Goal: Task Accomplishment & Management: Manage account settings

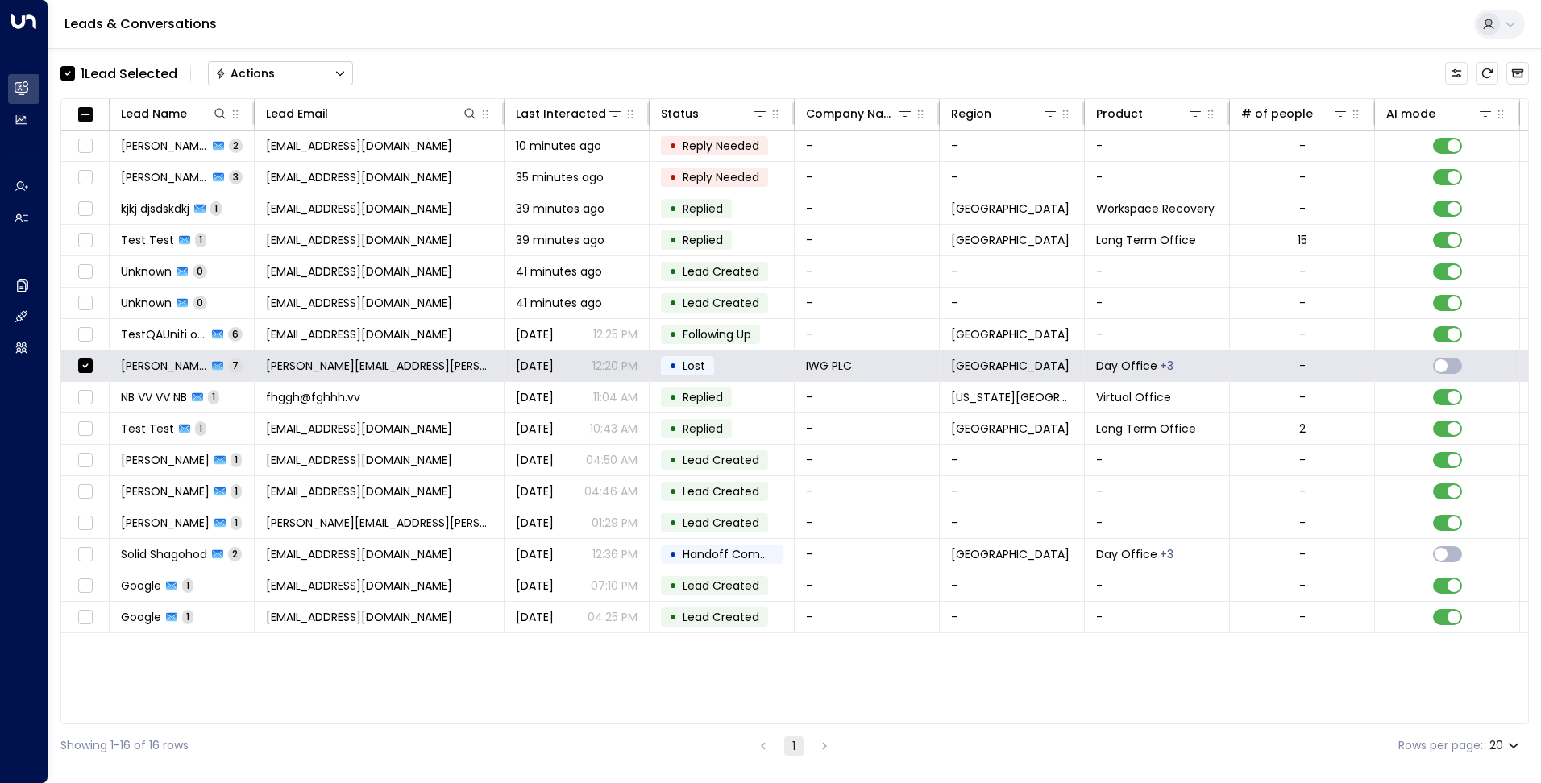
click at [295, 66] on button "Actions" at bounding box center [280, 73] width 145 height 24
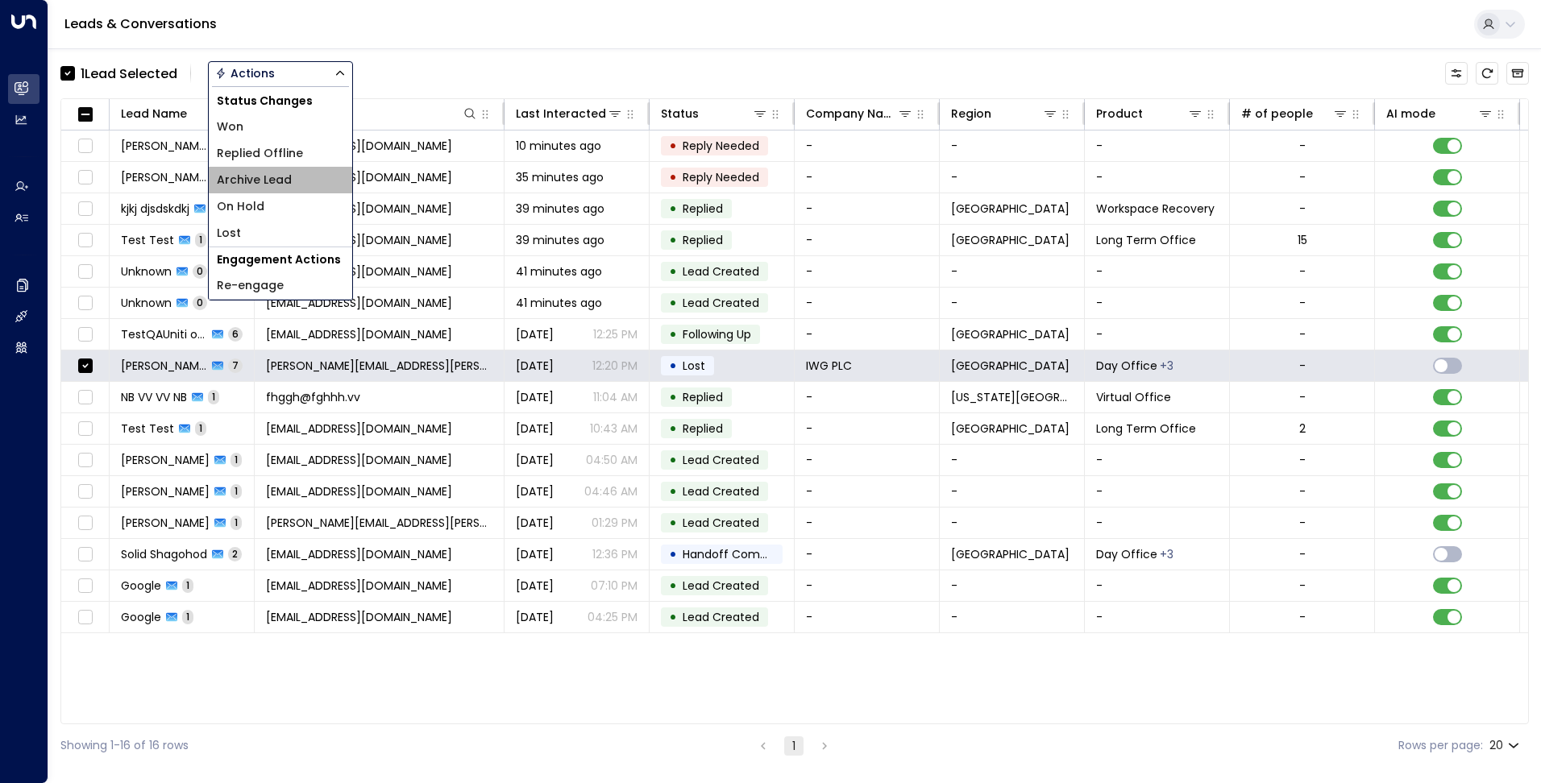
click at [282, 175] on span "Archive Lead" at bounding box center [254, 180] width 75 height 17
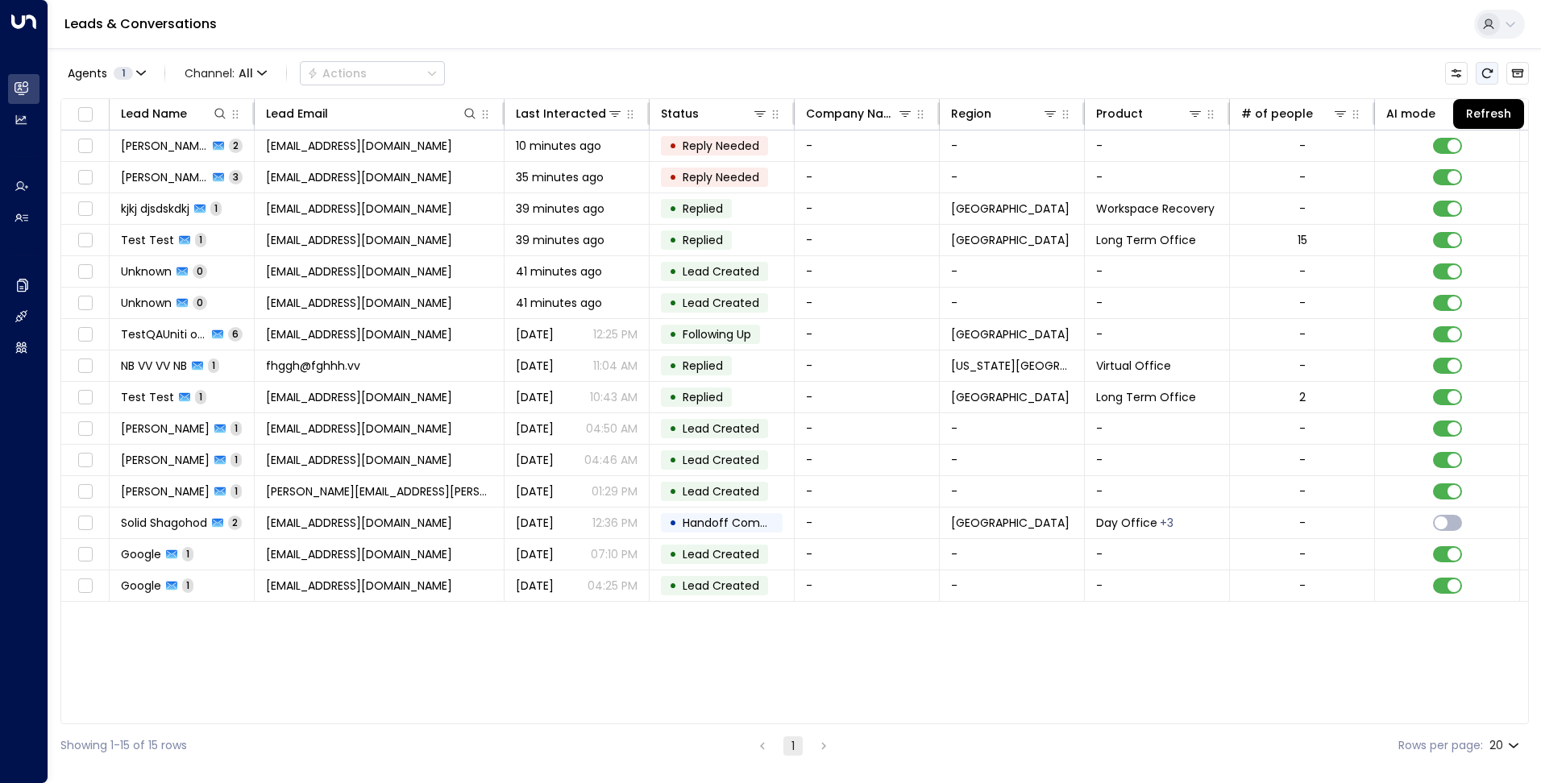
click at [1486, 72] on icon "Refresh" at bounding box center [1487, 73] width 13 height 13
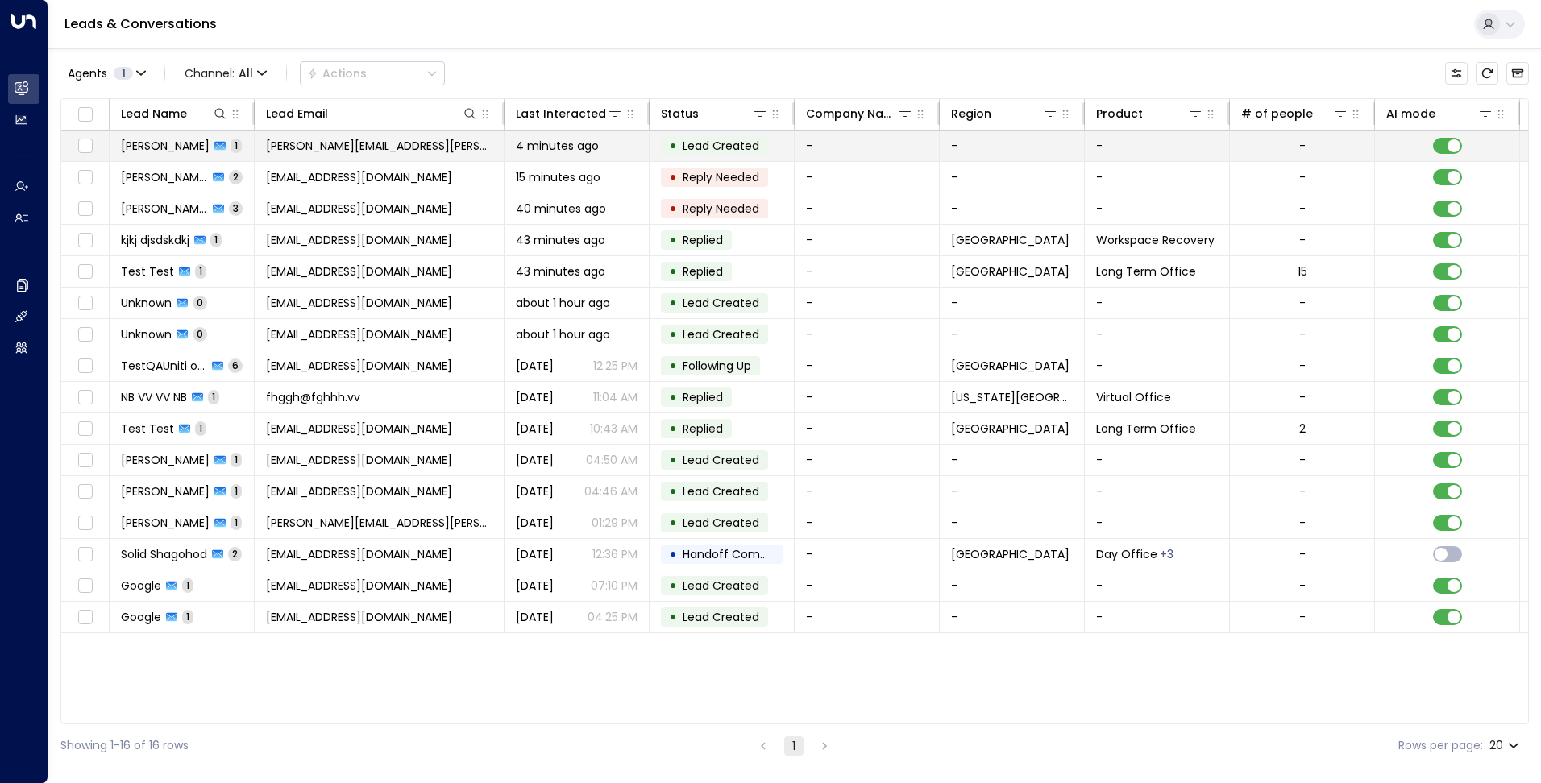
click at [613, 144] on div "4 minutes ago" at bounding box center [577, 146] width 122 height 16
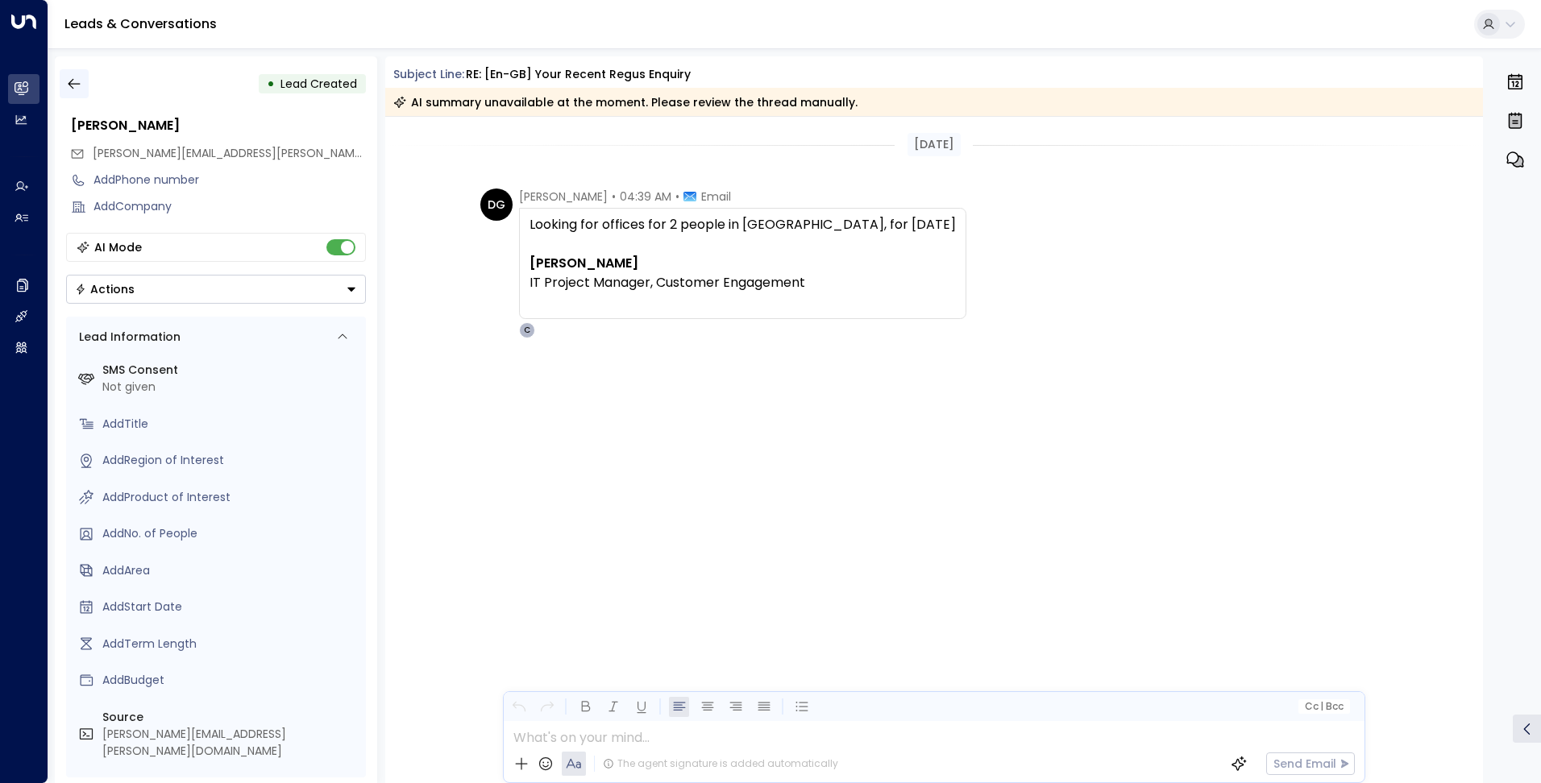
click at [69, 83] on icon "button" at bounding box center [74, 84] width 16 height 16
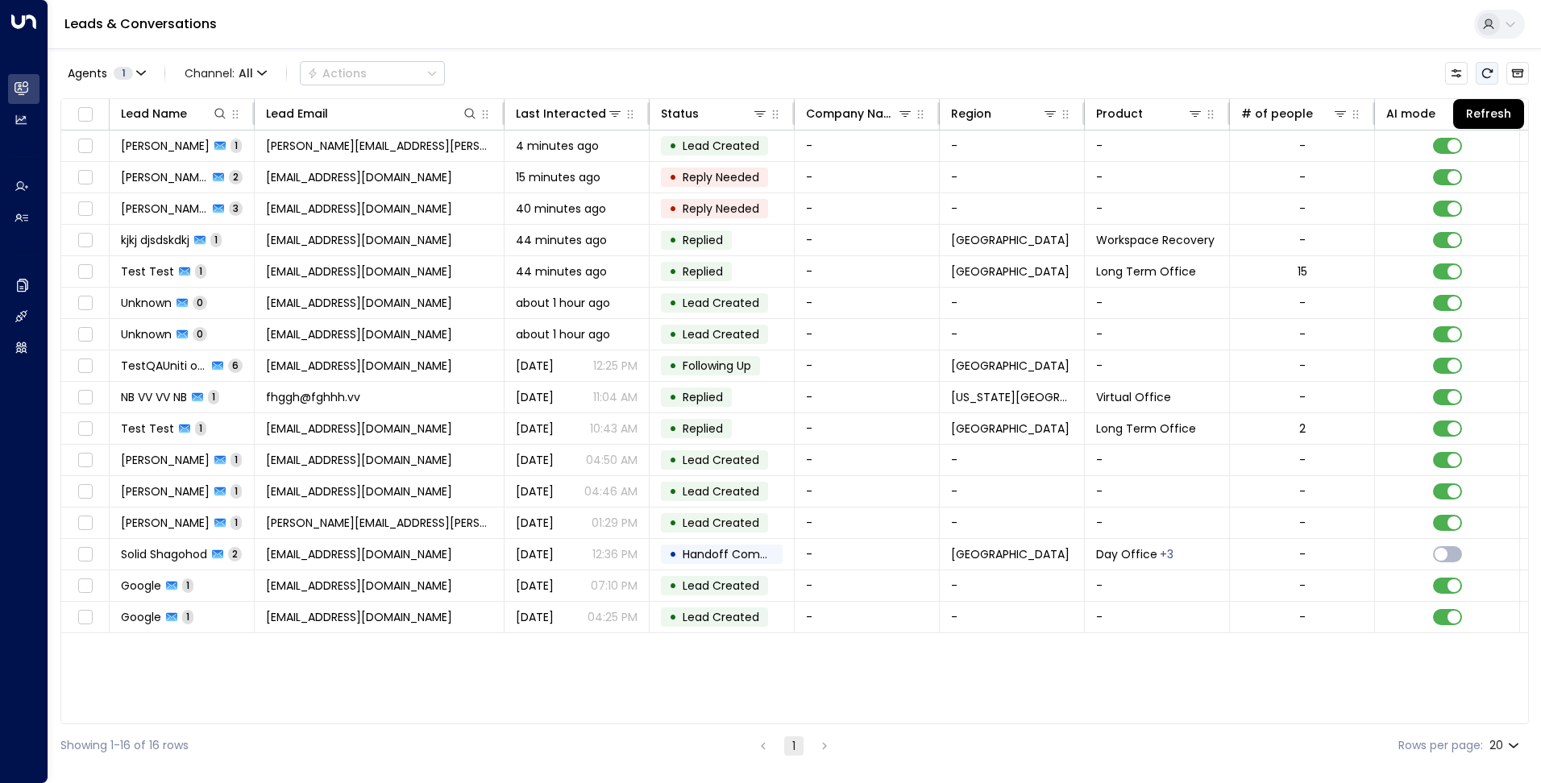
click at [1489, 77] on icon "Refresh" at bounding box center [1487, 73] width 13 height 13
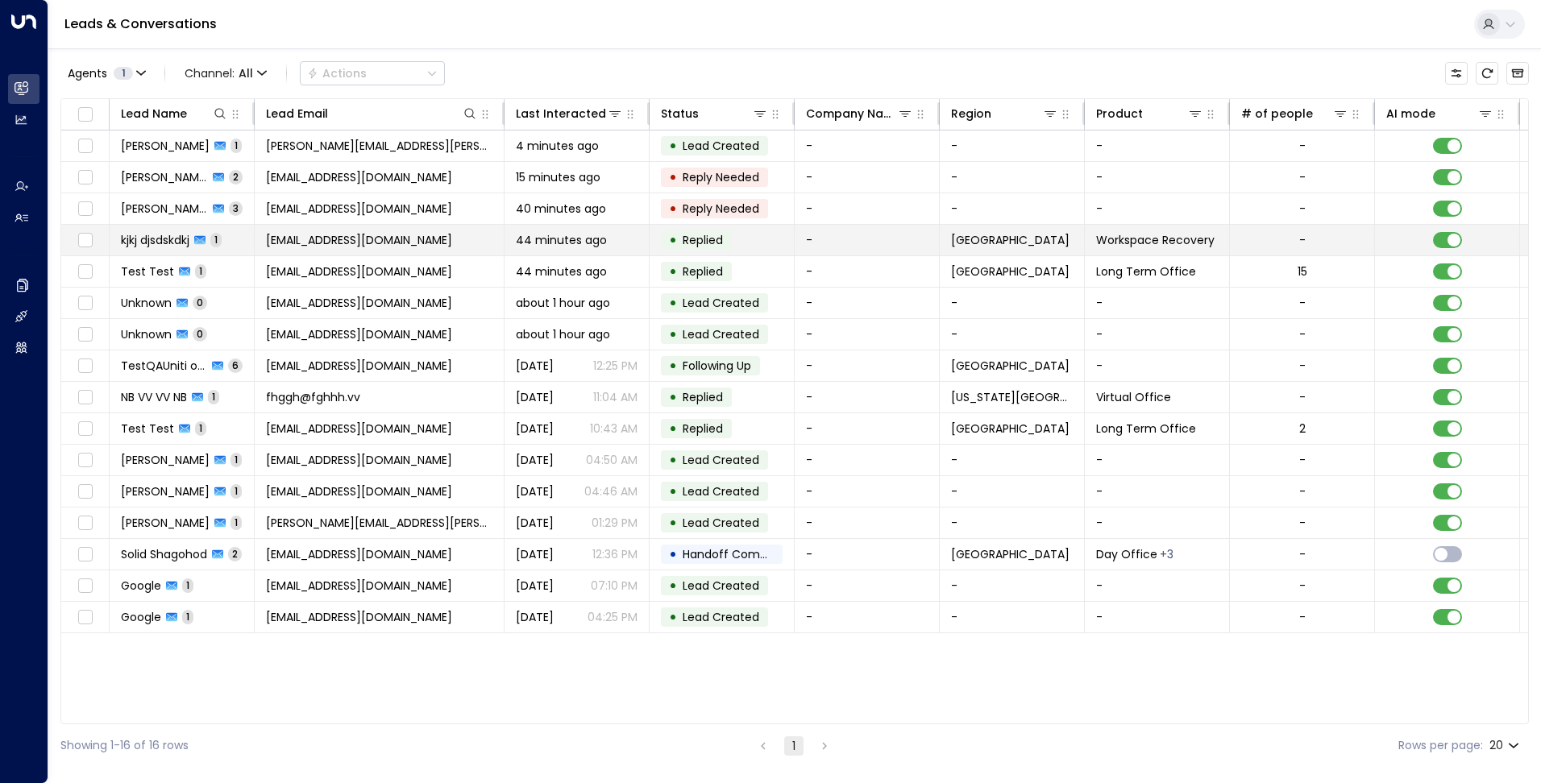
click at [442, 238] on td "[EMAIL_ADDRESS][DOMAIN_NAME]" at bounding box center [380, 240] width 250 height 31
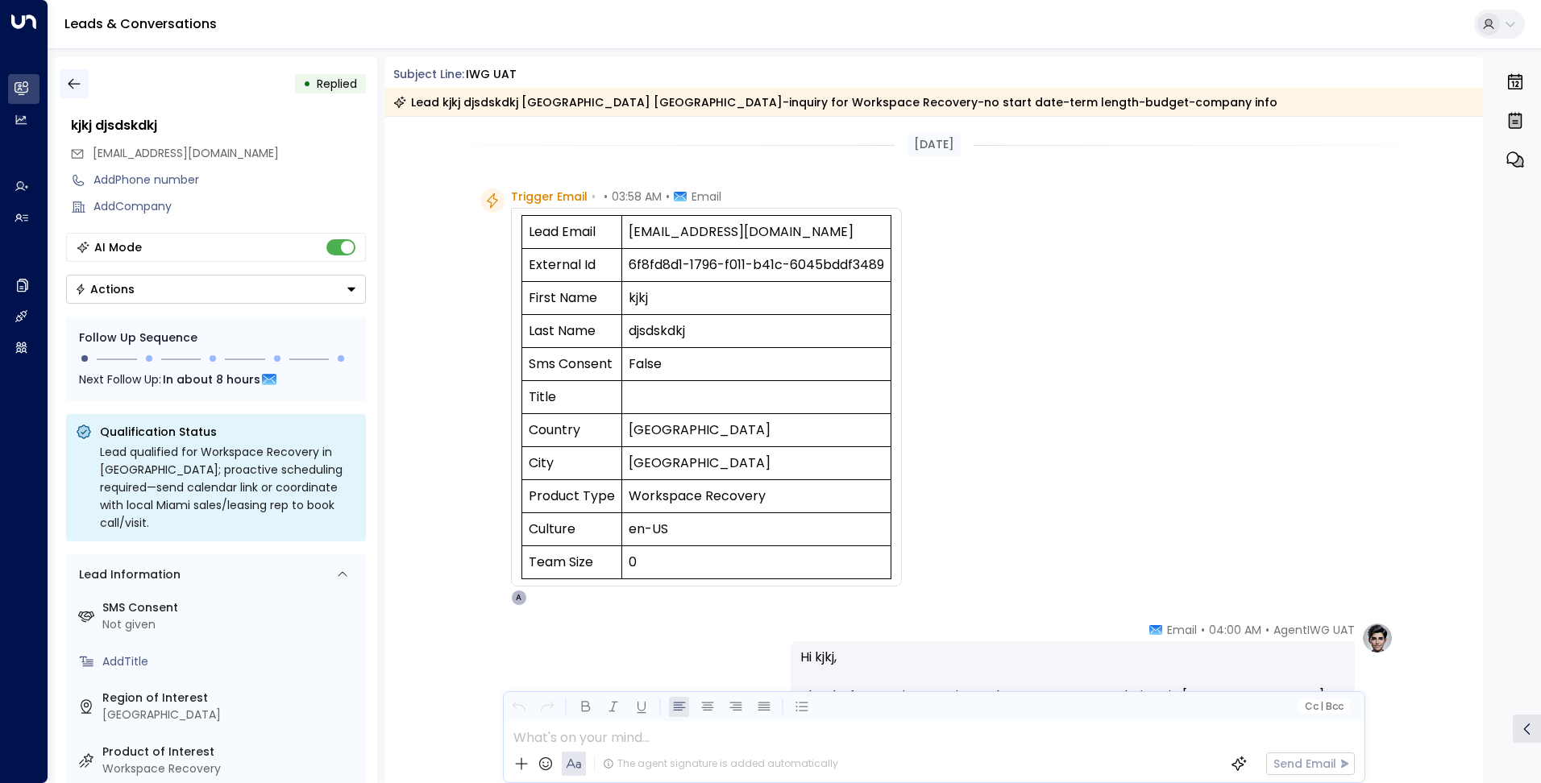
click at [80, 81] on icon "button" at bounding box center [74, 84] width 16 height 16
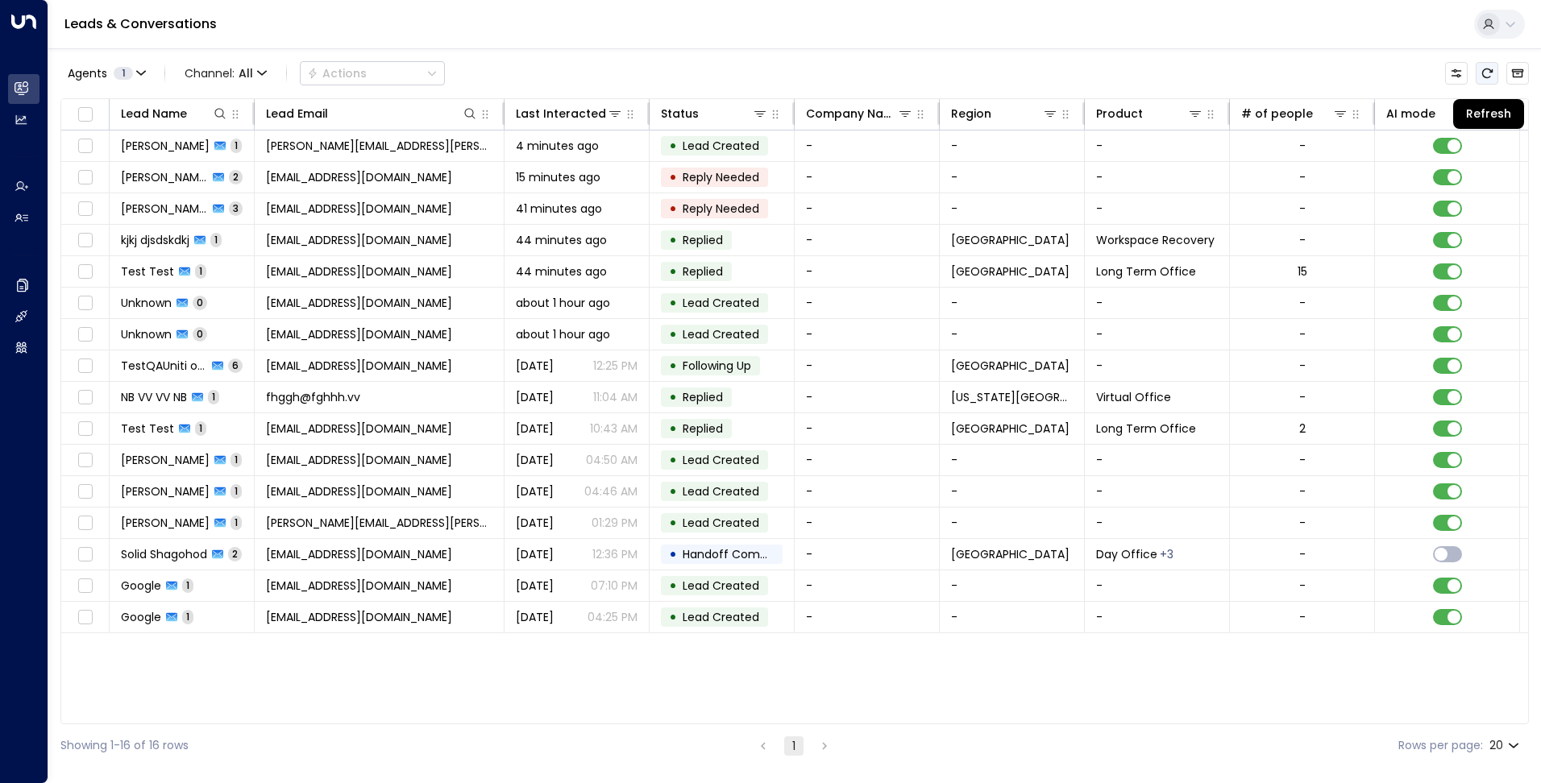
click at [1484, 71] on icon "Refresh" at bounding box center [1487, 74] width 10 height 10
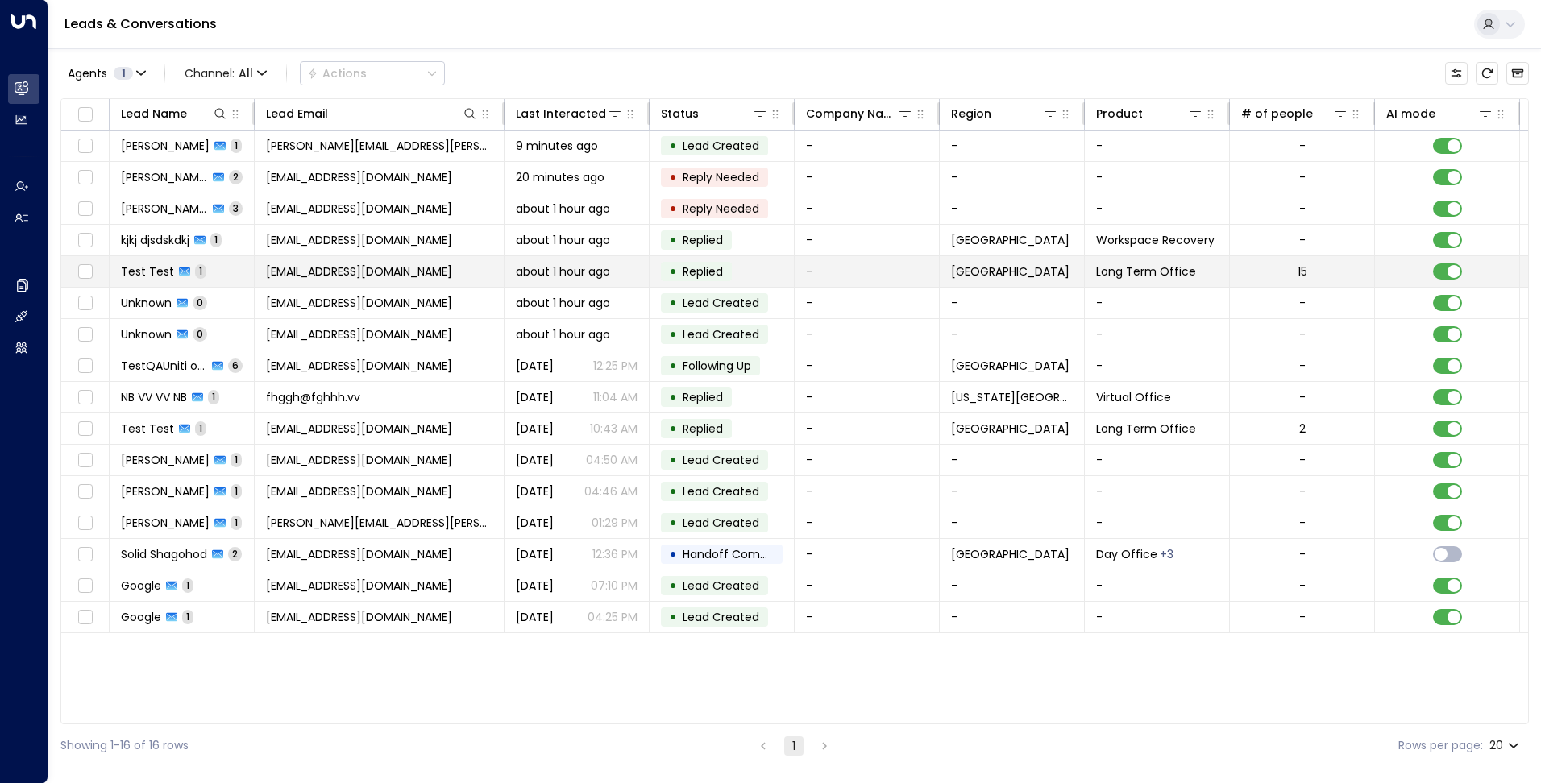
click at [412, 272] on td "[EMAIL_ADDRESS][DOMAIN_NAME]" at bounding box center [380, 271] width 250 height 31
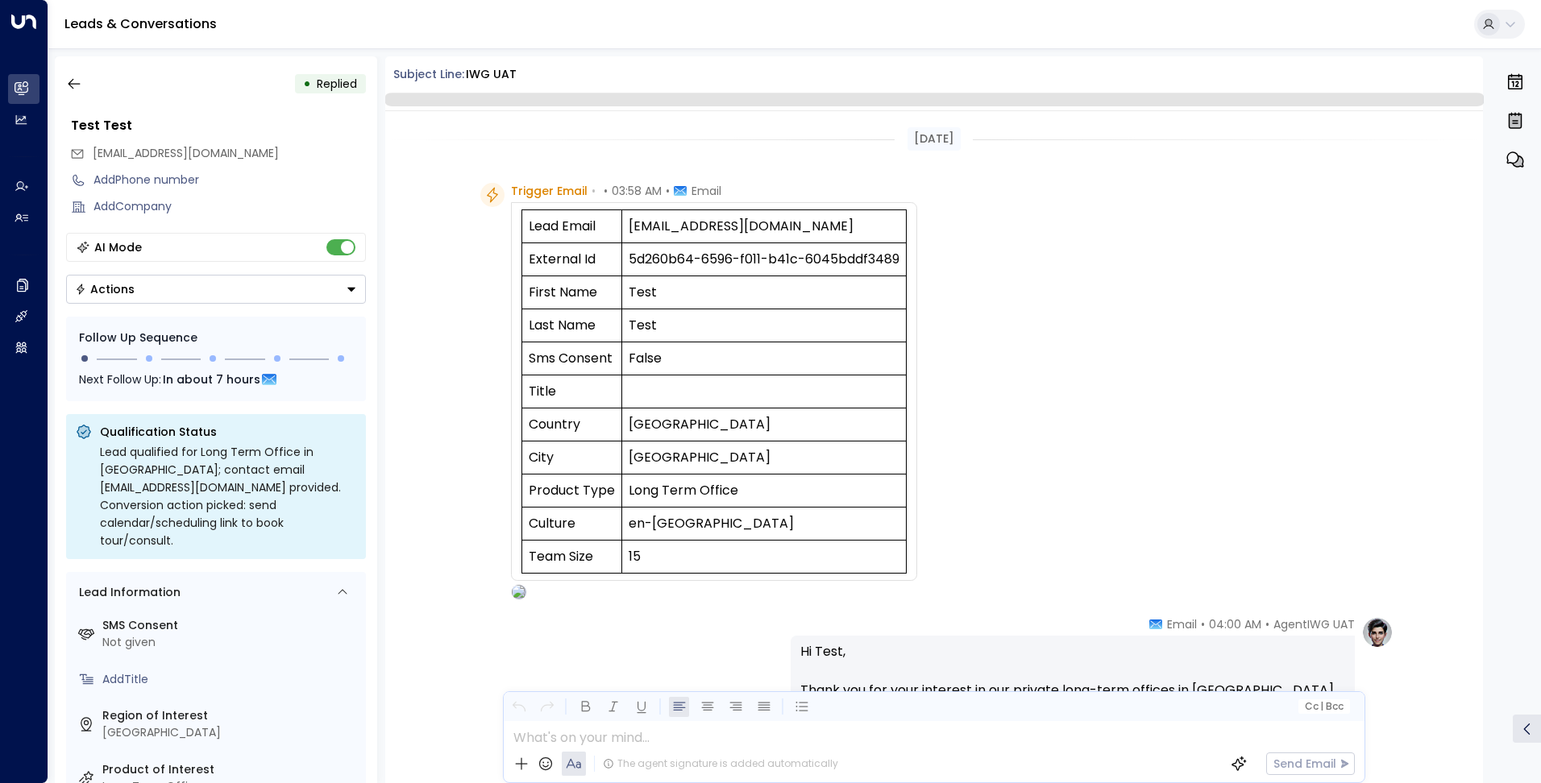
scroll to position [435, 0]
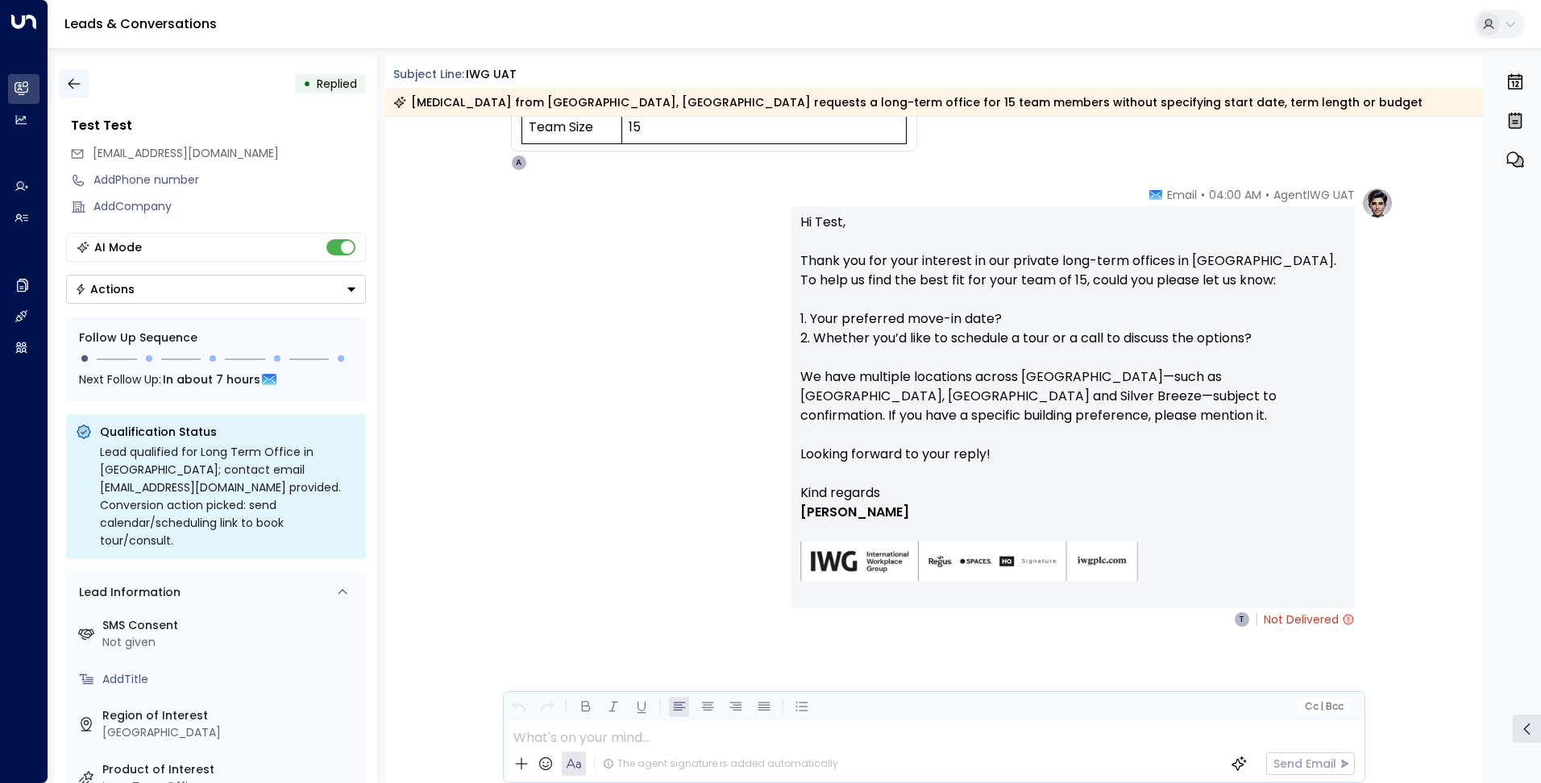
click at [72, 82] on icon "button" at bounding box center [74, 84] width 16 height 16
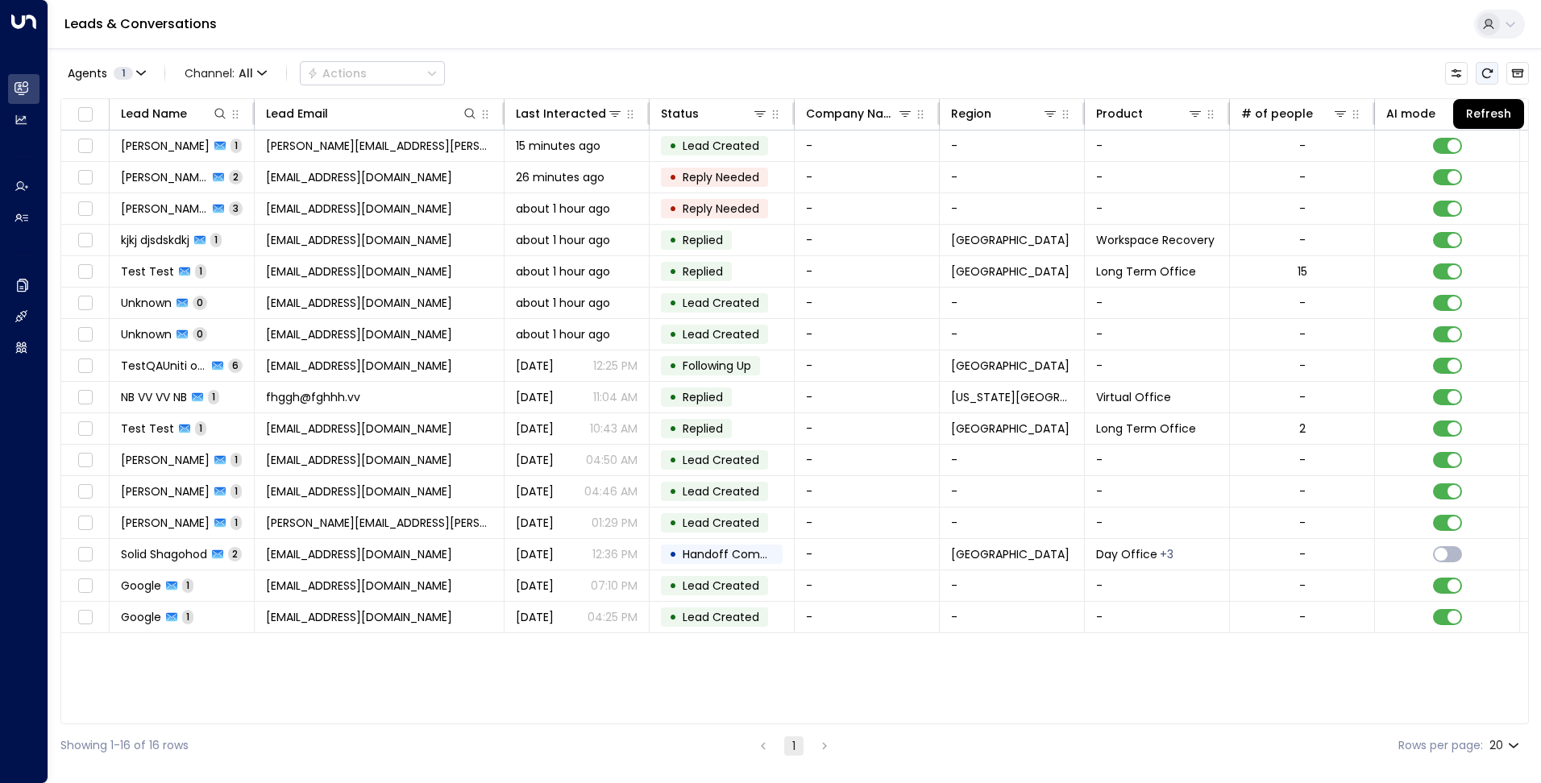
click at [1488, 75] on icon "Refresh" at bounding box center [1487, 73] width 13 height 13
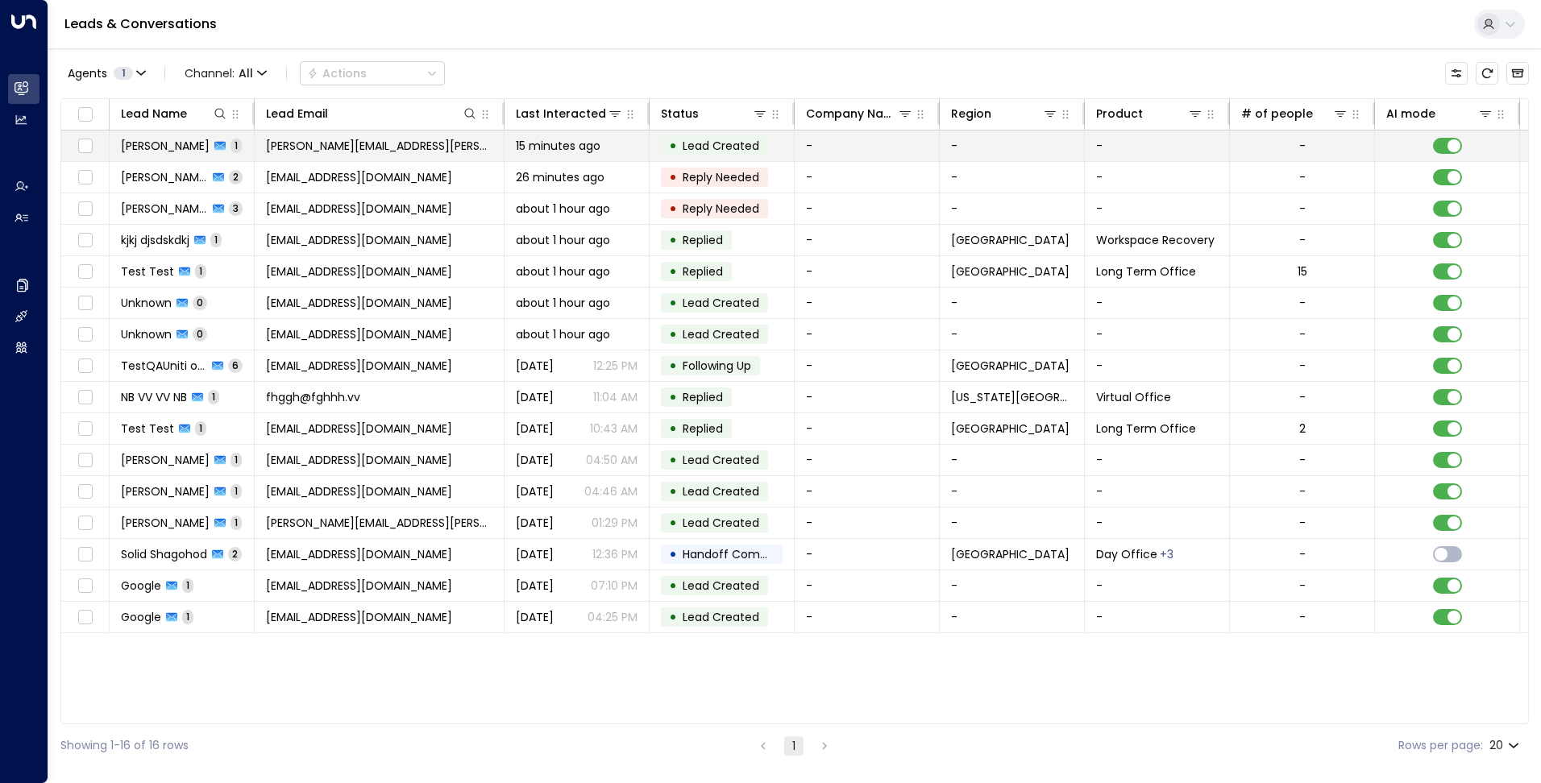
click at [335, 143] on span "daniela.guimaraes@iwgplc.com" at bounding box center [379, 146] width 226 height 16
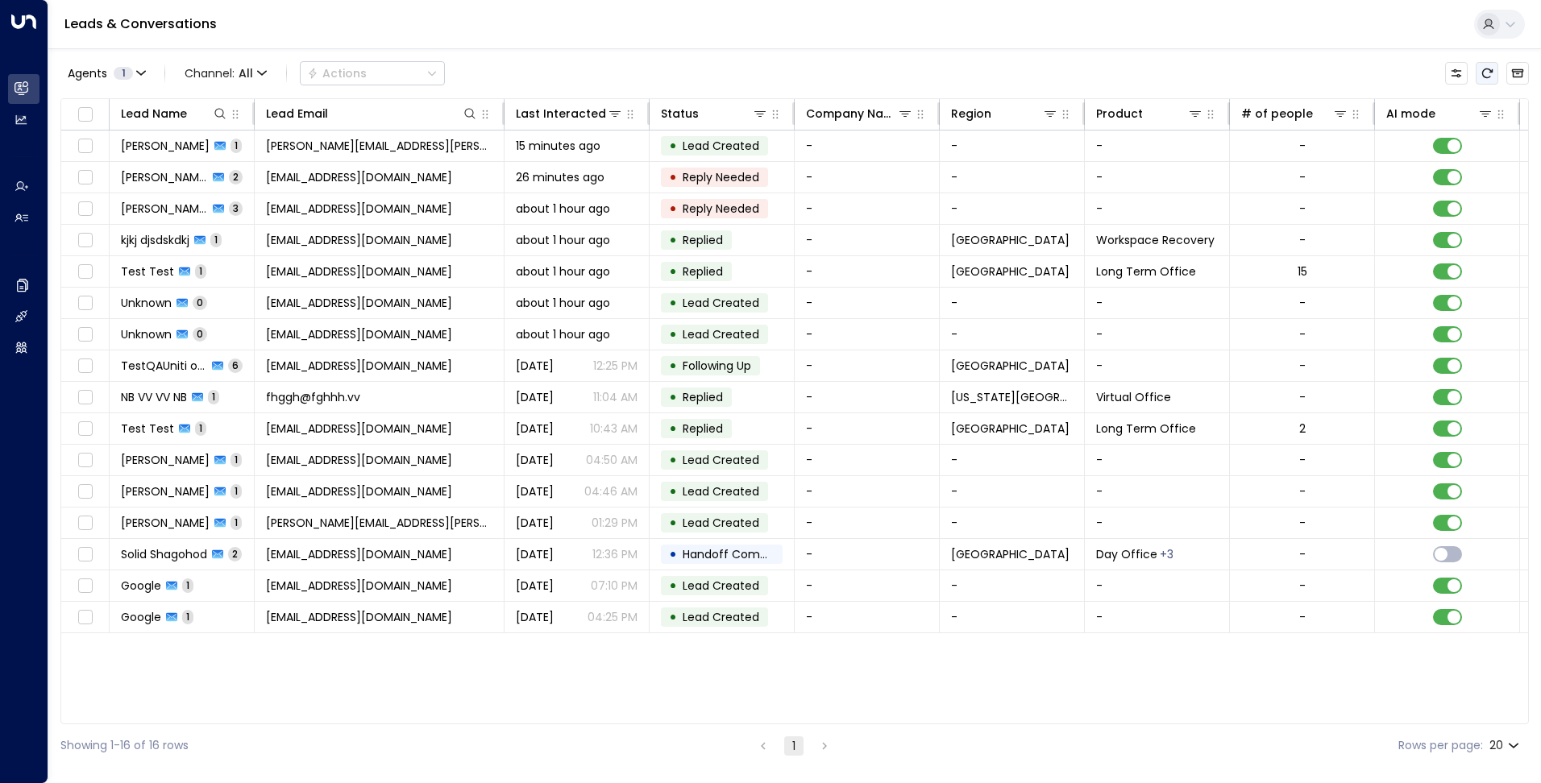
click at [1487, 78] on icon "Refresh" at bounding box center [1487, 74] width 10 height 10
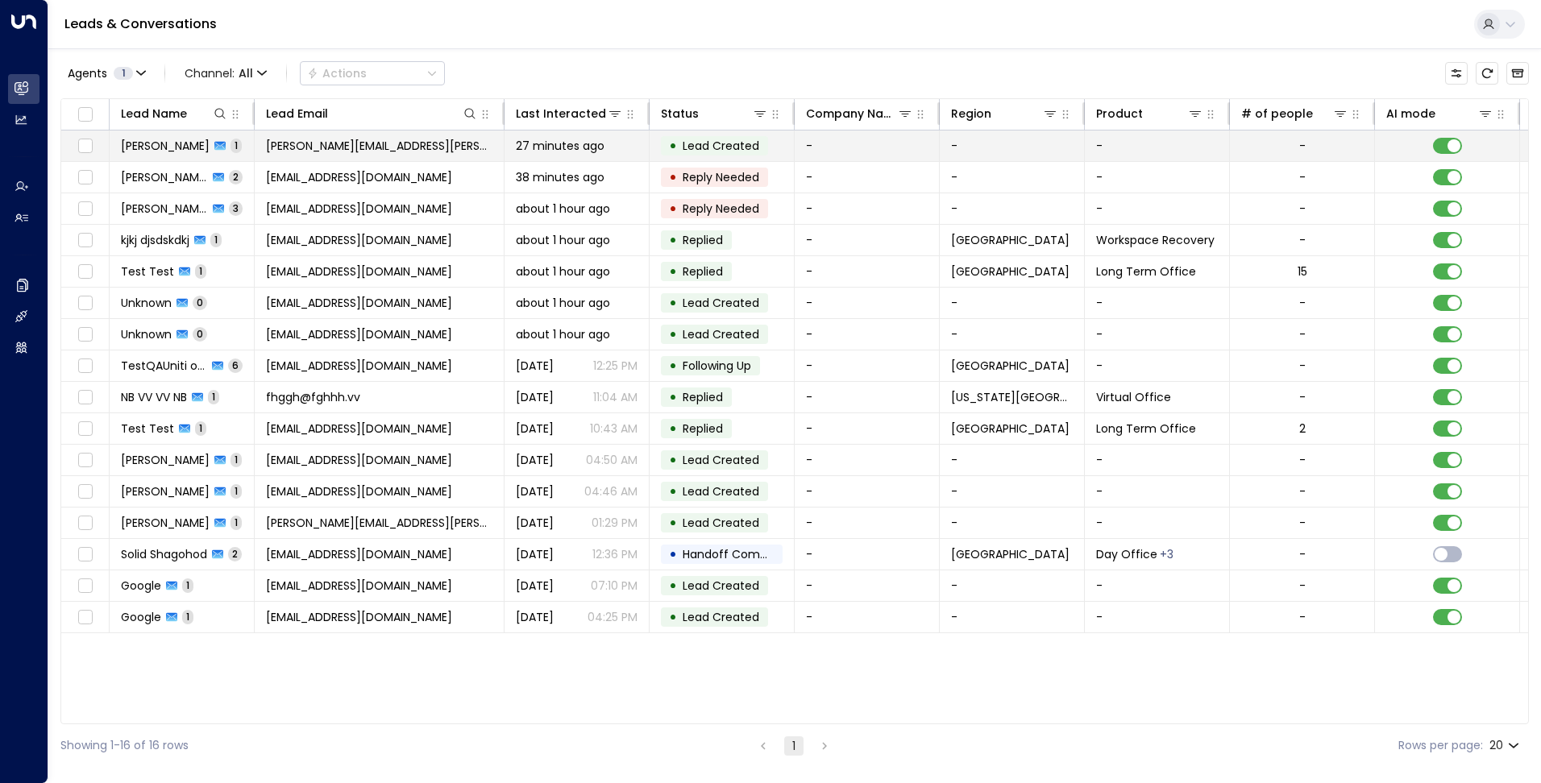
click at [548, 145] on span "27 minutes ago" at bounding box center [560, 146] width 89 height 16
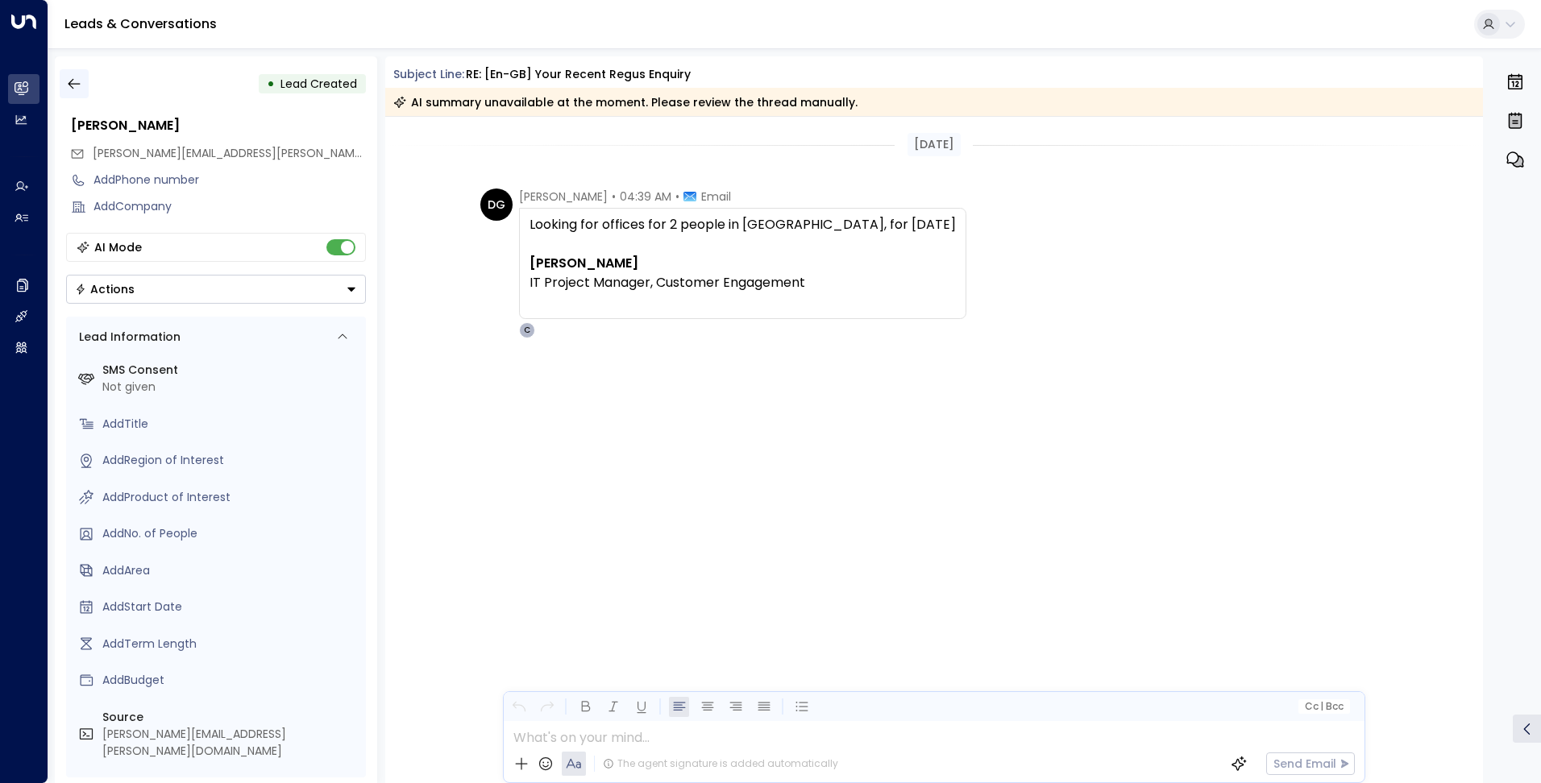
click at [73, 81] on icon "button" at bounding box center [74, 84] width 16 height 16
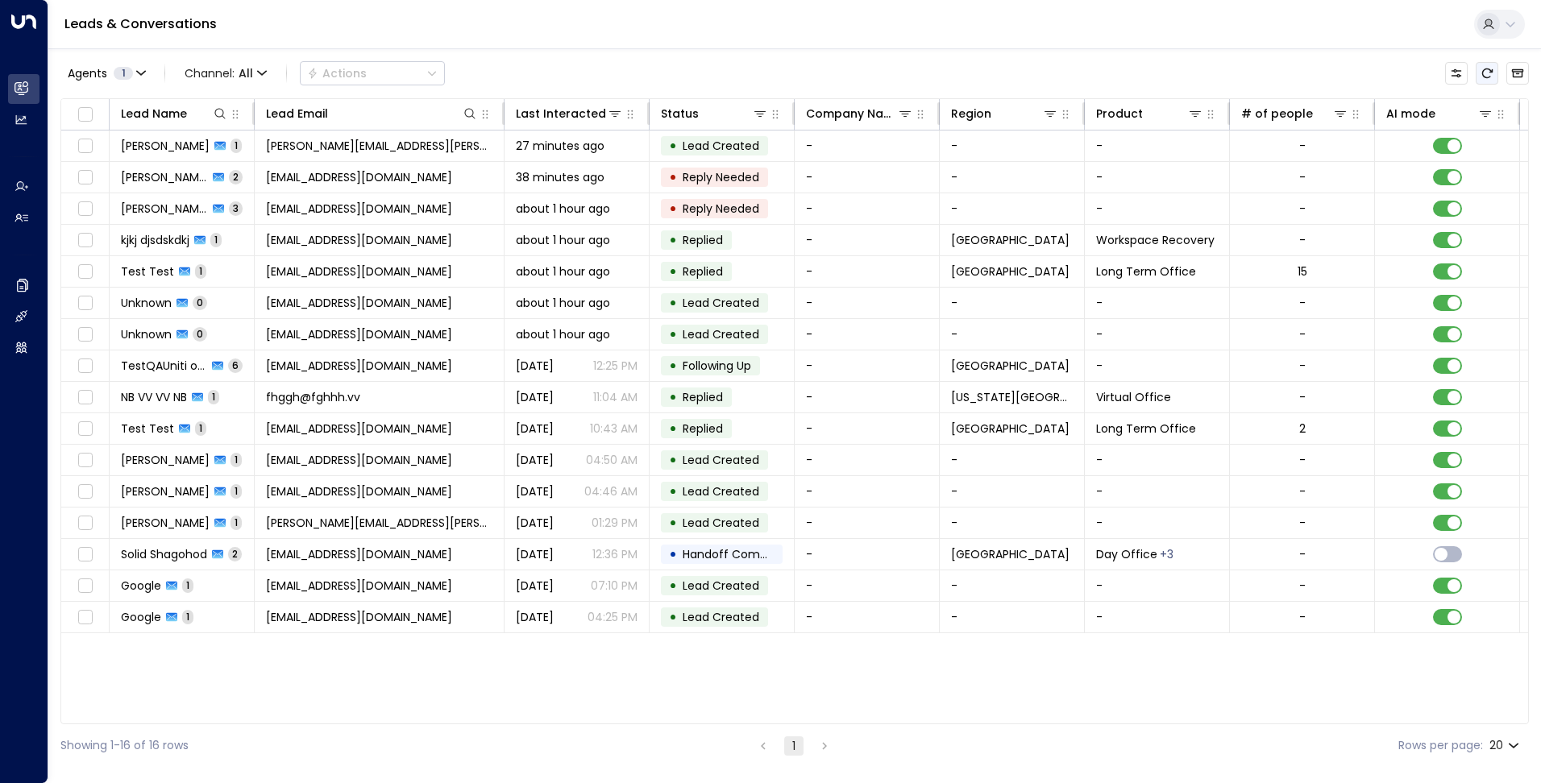
click at [1485, 71] on icon "Refresh" at bounding box center [1487, 73] width 13 height 13
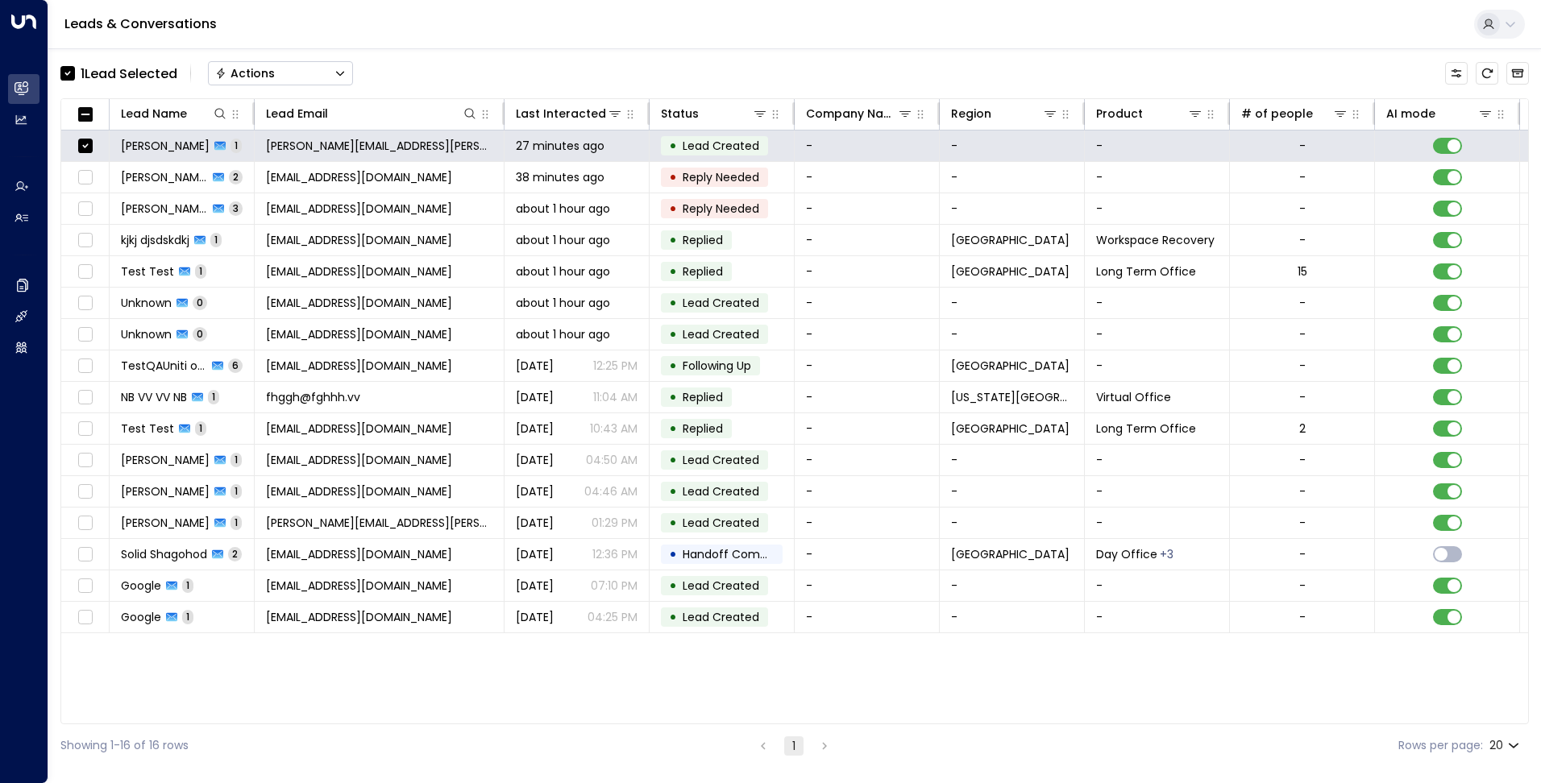
click at [328, 71] on button "Actions" at bounding box center [280, 73] width 145 height 24
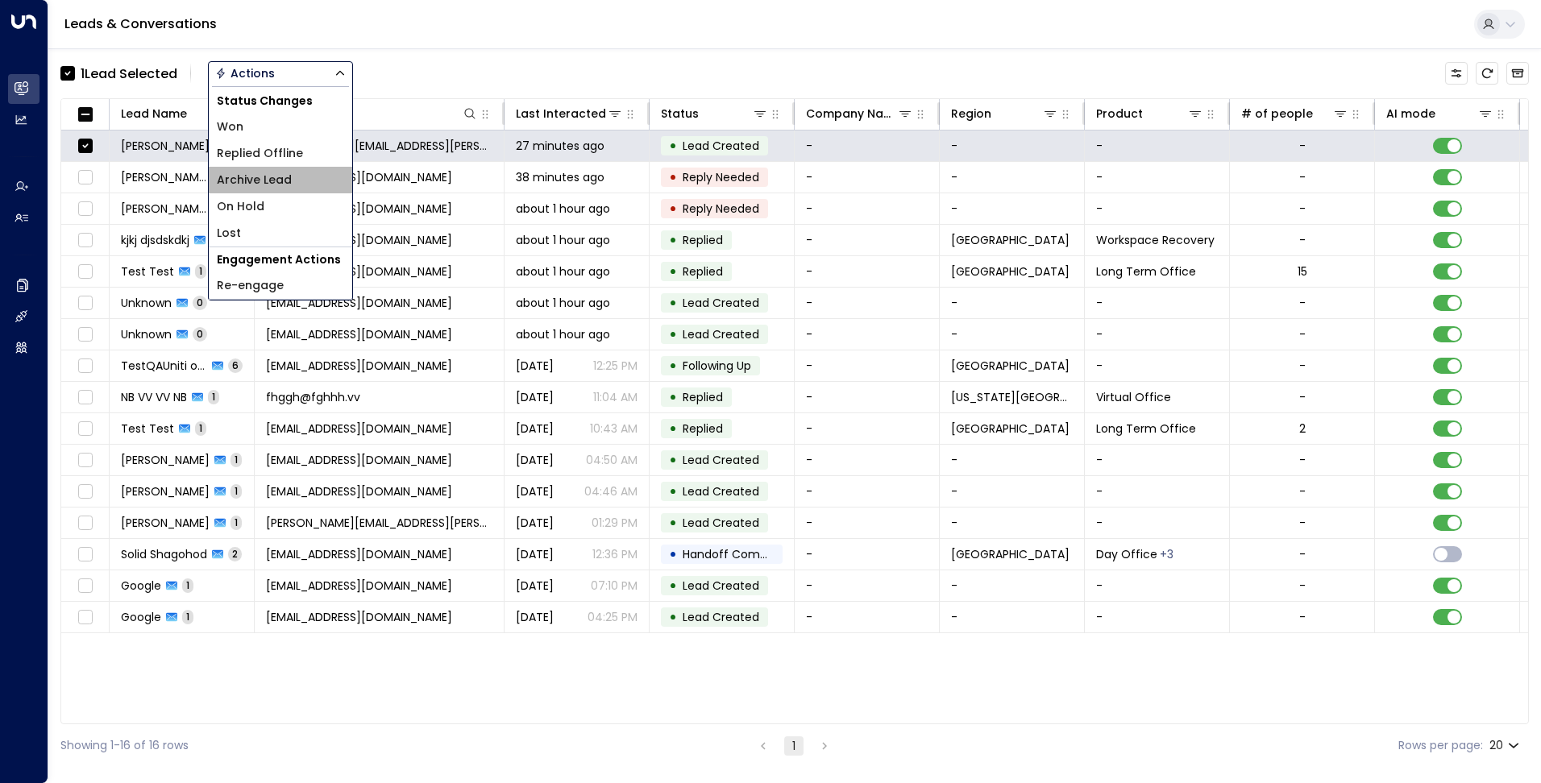
click at [281, 182] on span "Archive Lead" at bounding box center [254, 180] width 75 height 17
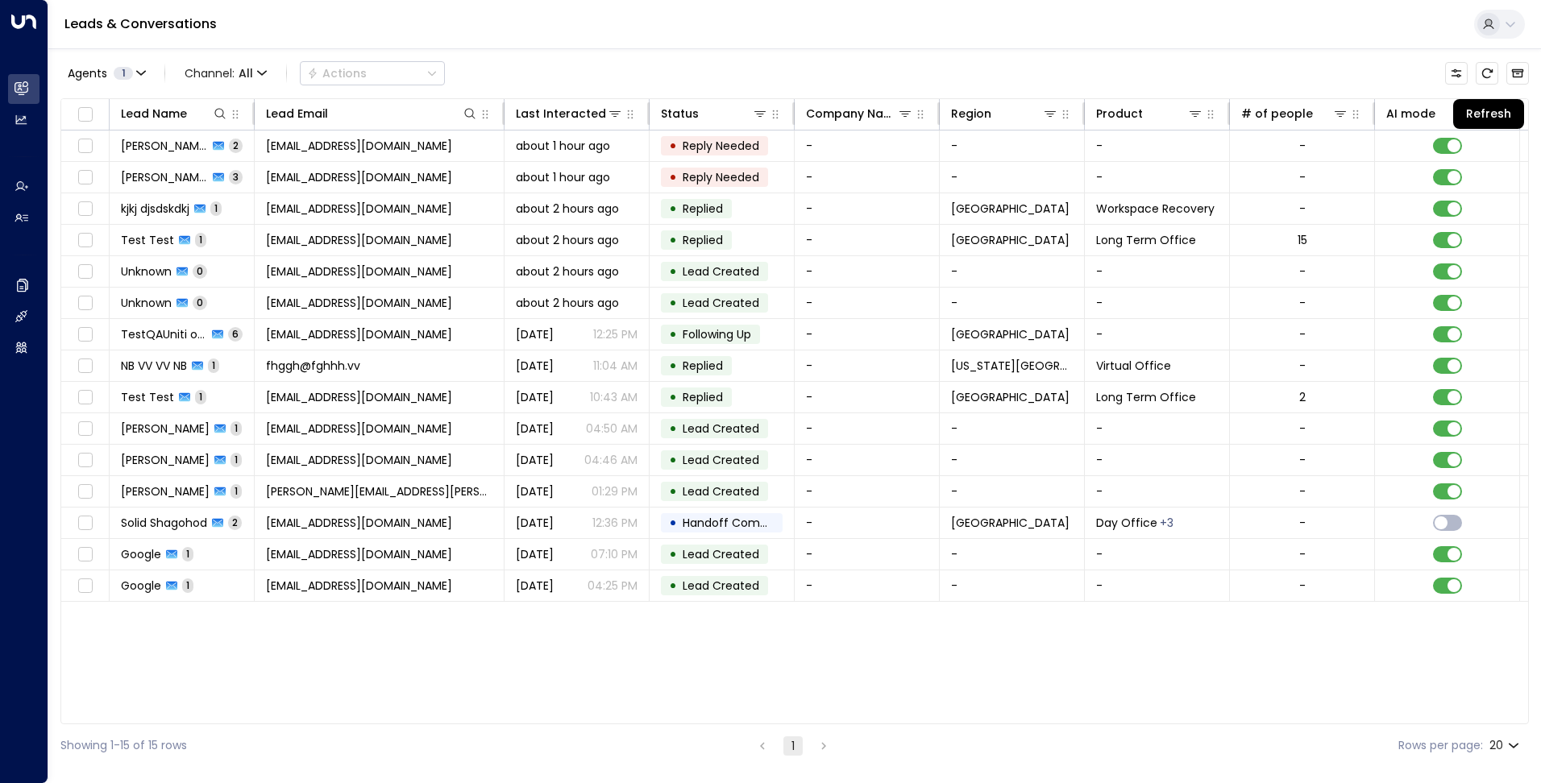
drag, startPoint x: 1485, startPoint y: 73, endPoint x: 1058, endPoint y: 5, distance: 432.5
click at [1485, 73] on icon "Refresh" at bounding box center [1487, 73] width 13 height 13
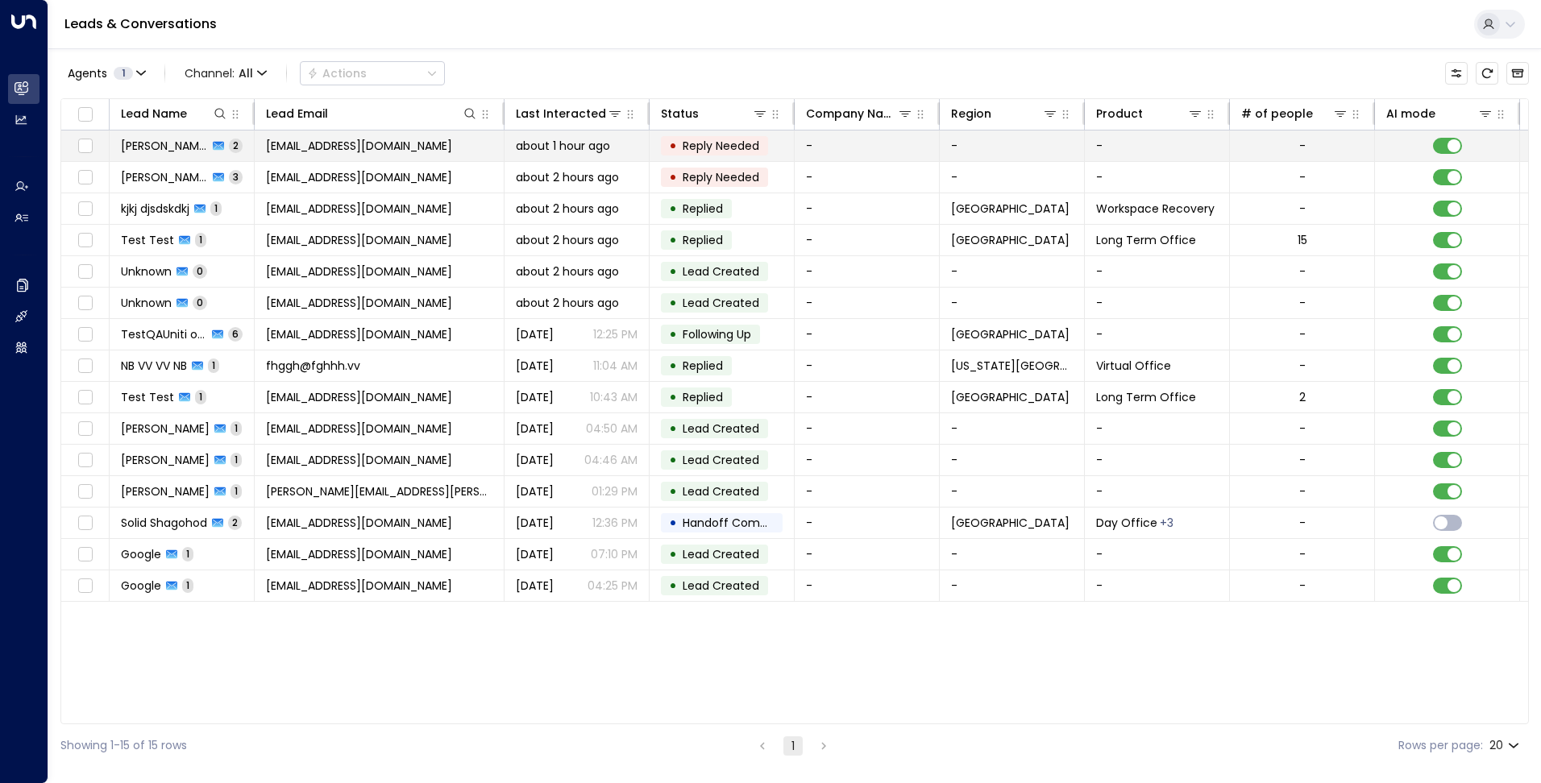
click at [351, 146] on span "[EMAIL_ADDRESS][DOMAIN_NAME]" at bounding box center [359, 146] width 186 height 16
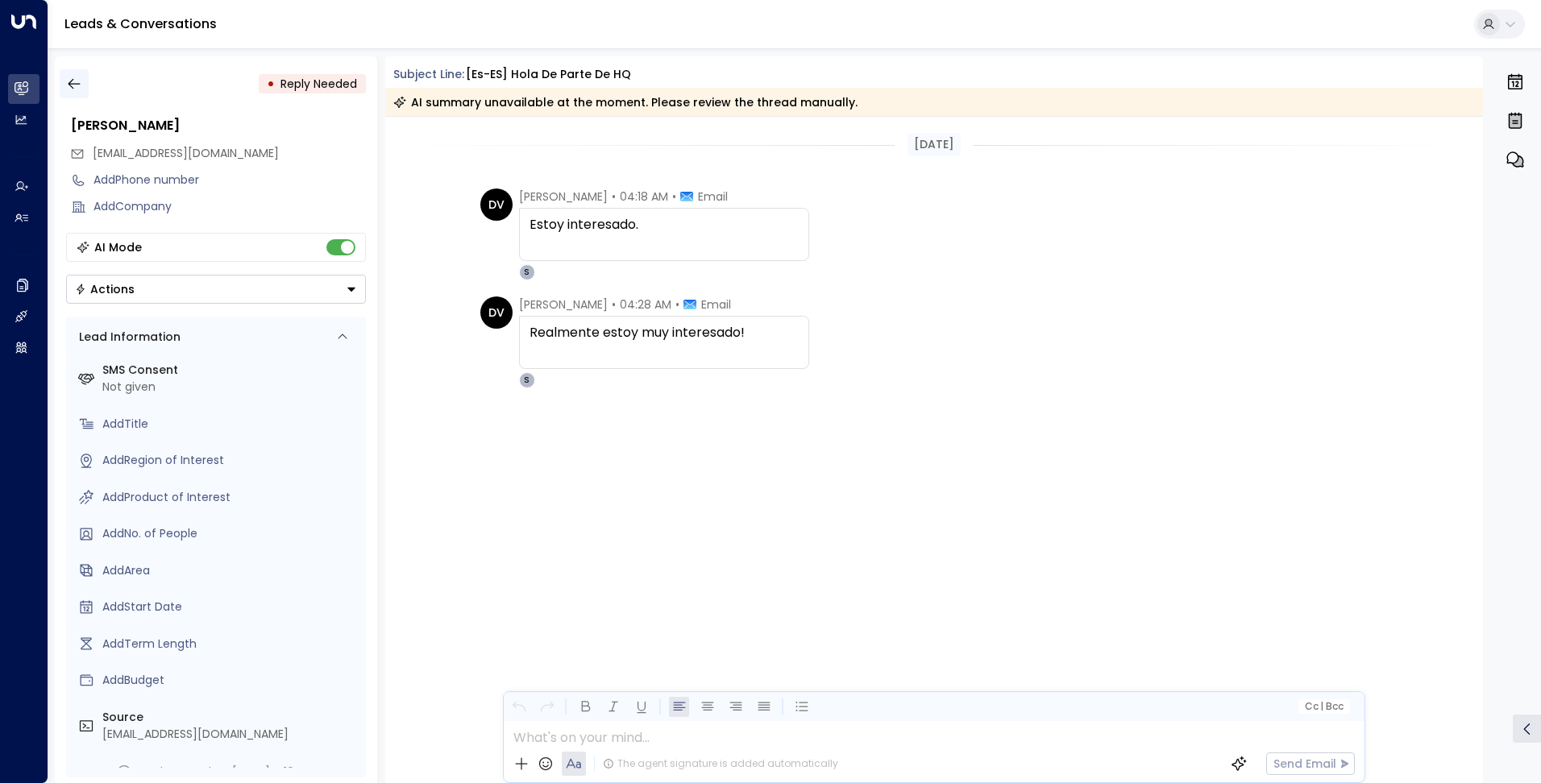
click at [79, 83] on icon "button" at bounding box center [74, 84] width 16 height 16
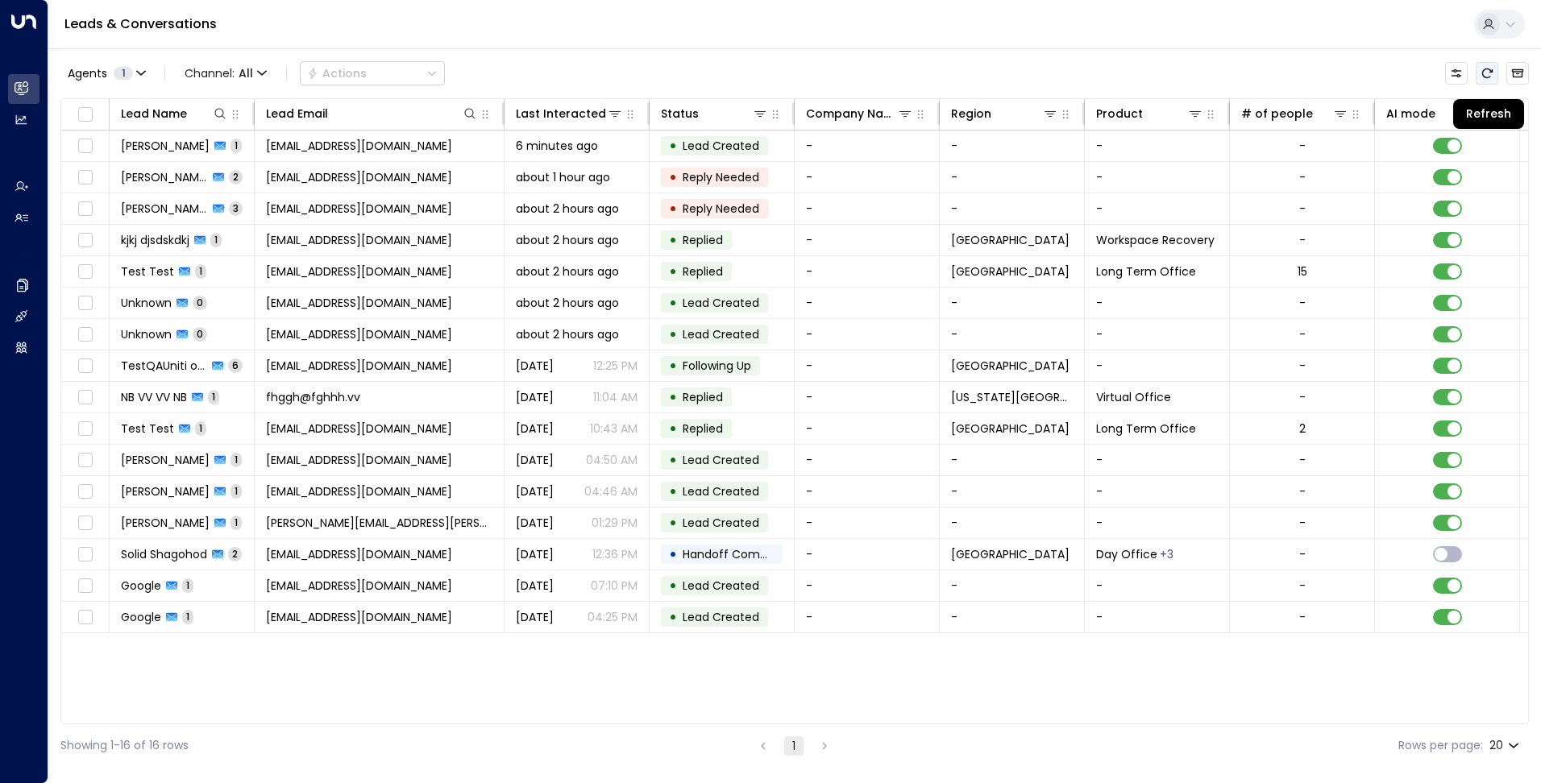
click at [1487, 69] on icon "Refresh" at bounding box center [1487, 74] width 10 height 10
click at [1481, 76] on icon "Refresh" at bounding box center [1487, 73] width 13 height 13
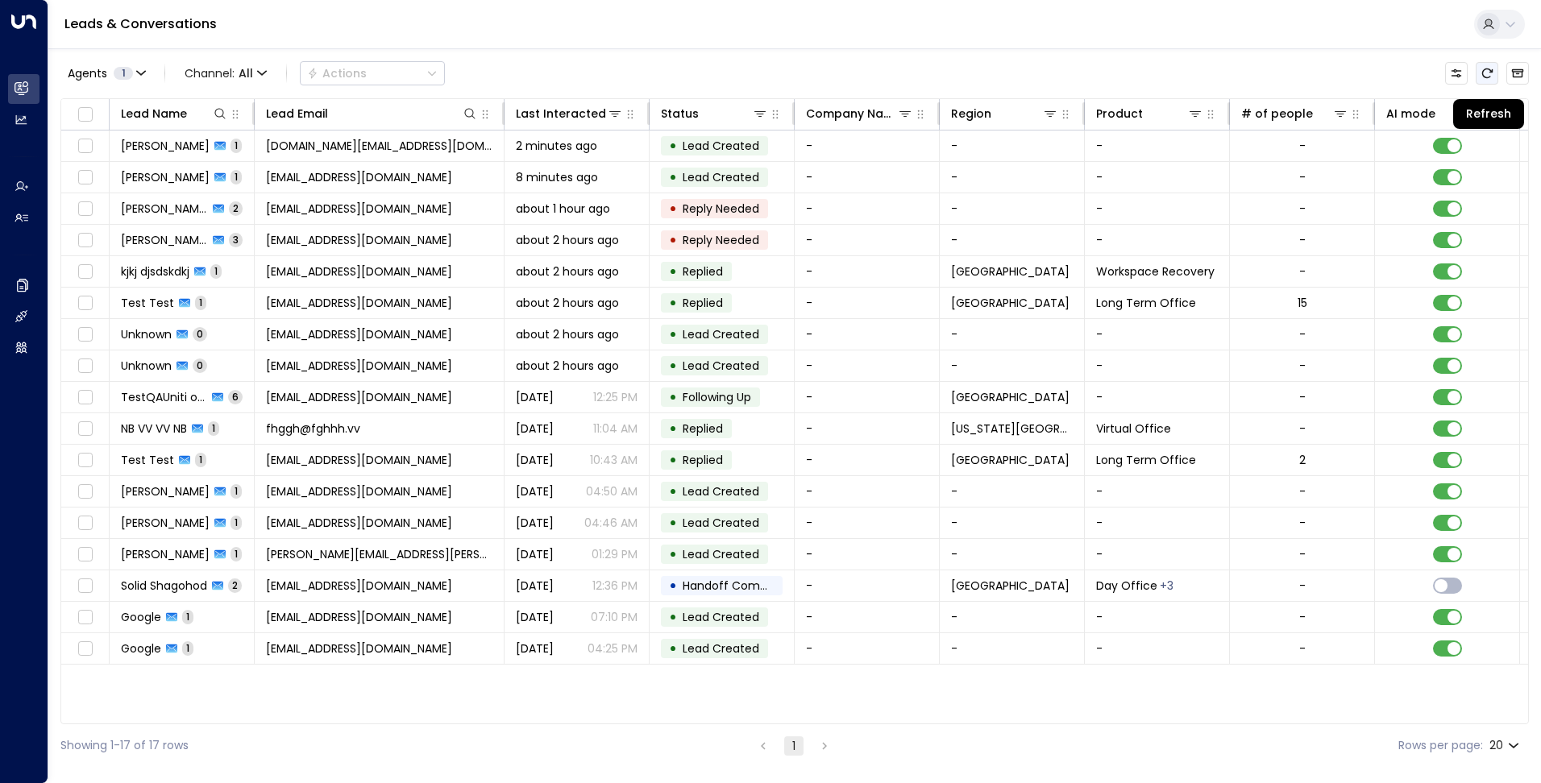
click at [1482, 82] on button "Refresh" at bounding box center [1487, 73] width 23 height 23
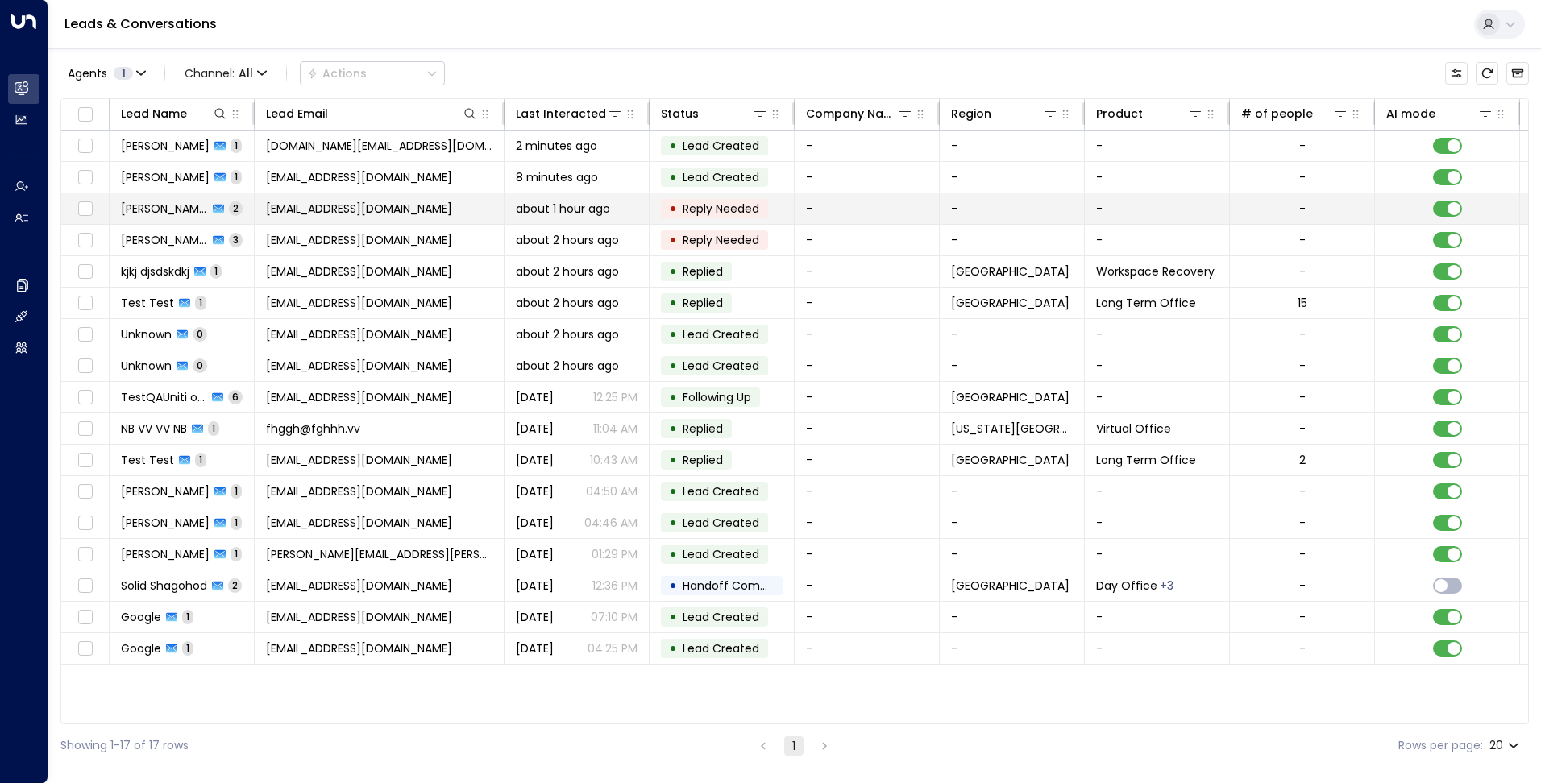
click at [858, 212] on td "-" at bounding box center [867, 208] width 145 height 31
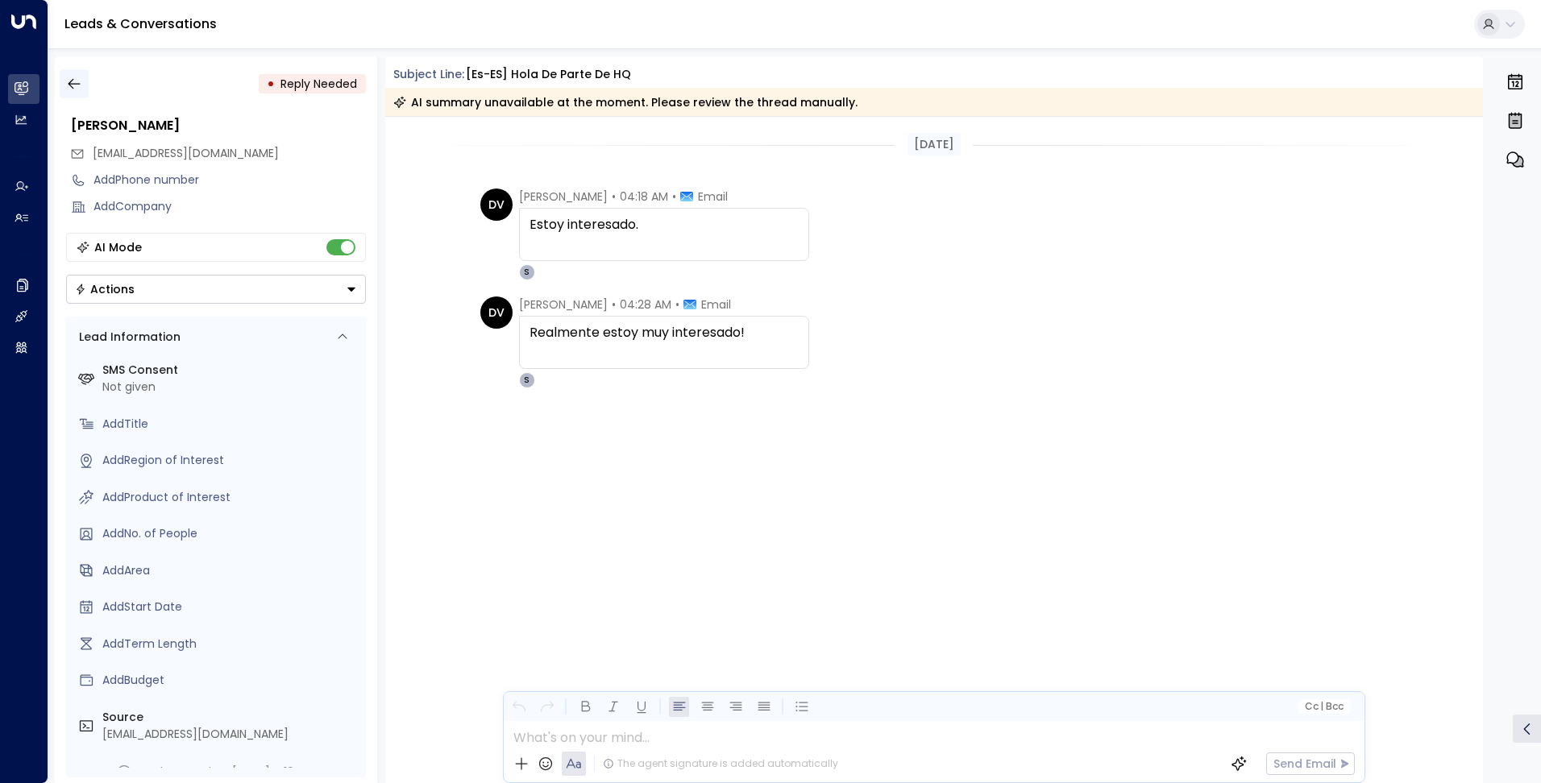
click at [77, 77] on icon "button" at bounding box center [74, 84] width 16 height 16
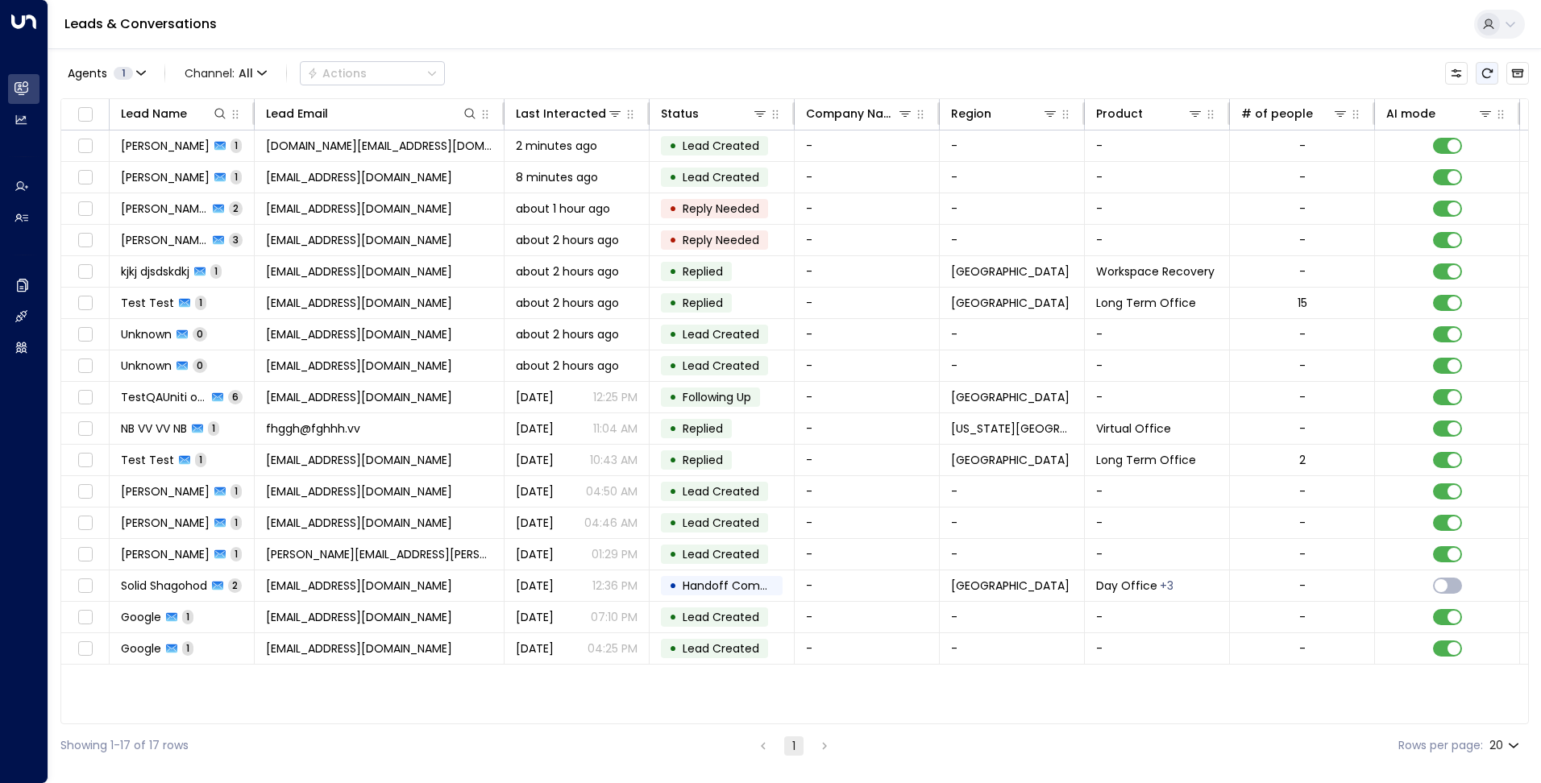
click at [1485, 72] on icon "Refresh" at bounding box center [1487, 73] width 13 height 13
drag, startPoint x: 1490, startPoint y: 72, endPoint x: 682, endPoint y: 60, distance: 808.5
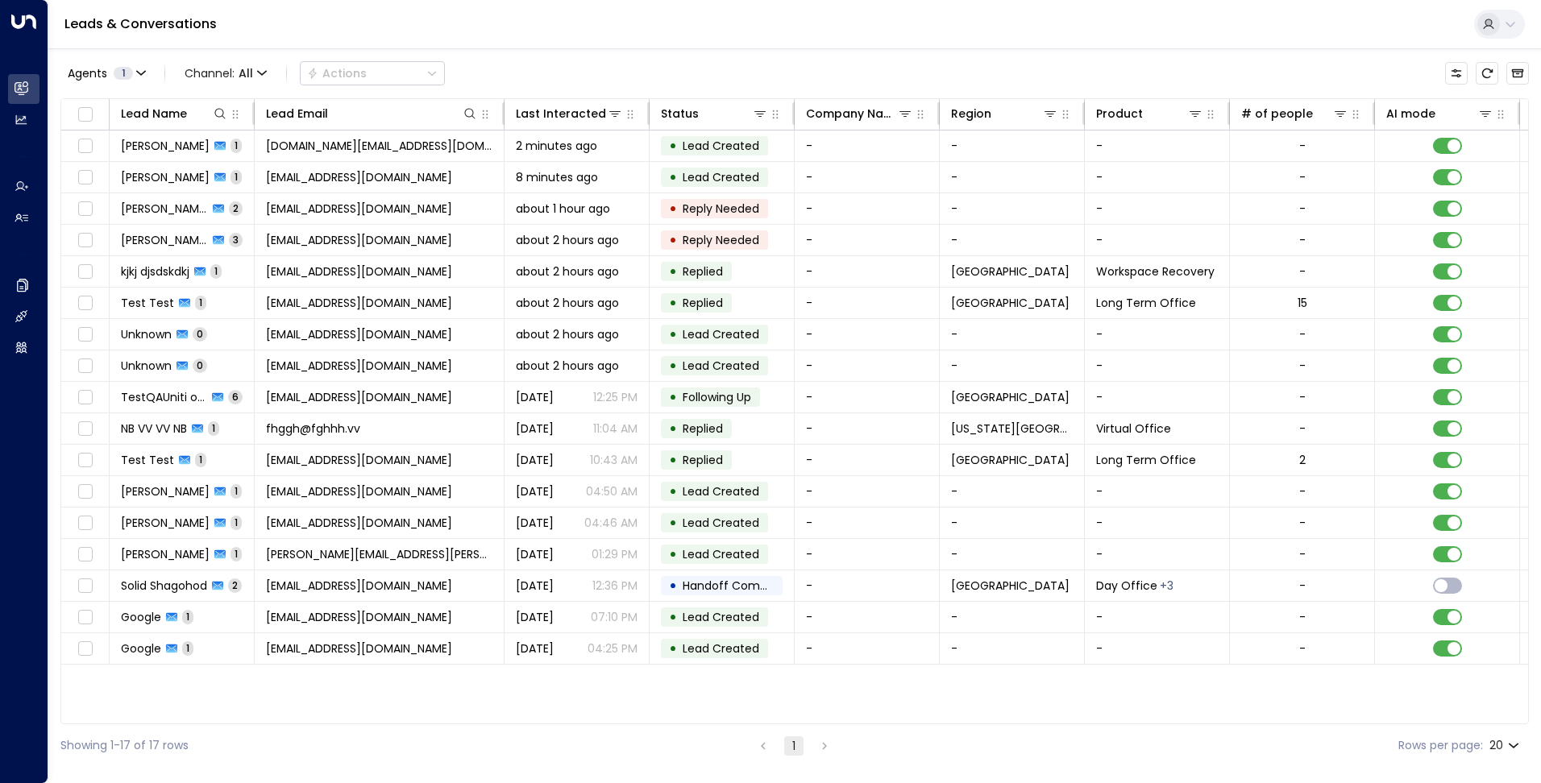
click at [1489, 72] on icon "Refresh" at bounding box center [1487, 73] width 13 height 13
click at [1493, 73] on icon "Refresh" at bounding box center [1487, 74] width 10 height 10
click at [1481, 85] on div "Agents 1 Channel: All Actions" at bounding box center [794, 73] width 1469 height 34
click at [1485, 77] on icon "Refresh" at bounding box center [1487, 74] width 10 height 10
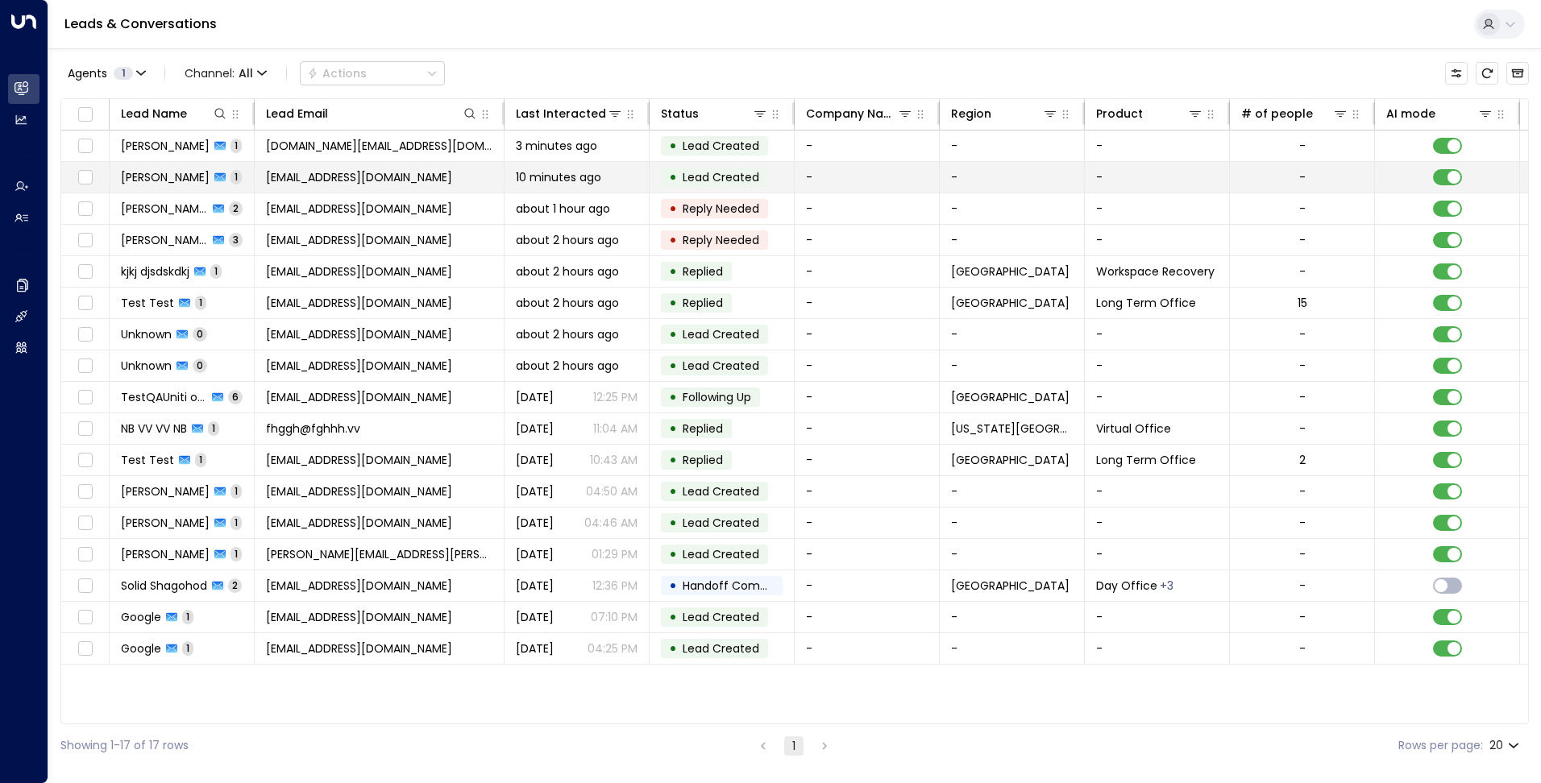
click at [308, 185] on span "[EMAIL_ADDRESS][DOMAIN_NAME]" at bounding box center [359, 177] width 186 height 16
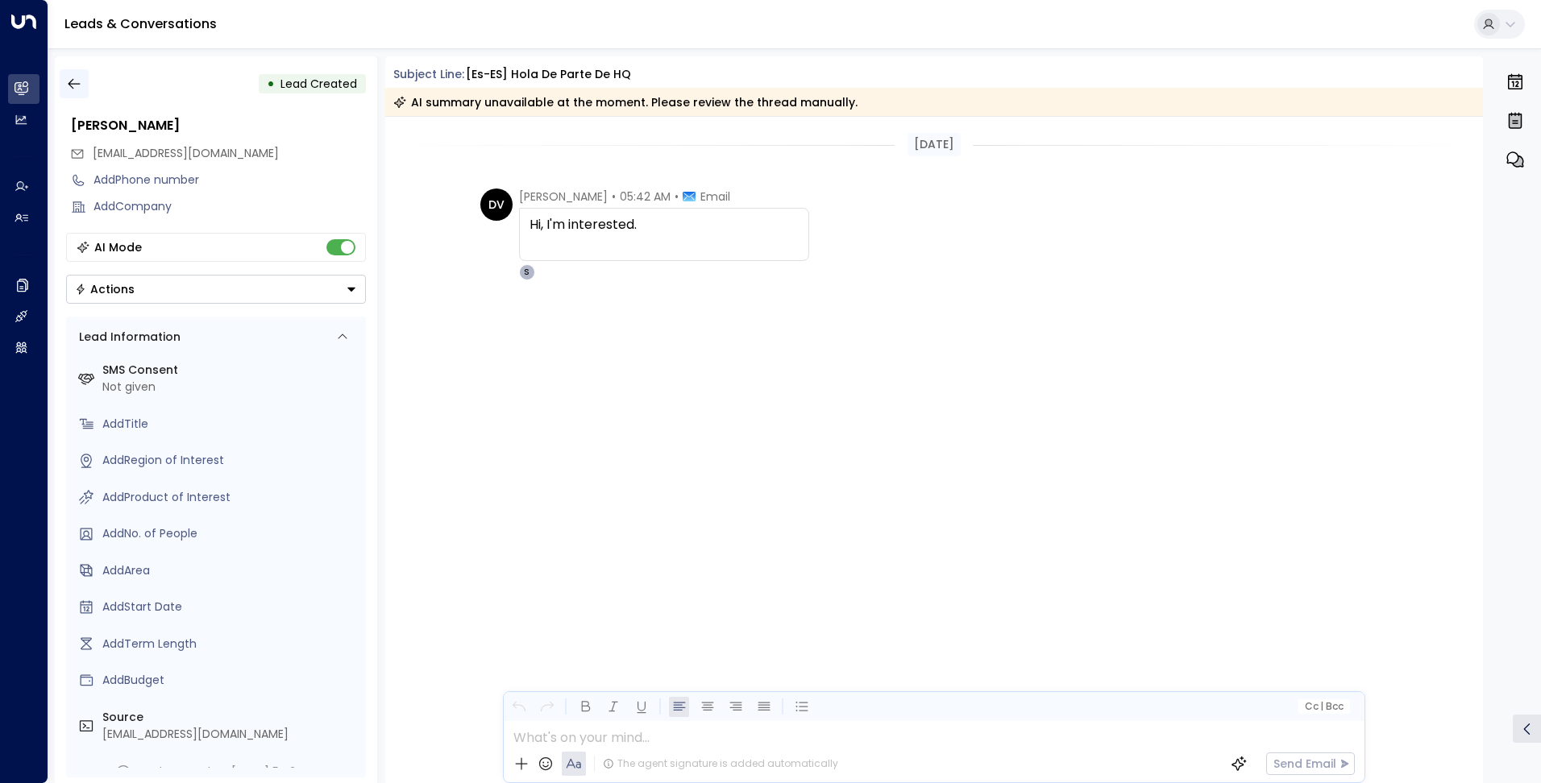
click at [72, 78] on icon "button" at bounding box center [74, 84] width 16 height 16
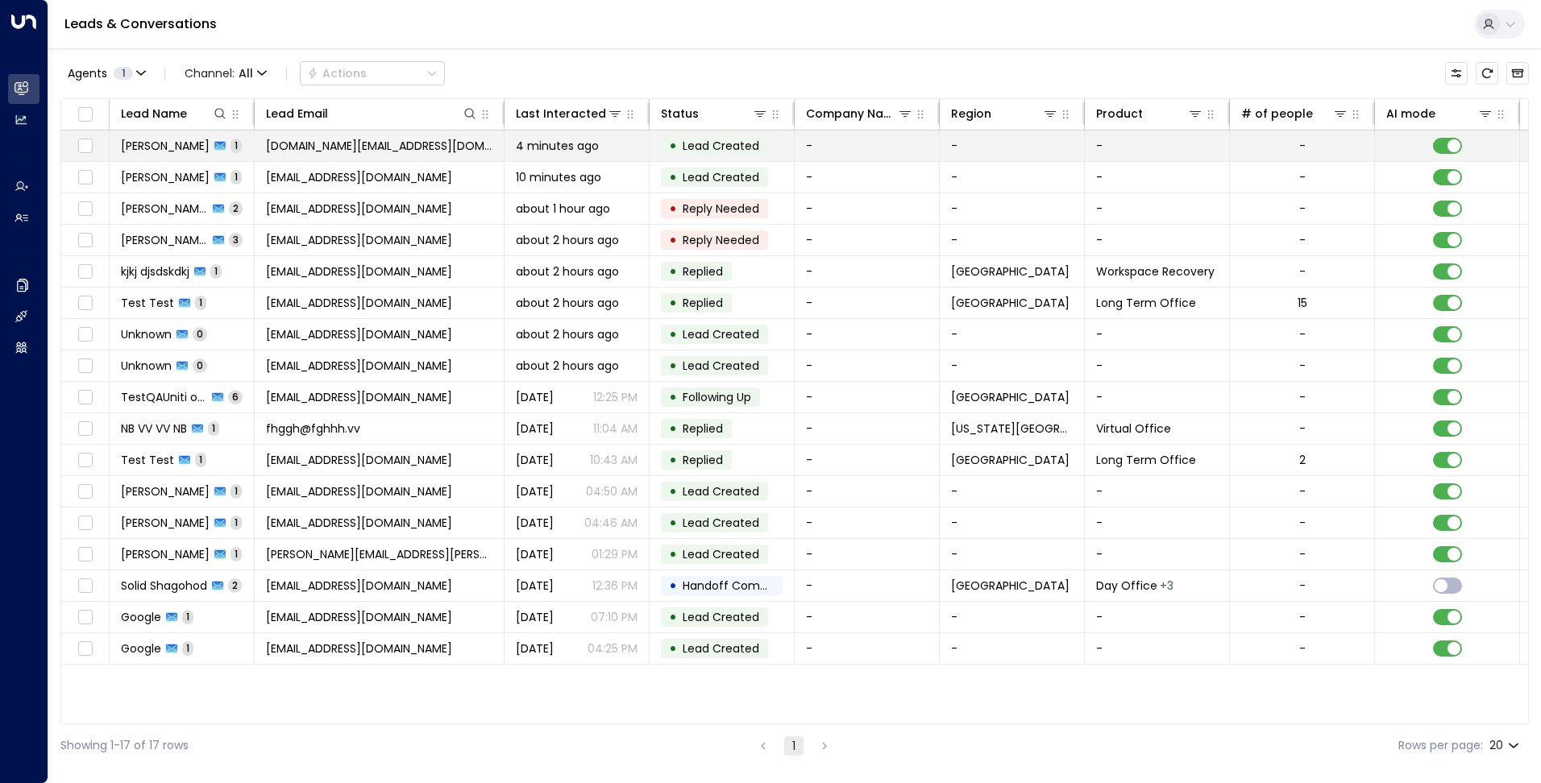
click at [317, 136] on td "[DOMAIN_NAME][EMAIL_ADDRESS][DOMAIN_NAME]" at bounding box center [380, 146] width 250 height 31
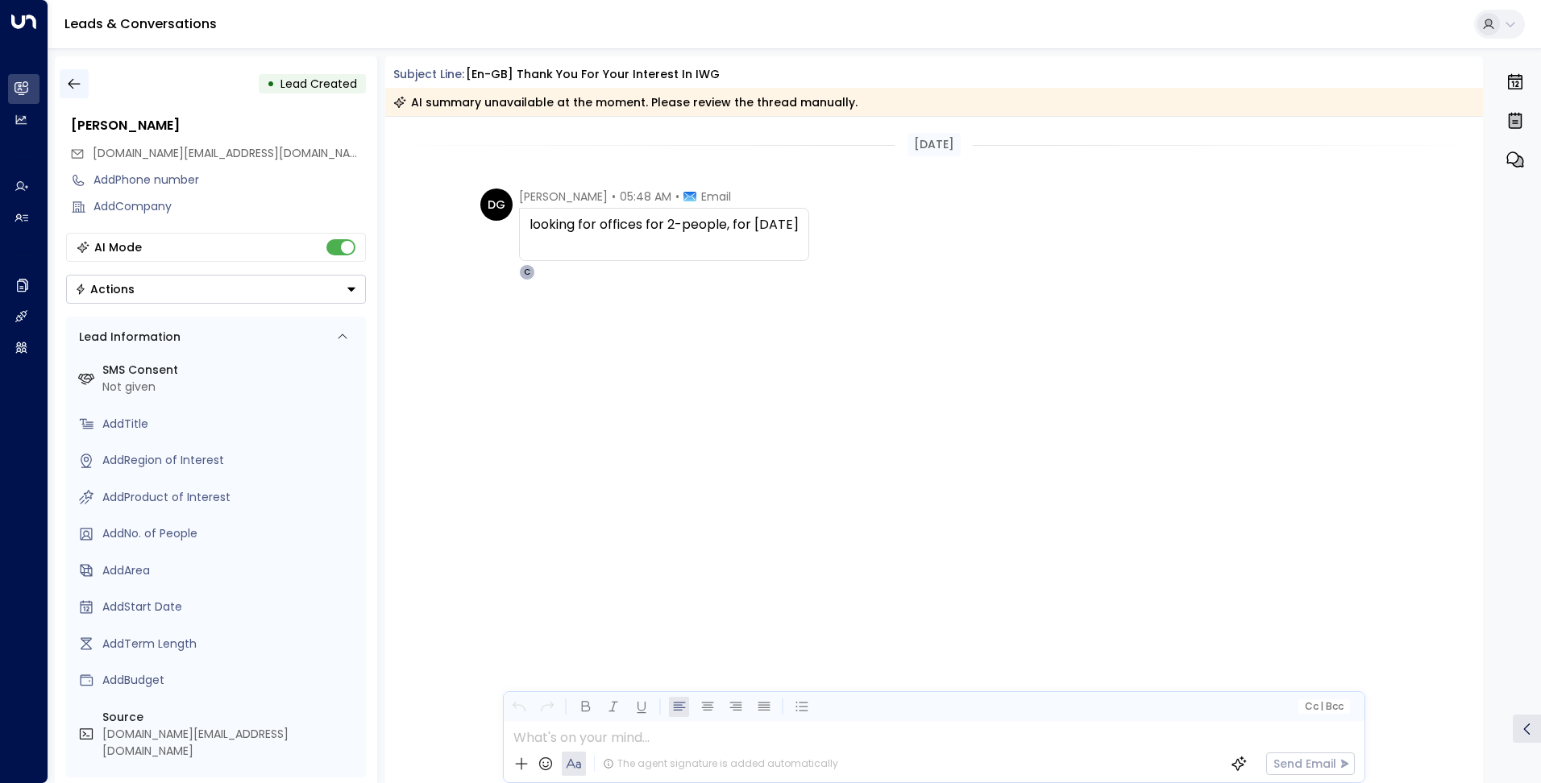
click at [82, 83] on button "button" at bounding box center [74, 83] width 29 height 29
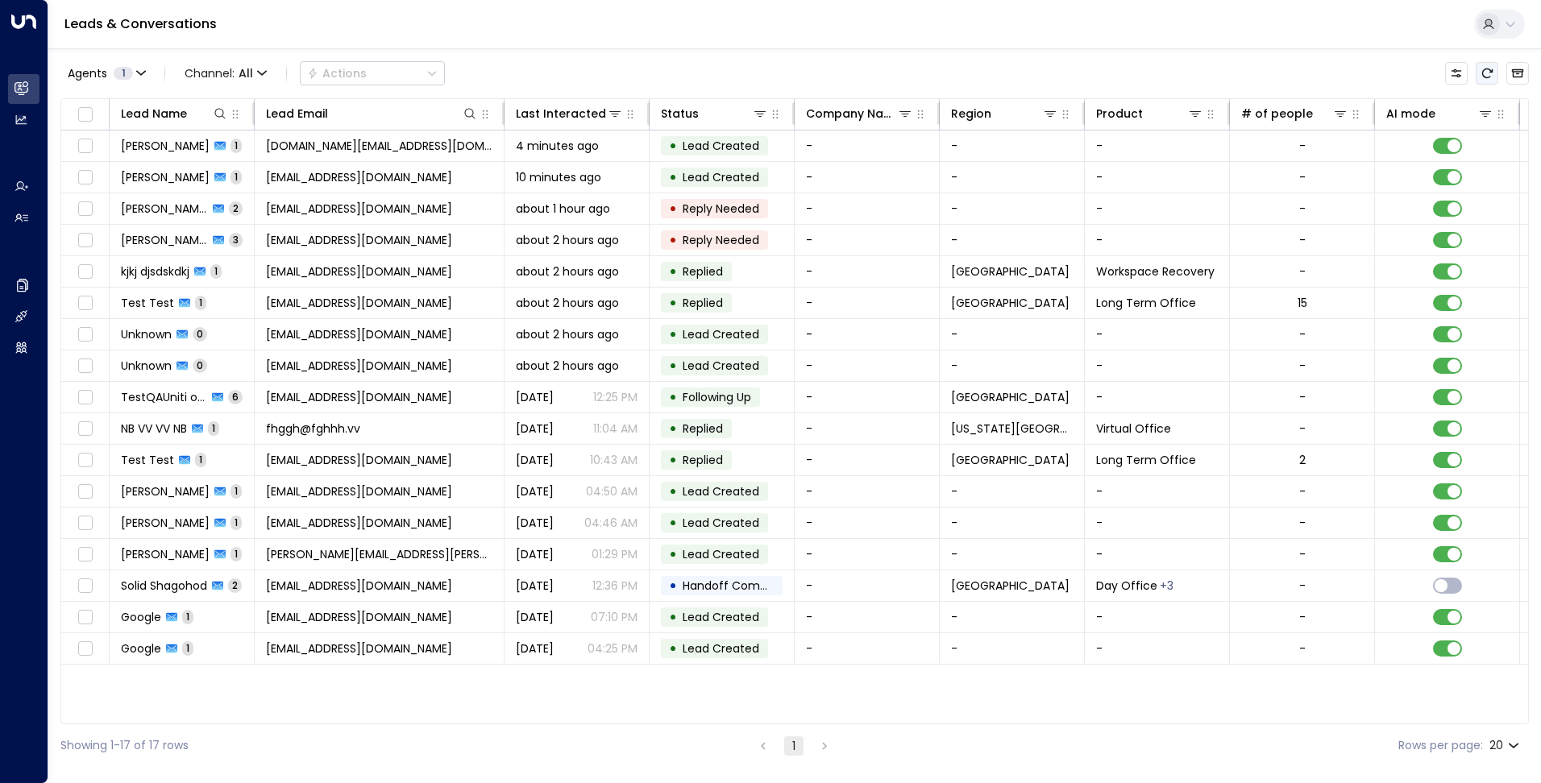
click at [1491, 76] on icon "Refresh" at bounding box center [1487, 73] width 13 height 13
click at [1489, 73] on icon "Refresh" at bounding box center [1487, 73] width 13 height 13
click at [1492, 73] on icon "Refresh" at bounding box center [1487, 74] width 10 height 10
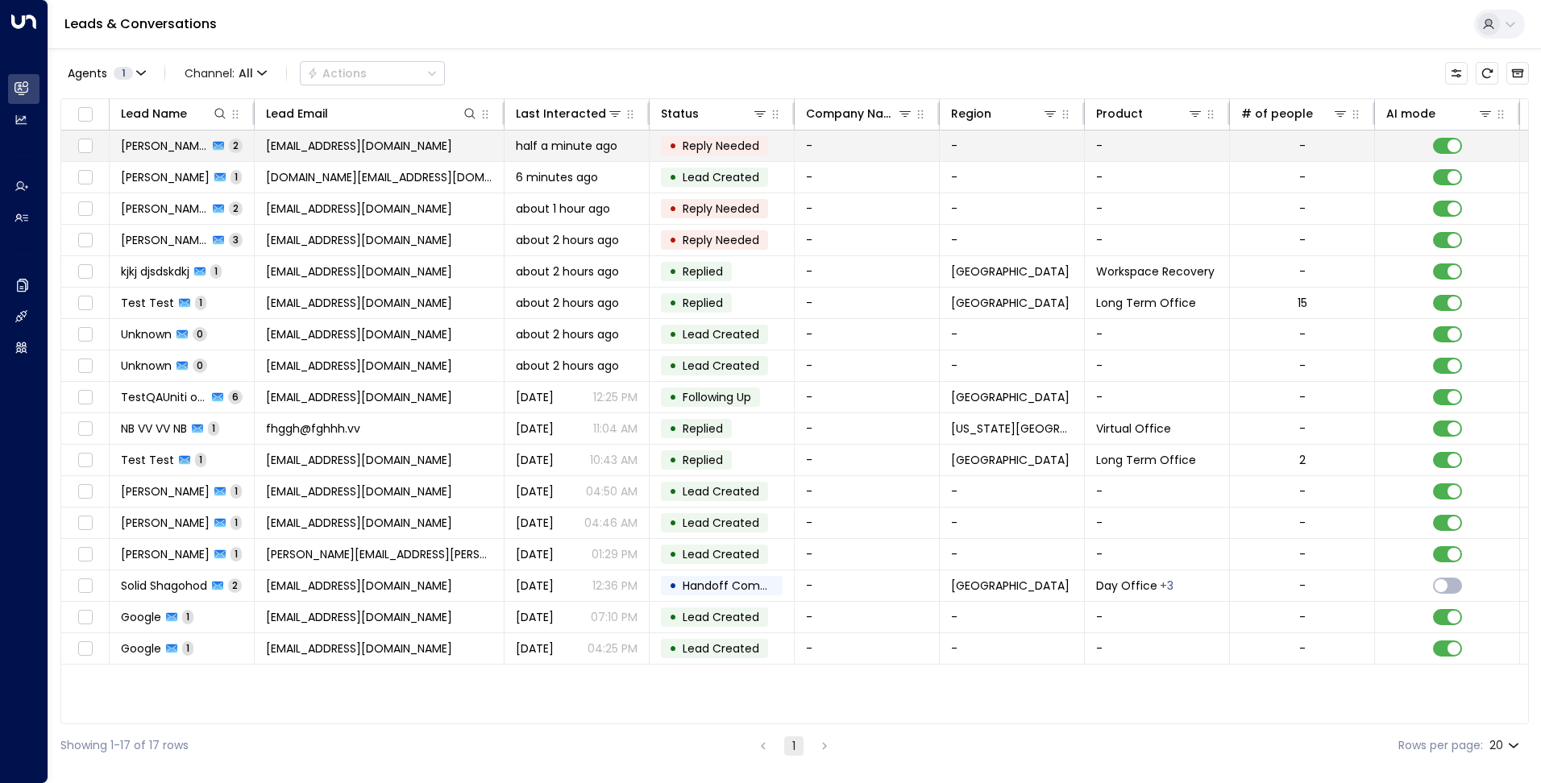
click at [571, 149] on span "half a minute ago" at bounding box center [567, 146] width 102 height 16
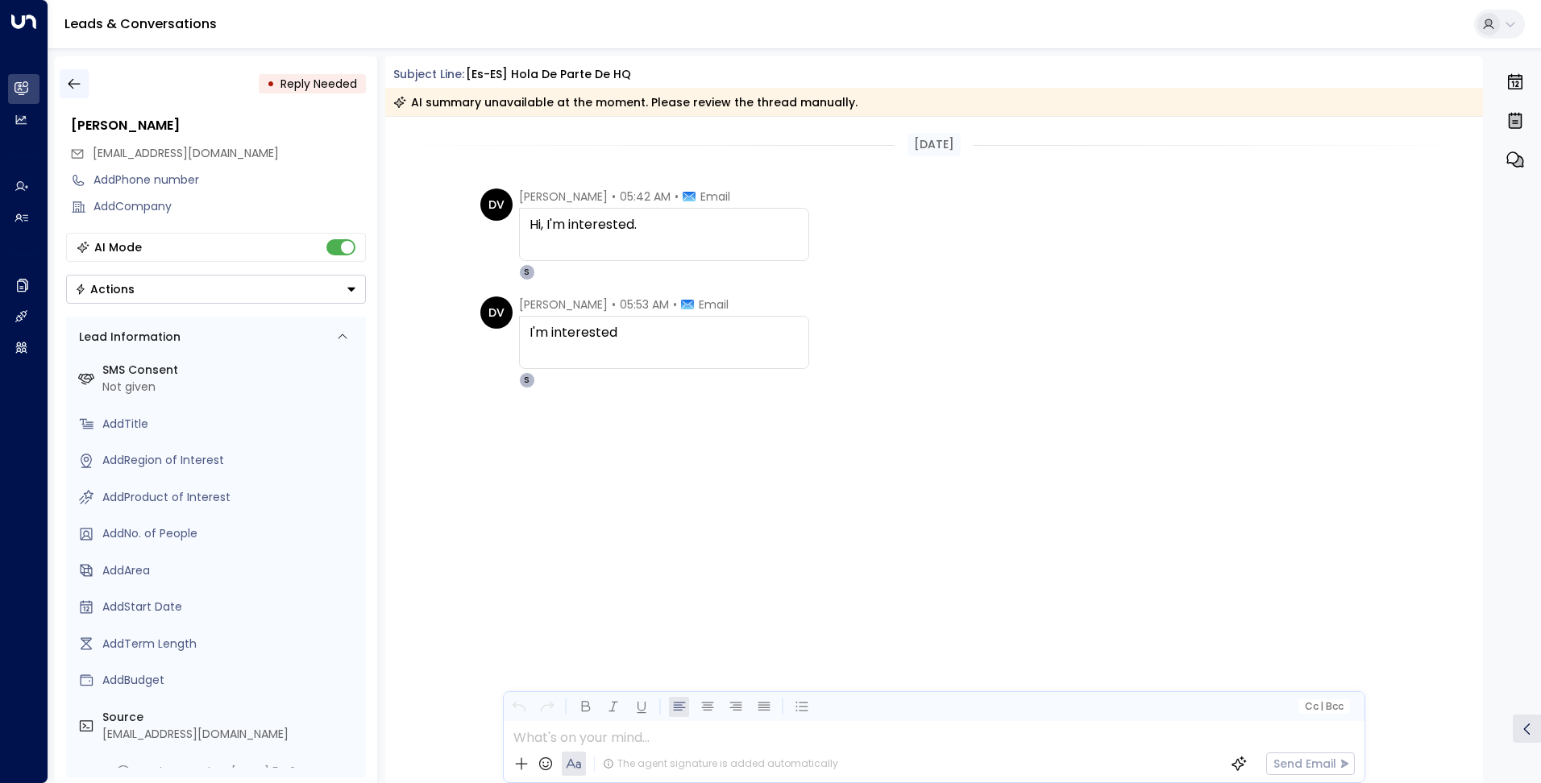
click at [69, 81] on icon "button" at bounding box center [74, 84] width 16 height 16
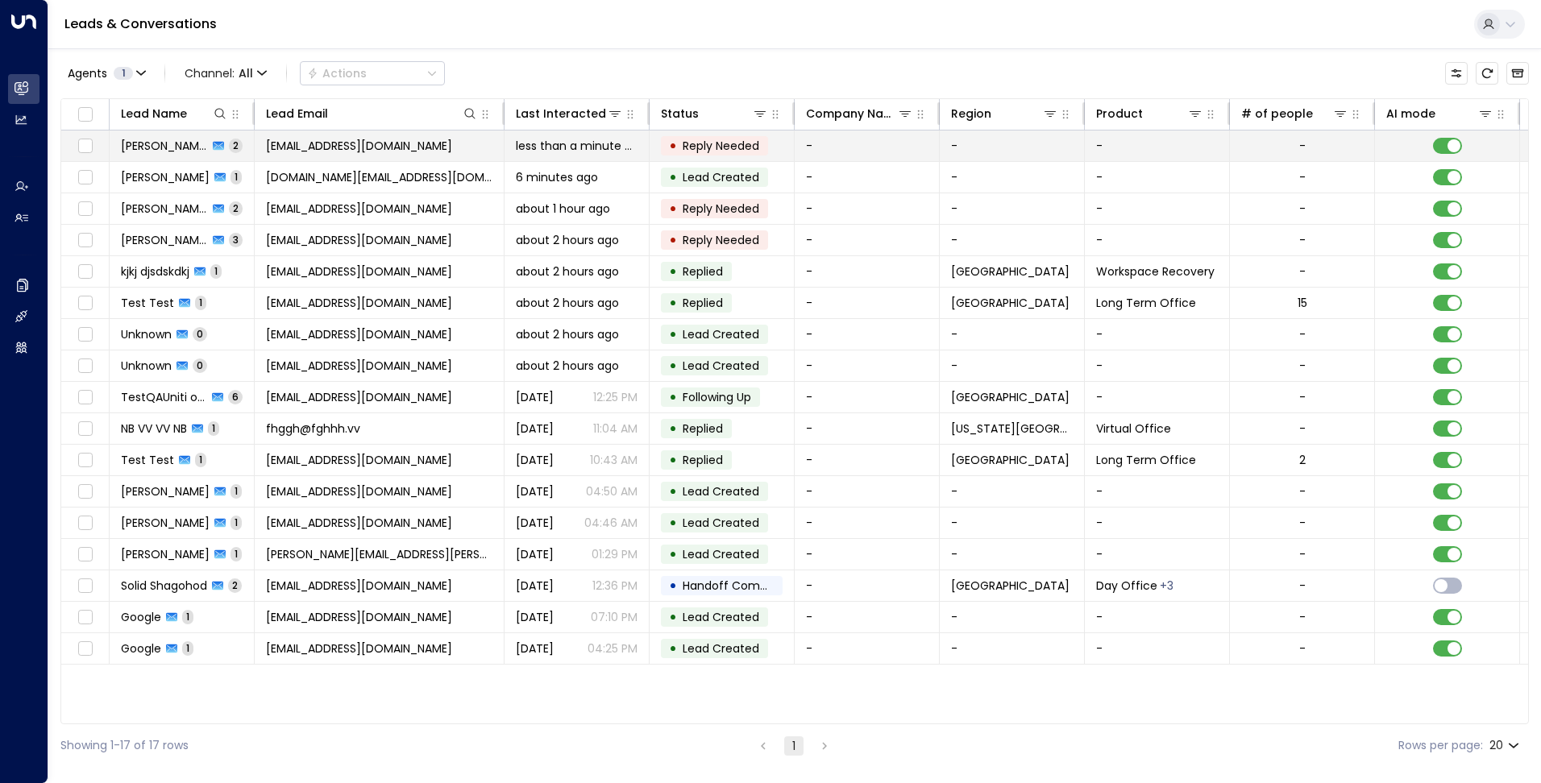
click at [388, 136] on td "[EMAIL_ADDRESS][DOMAIN_NAME]" at bounding box center [380, 146] width 250 height 31
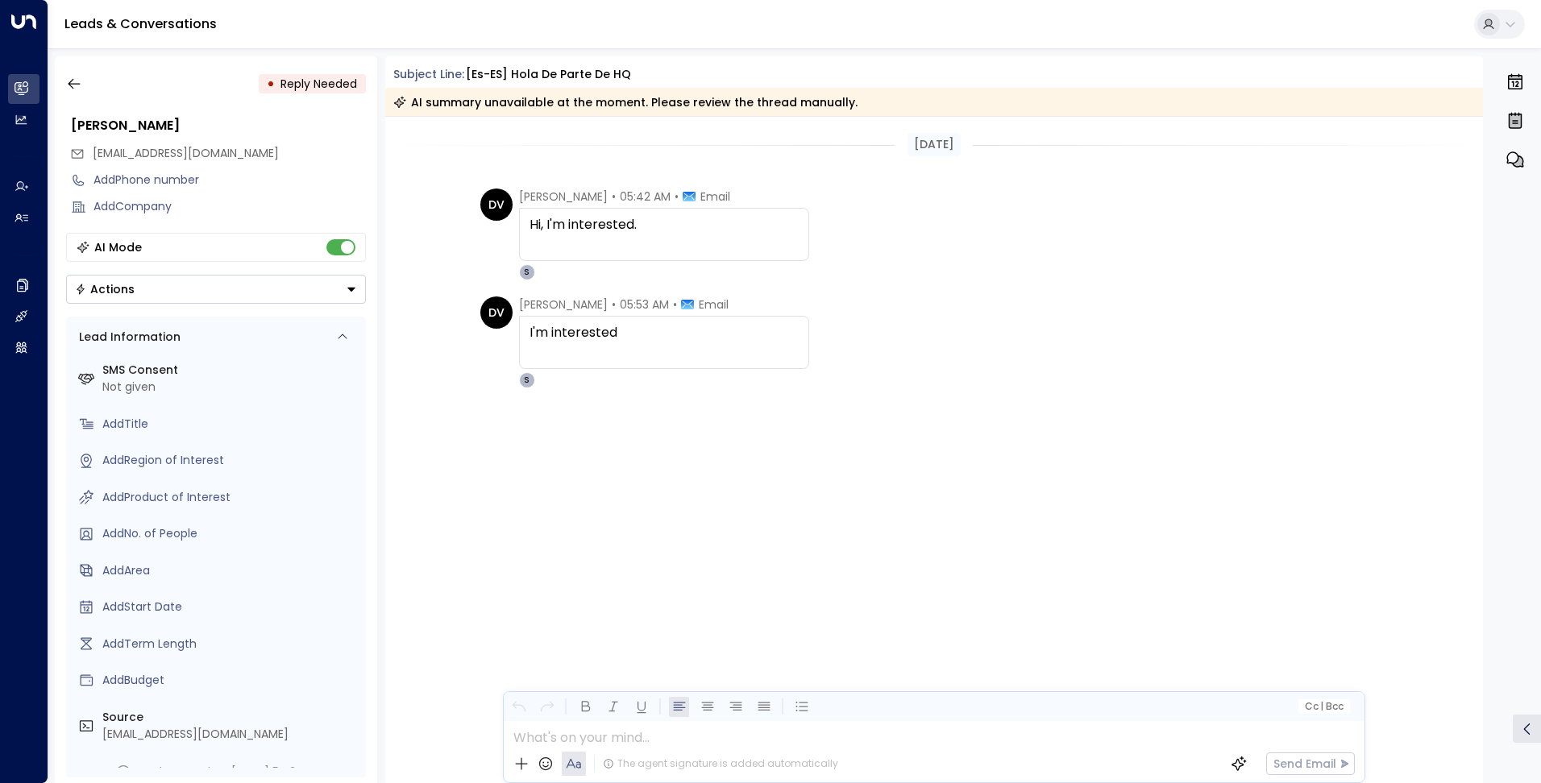
drag, startPoint x: 67, startPoint y: 85, endPoint x: 6, endPoint y: 110, distance: 66.2
click at [64, 85] on button "button" at bounding box center [74, 83] width 29 height 29
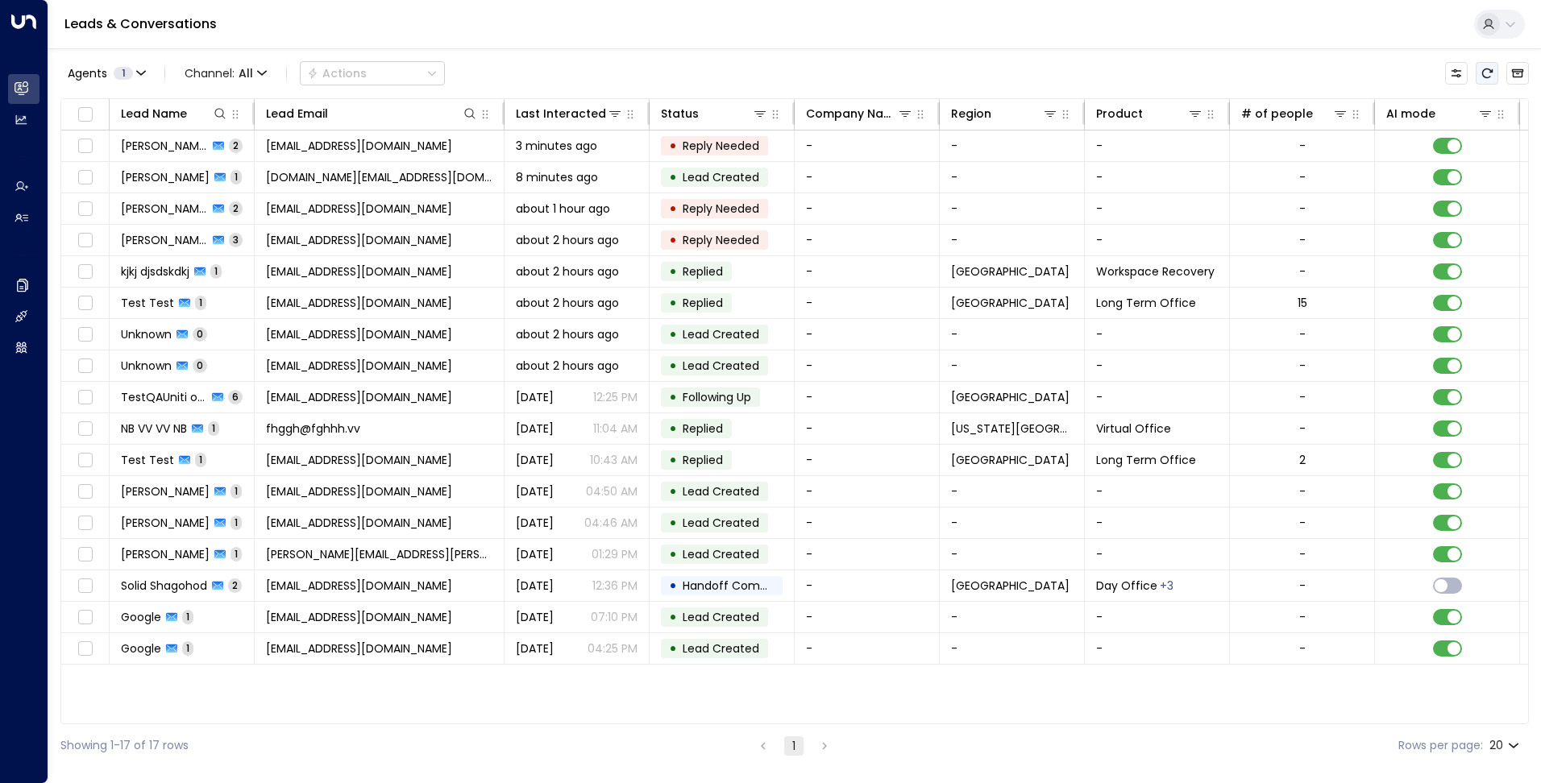
click at [1488, 75] on icon "Refresh" at bounding box center [1487, 73] width 13 height 13
click at [1489, 65] on button "Refresh" at bounding box center [1487, 73] width 23 height 23
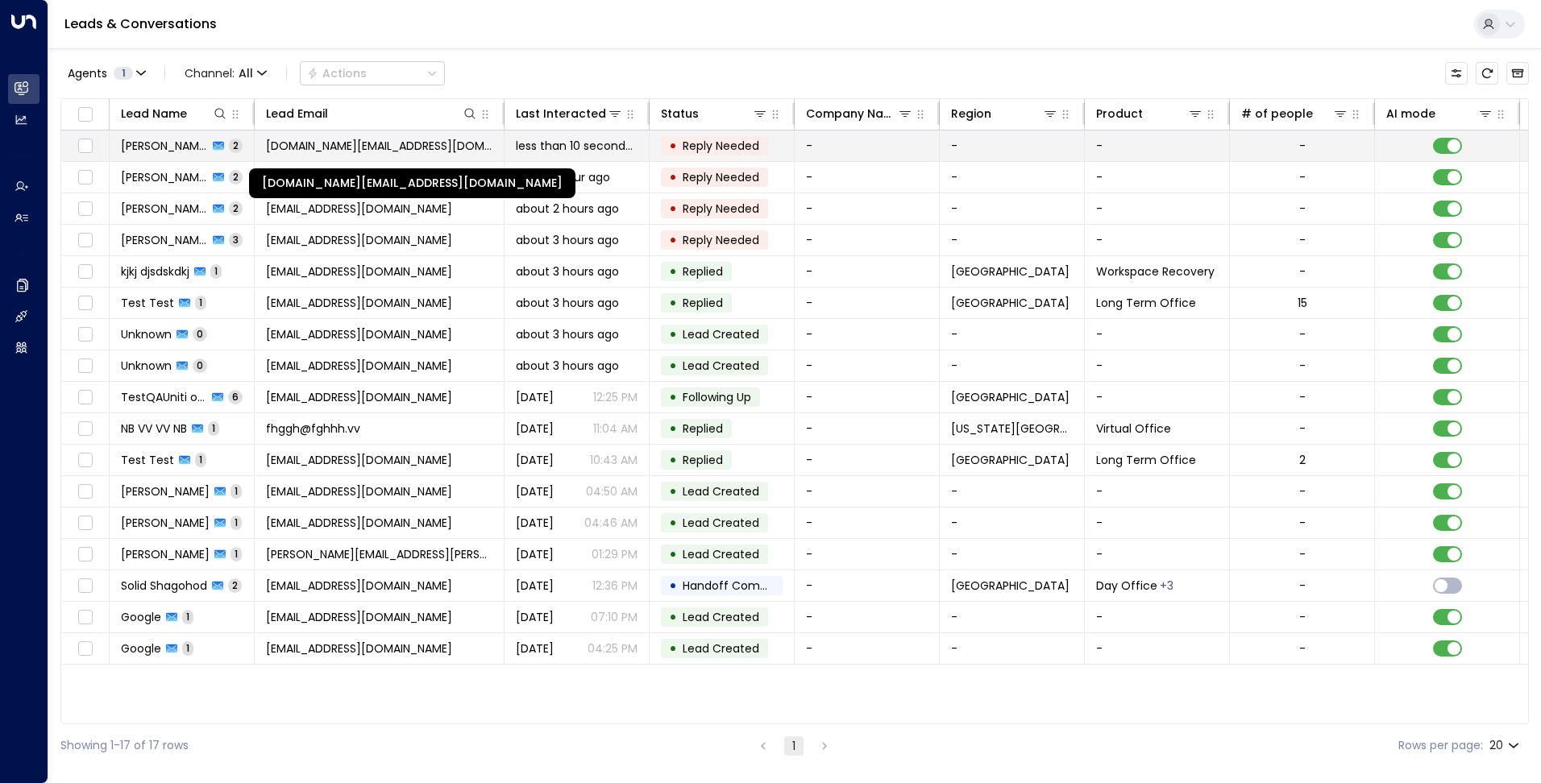
click at [353, 138] on span "[DOMAIN_NAME][EMAIL_ADDRESS][DOMAIN_NAME]" at bounding box center [379, 146] width 226 height 16
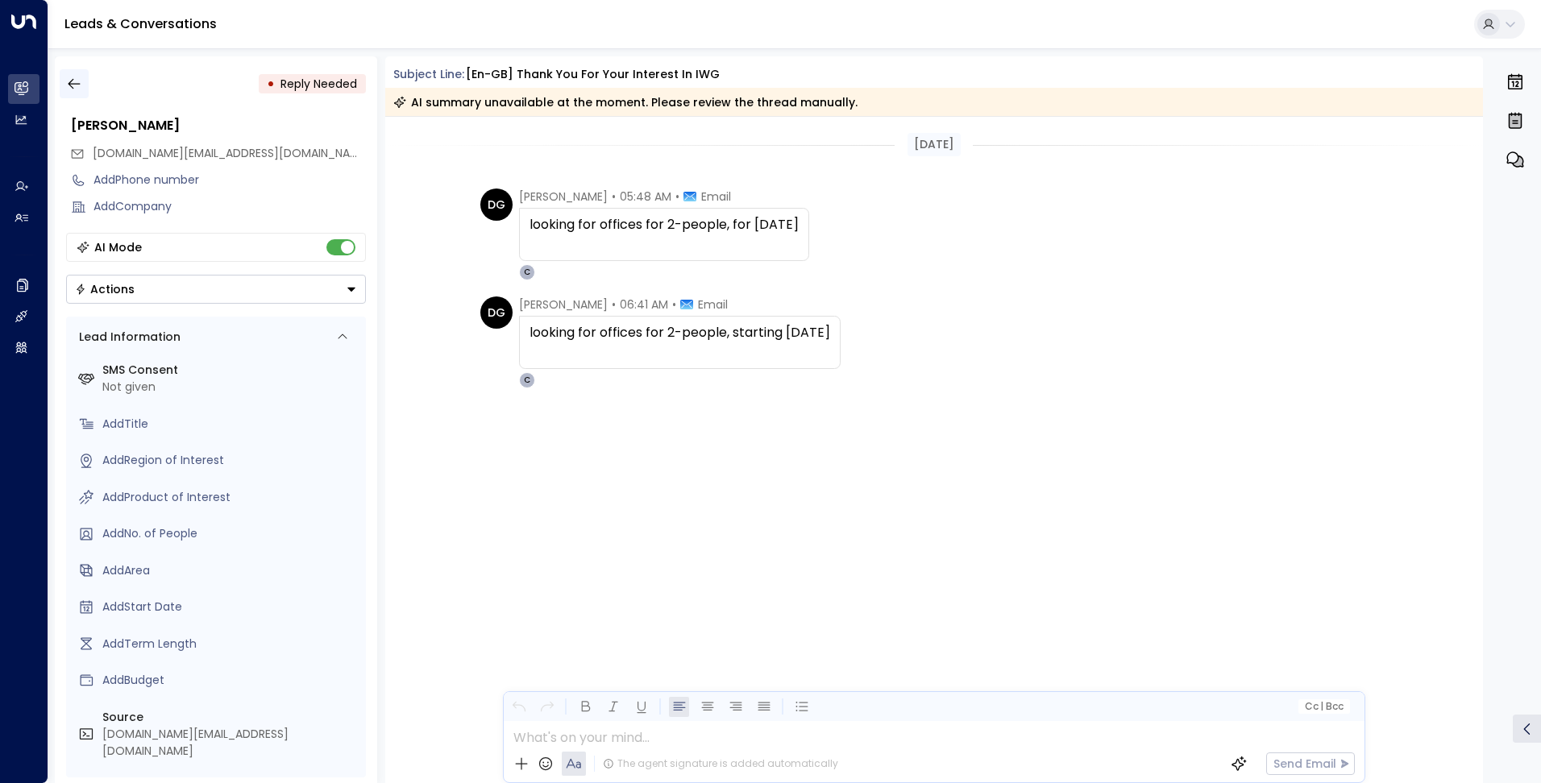
click at [71, 76] on icon "button" at bounding box center [74, 84] width 16 height 16
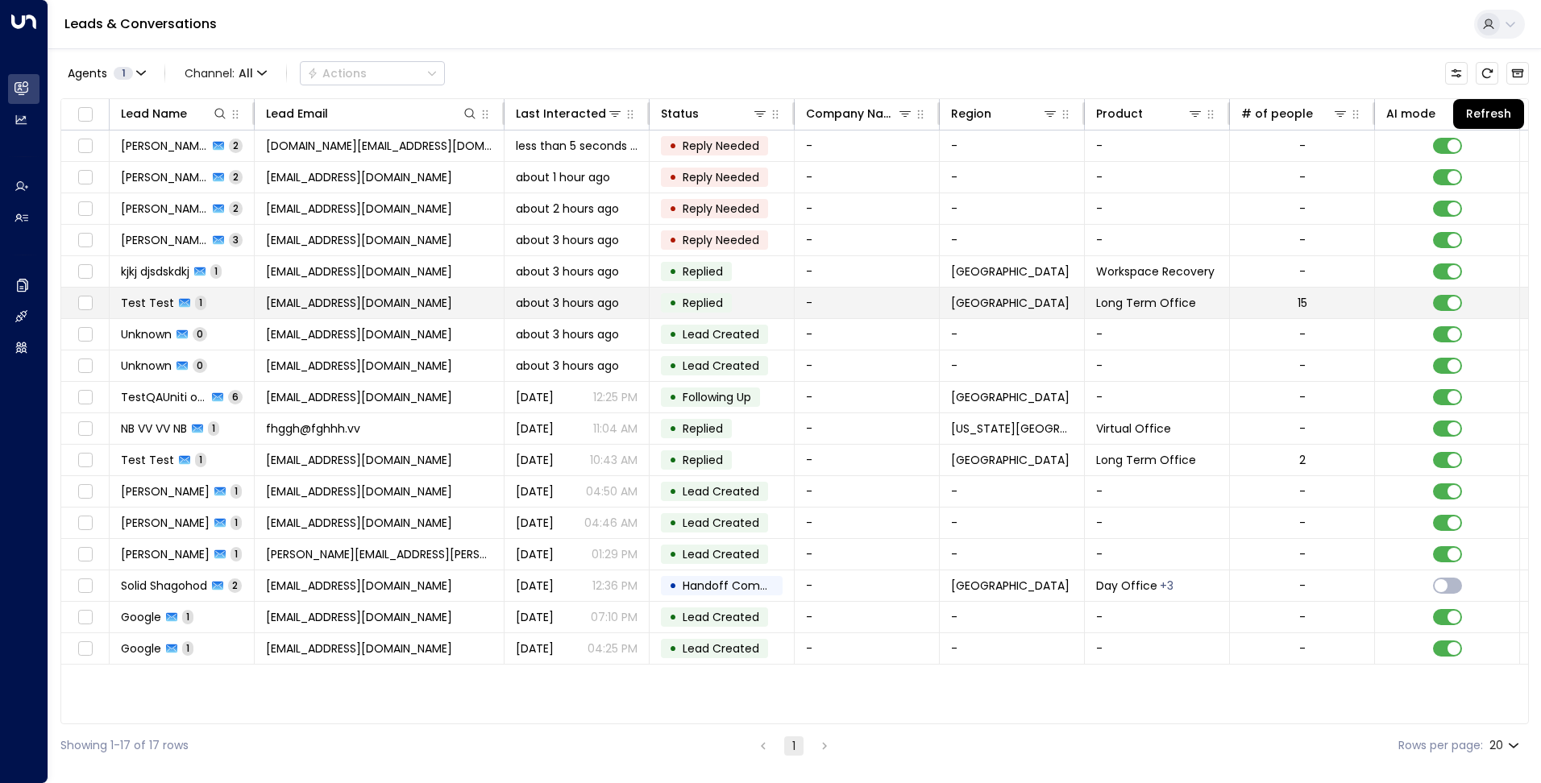
drag, startPoint x: 1489, startPoint y: 73, endPoint x: 1097, endPoint y: 289, distance: 448.0
click at [1489, 73] on icon "Refresh" at bounding box center [1487, 73] width 13 height 13
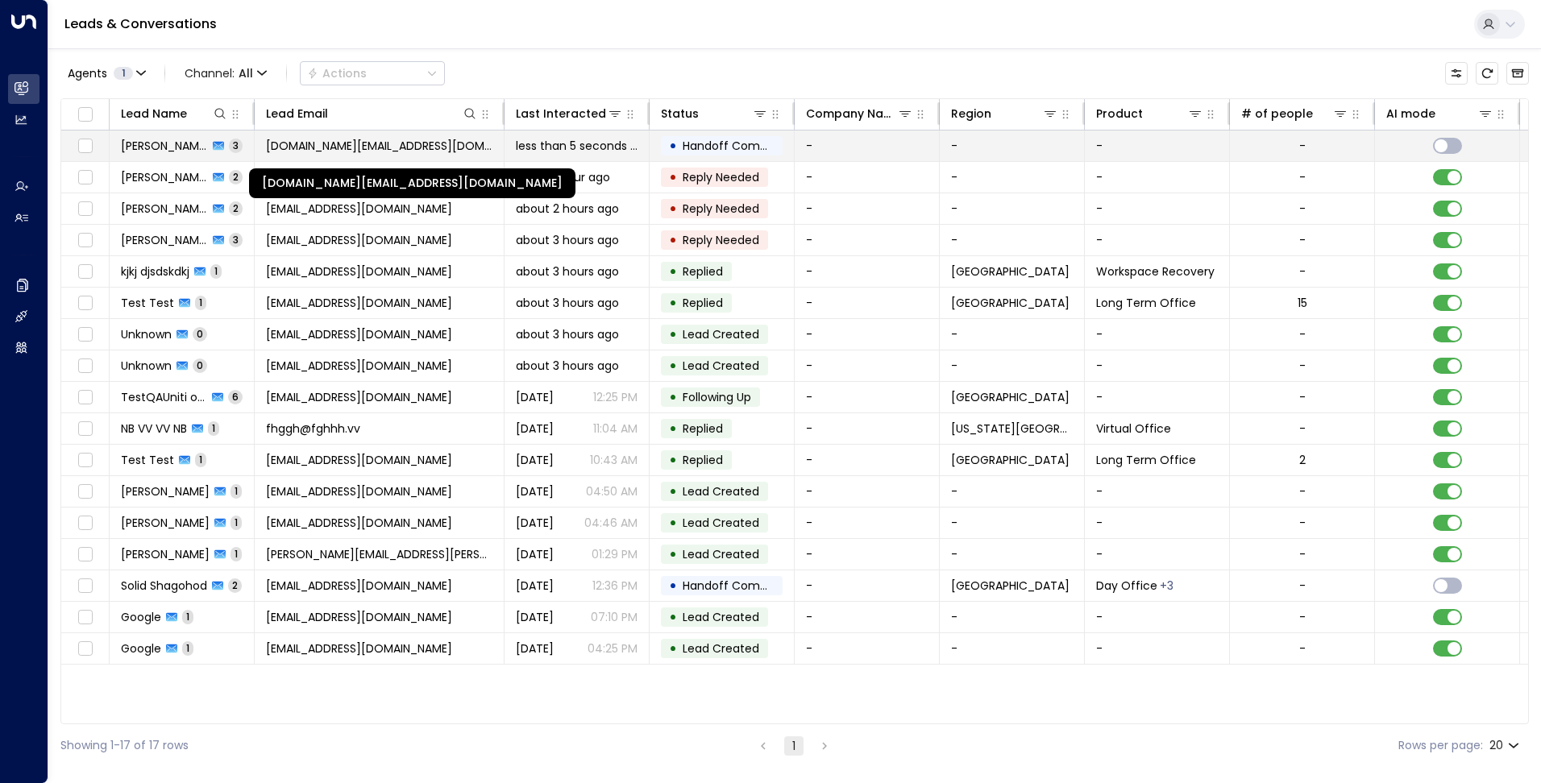
click at [318, 138] on span "[DOMAIN_NAME][EMAIL_ADDRESS][DOMAIN_NAME]" at bounding box center [379, 146] width 226 height 16
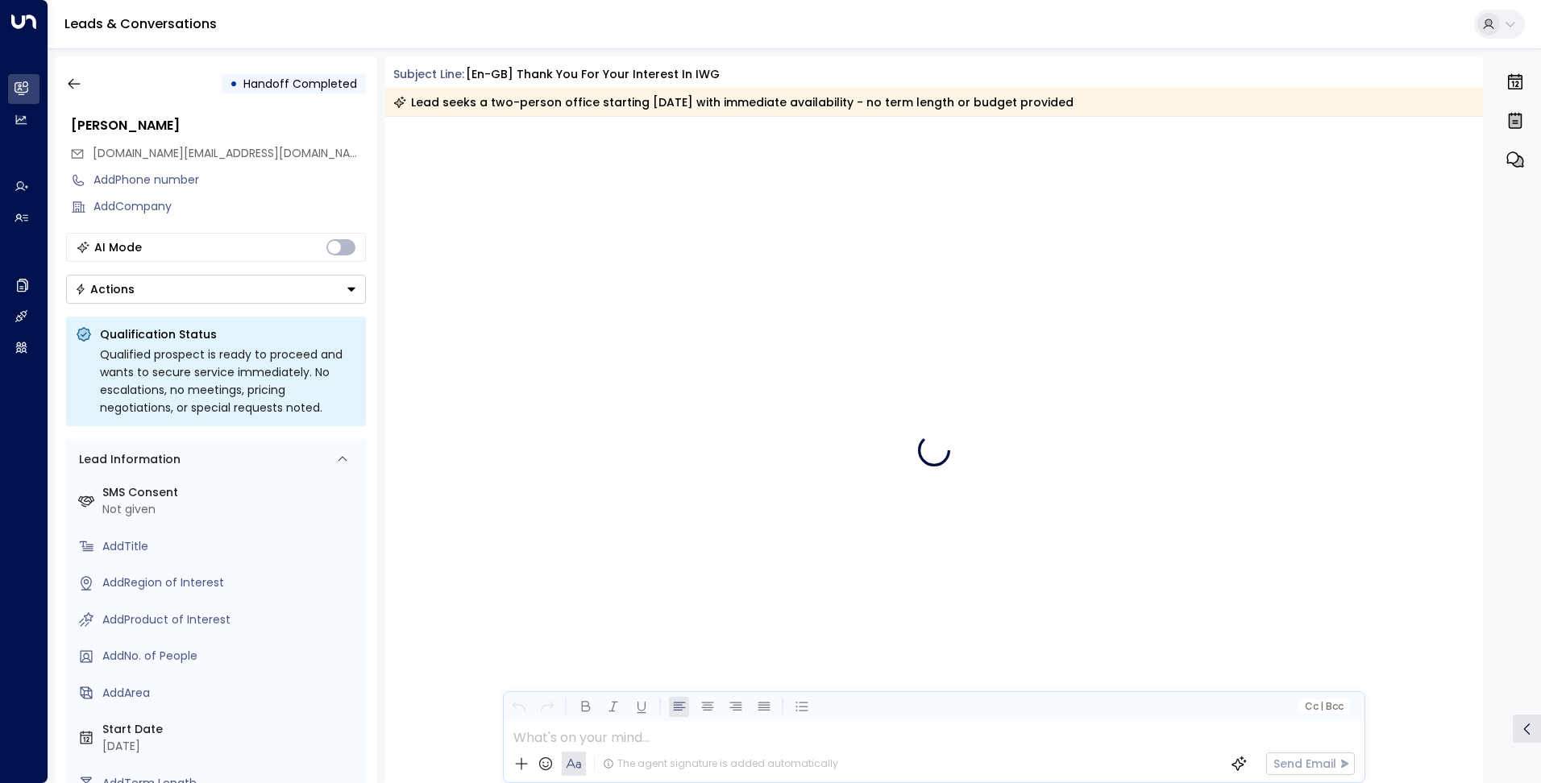
scroll to position [195, 0]
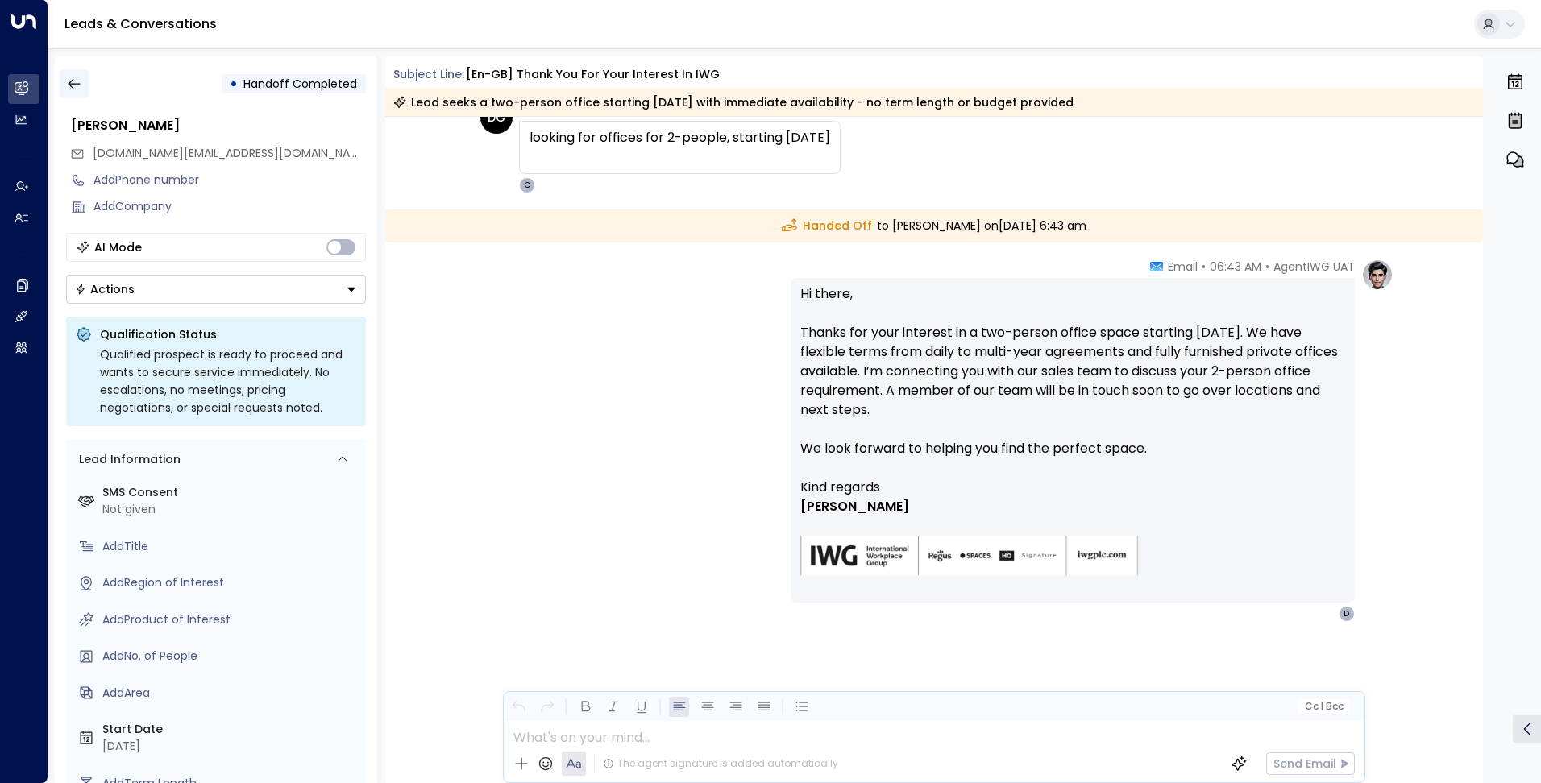
click at [73, 82] on icon "button" at bounding box center [74, 84] width 16 height 16
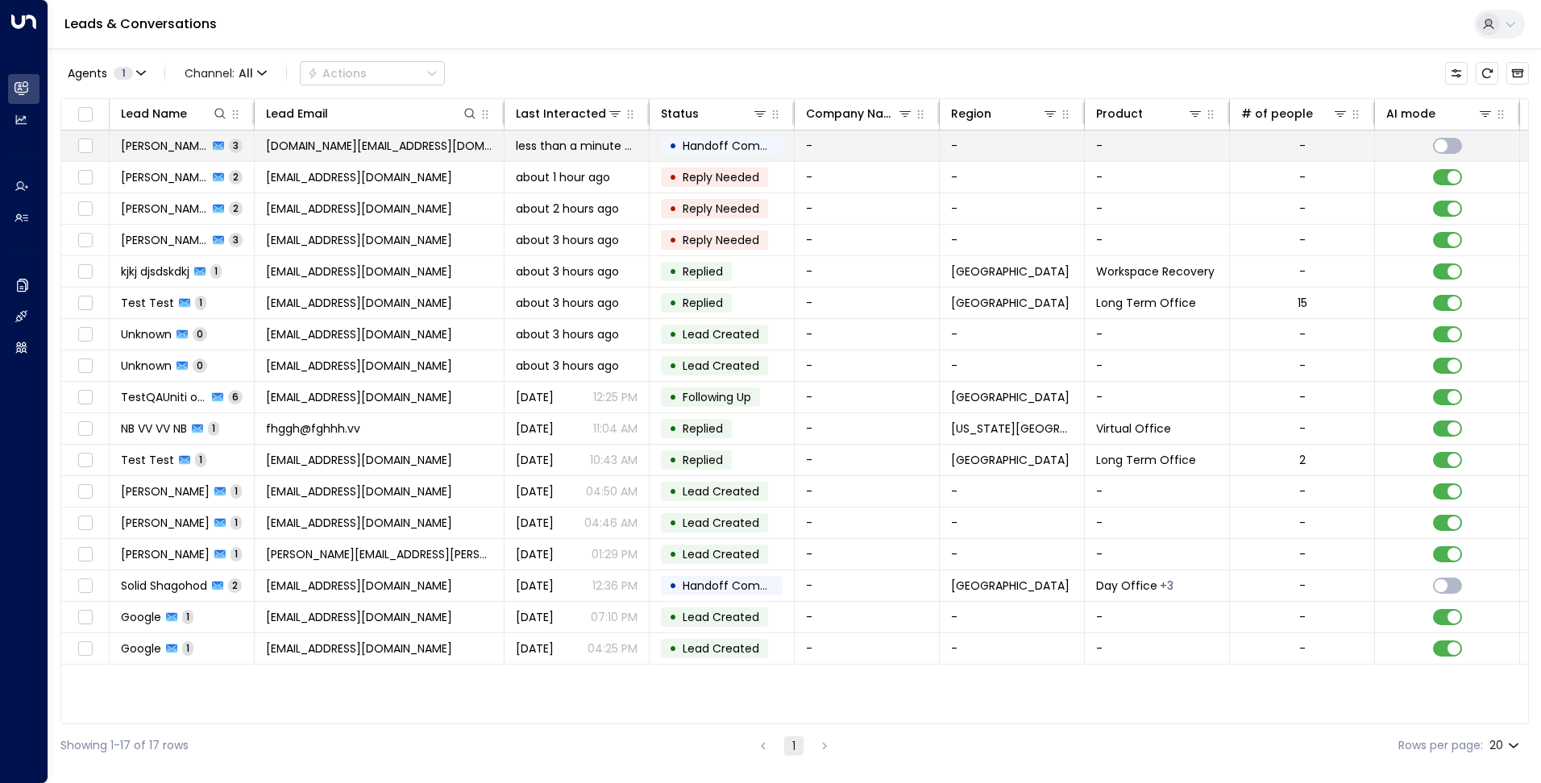
click at [318, 149] on span "[DOMAIN_NAME][EMAIL_ADDRESS][DOMAIN_NAME]" at bounding box center [379, 146] width 226 height 16
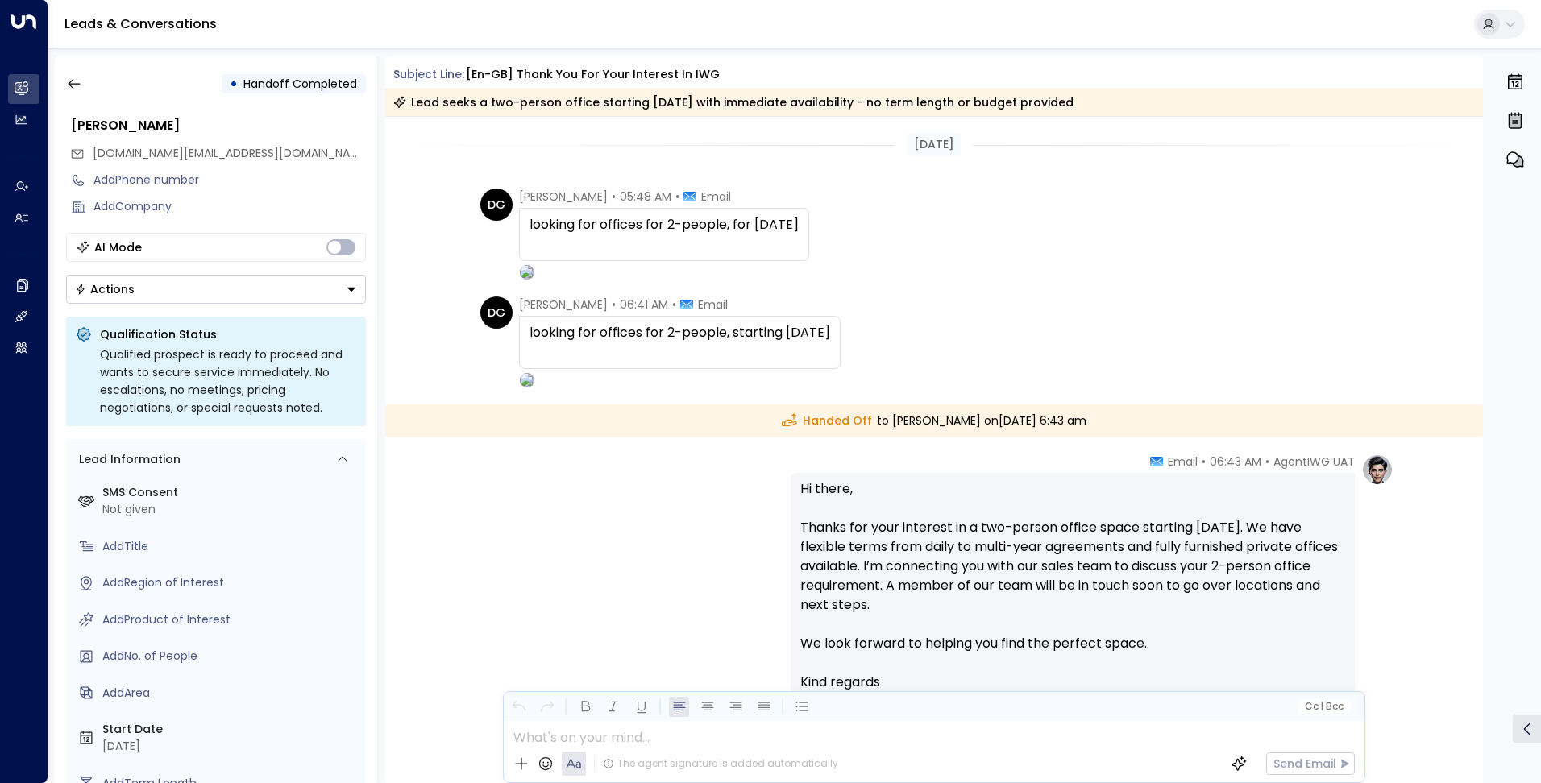
scroll to position [195, 0]
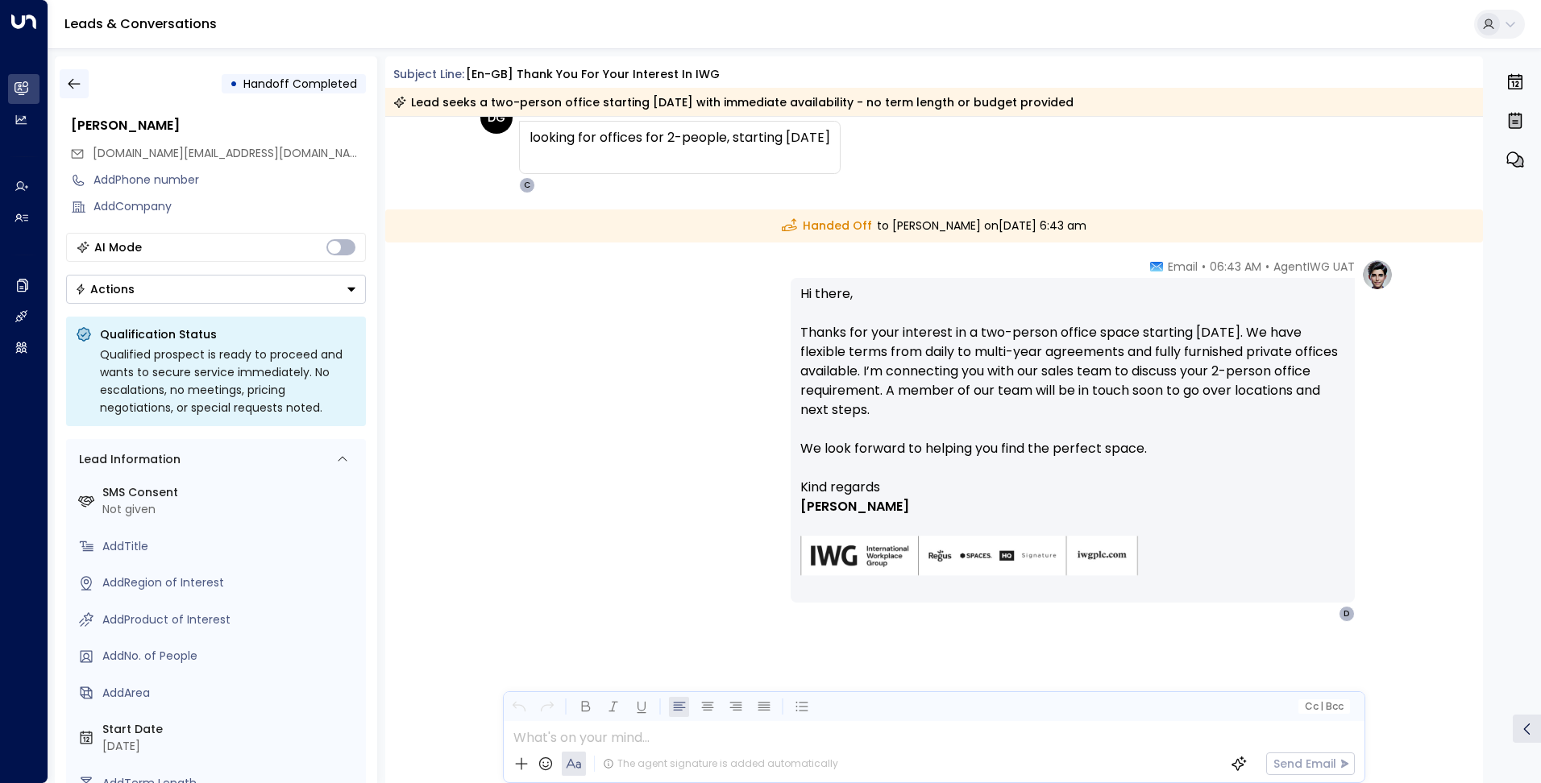
click at [66, 89] on icon "button" at bounding box center [74, 84] width 16 height 16
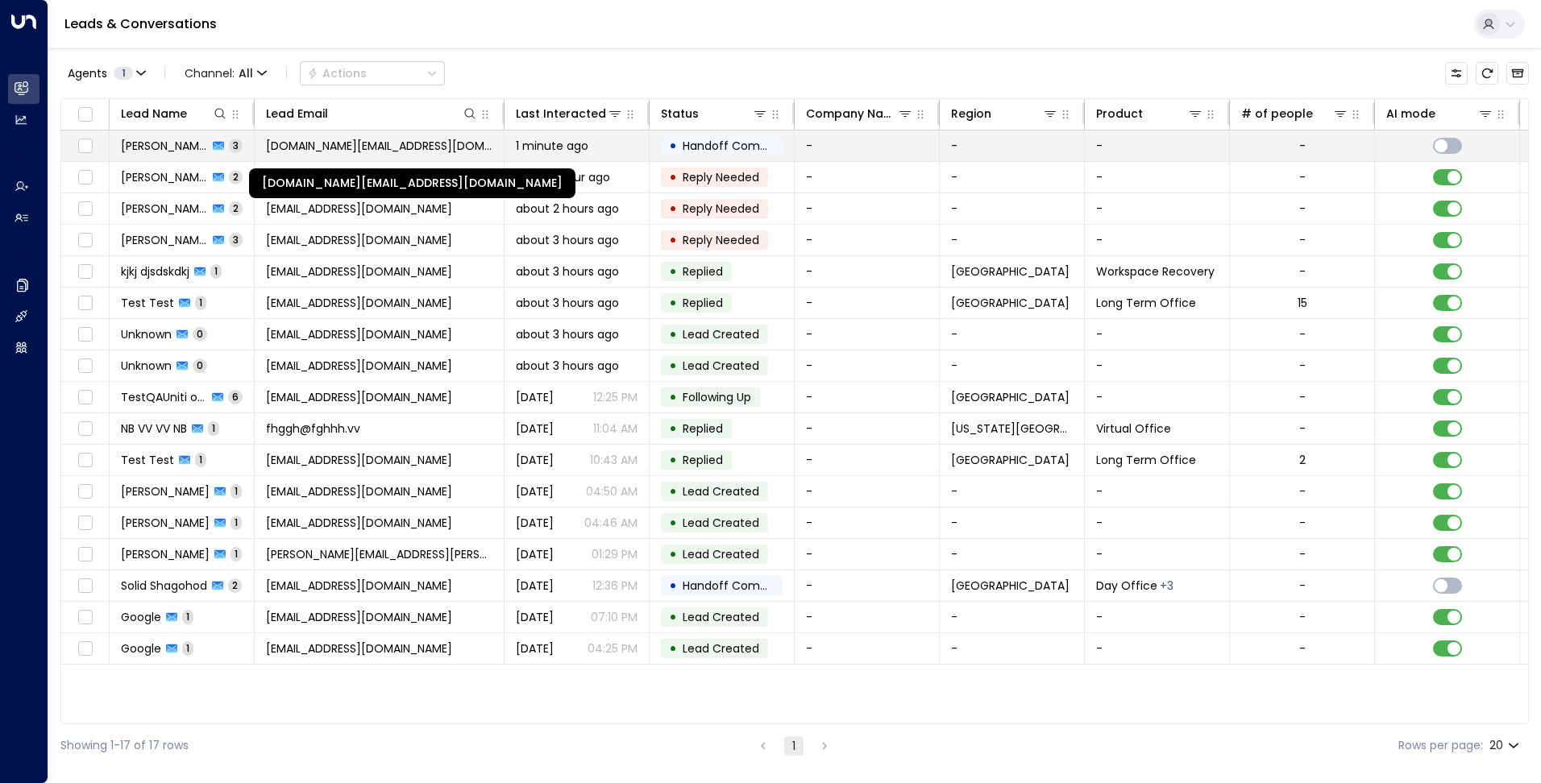
click at [446, 143] on span "[DOMAIN_NAME][EMAIL_ADDRESS][DOMAIN_NAME]" at bounding box center [379, 146] width 226 height 16
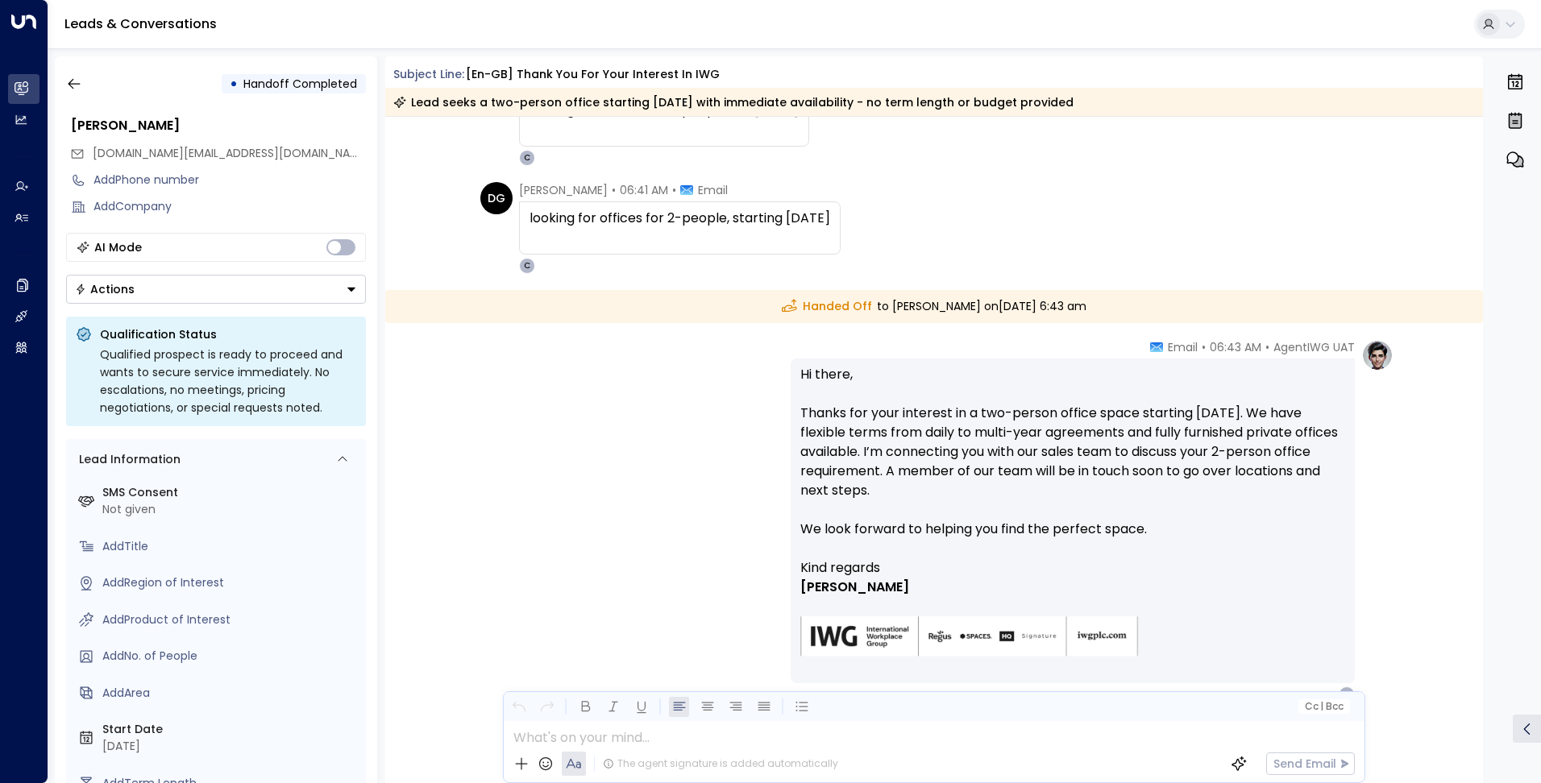
scroll to position [195, 0]
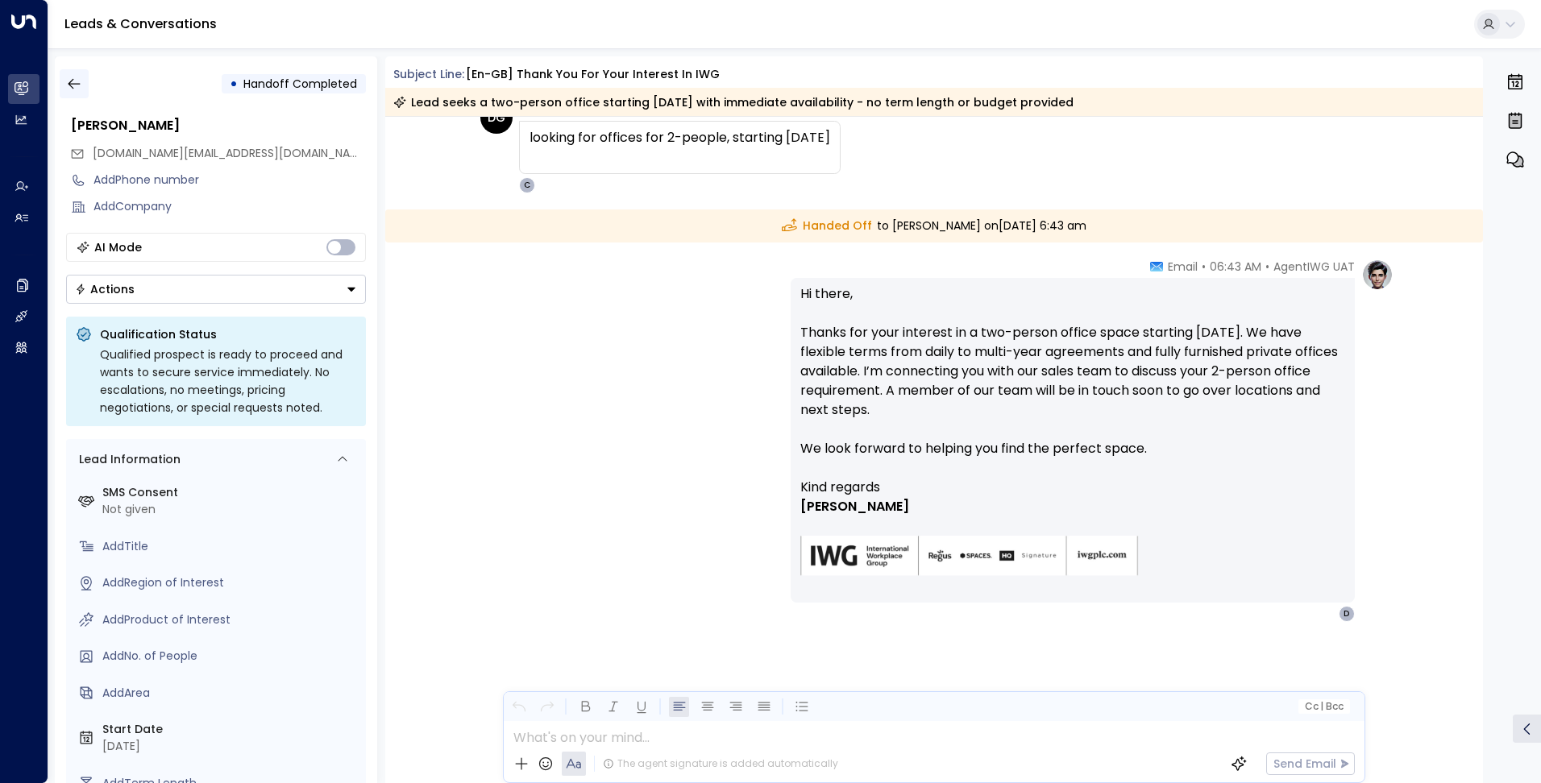
click at [78, 86] on icon "button" at bounding box center [74, 84] width 16 height 16
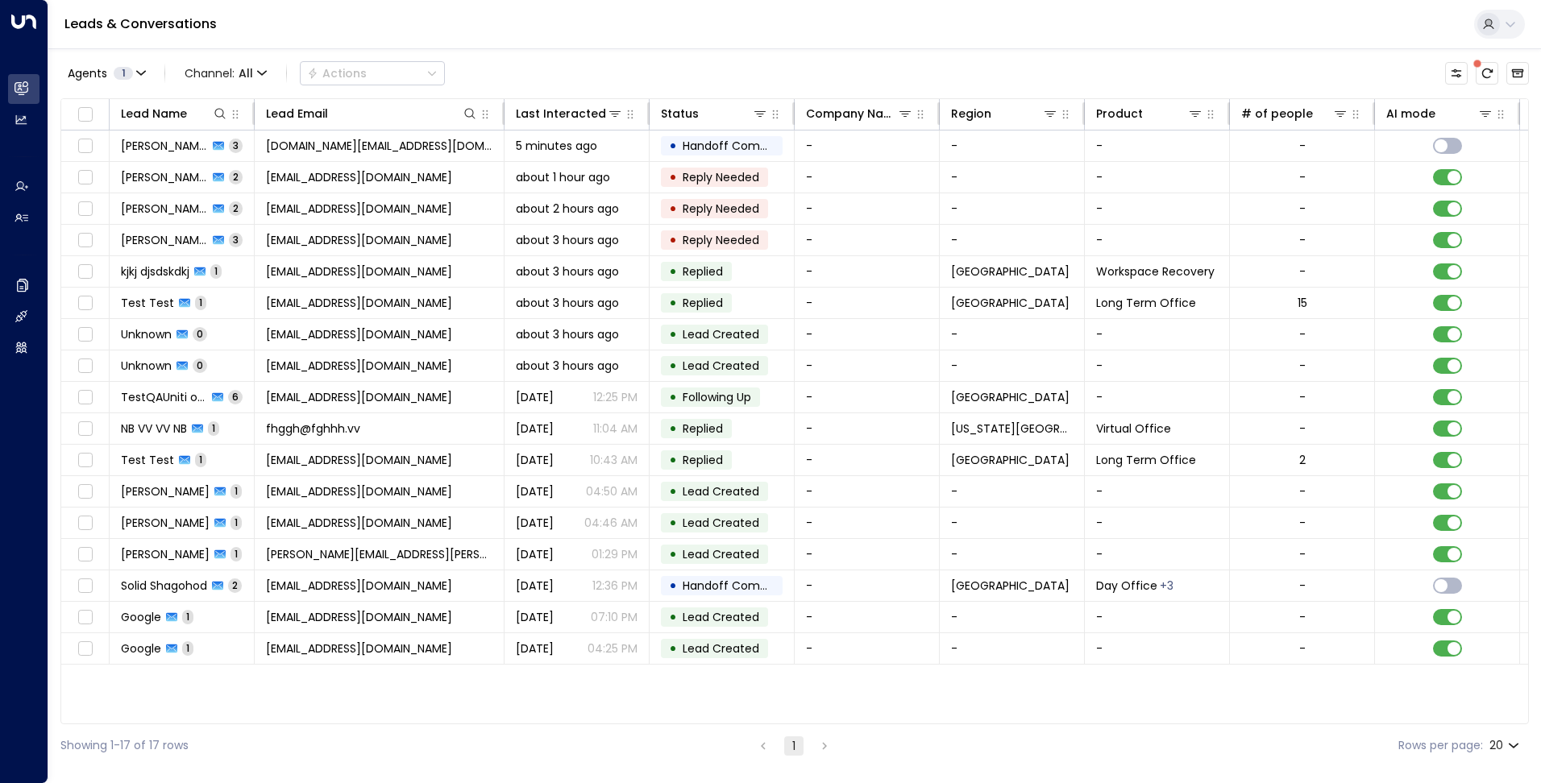
click at [1481, 66] on span at bounding box center [1477, 64] width 8 height 8
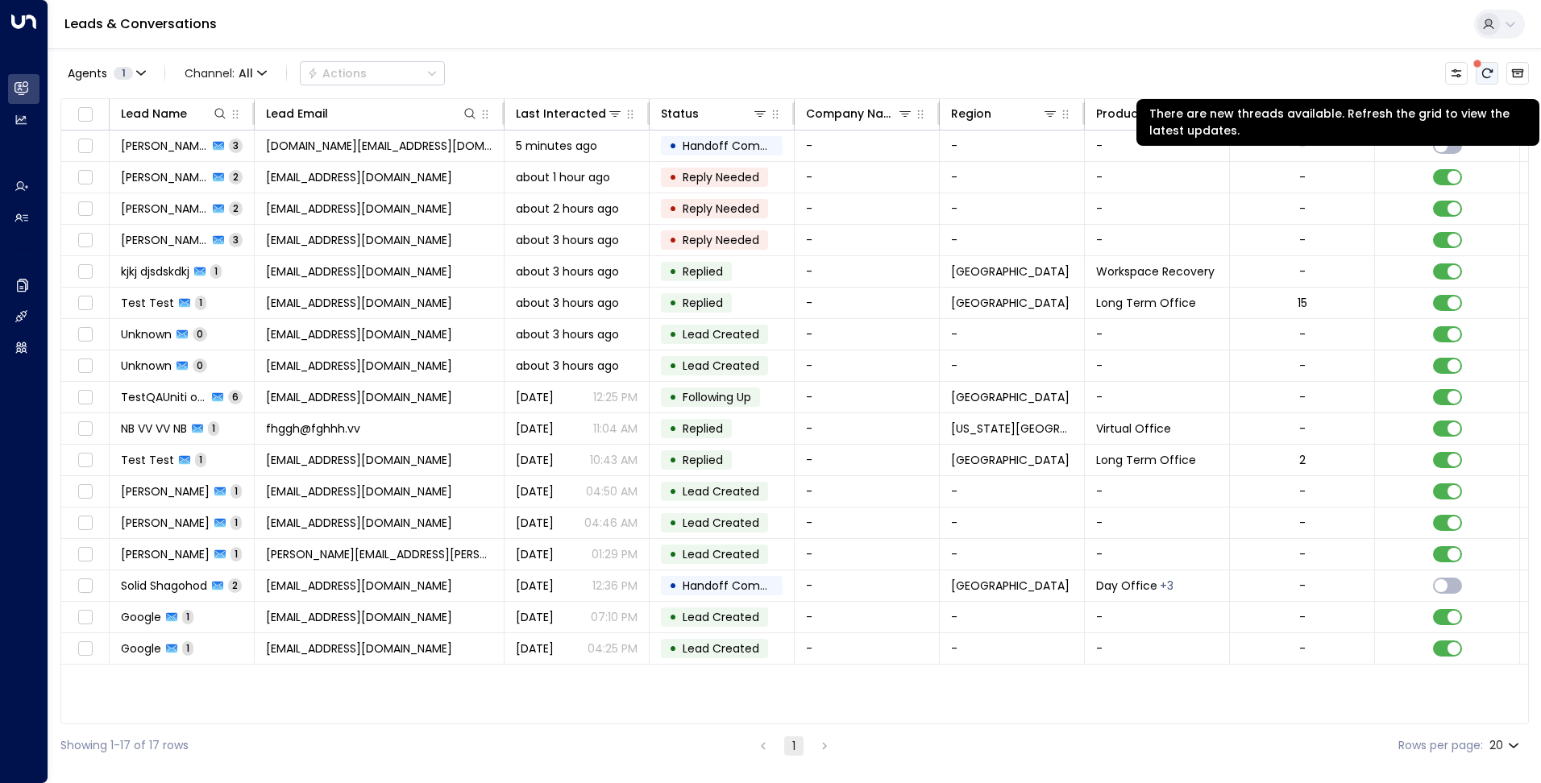
click at [1485, 75] on icon "There are new threads available. Refresh the grid to view the latest updates." at bounding box center [1487, 73] width 13 height 13
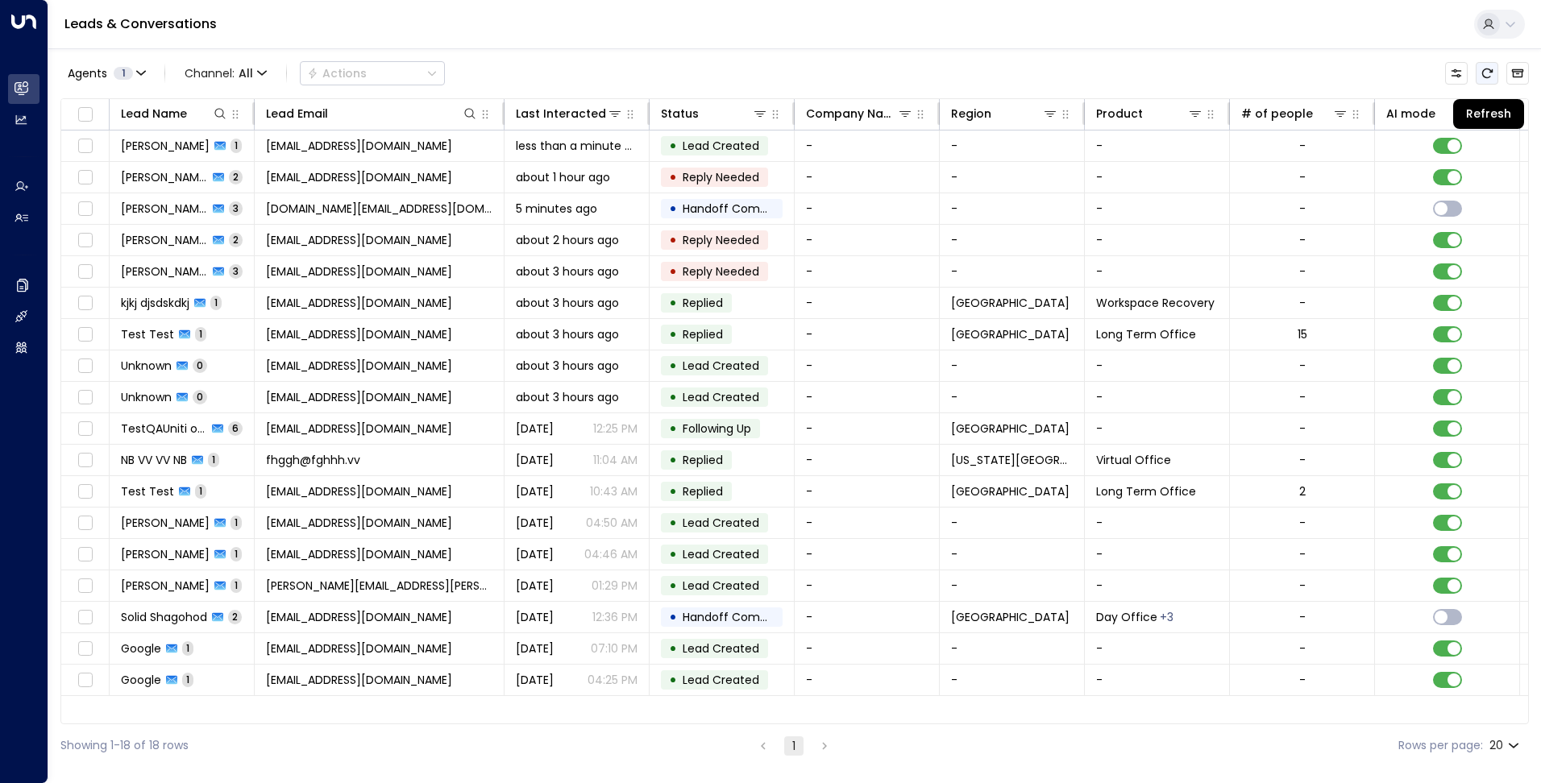
click at [1480, 71] on button "Refresh" at bounding box center [1487, 73] width 23 height 23
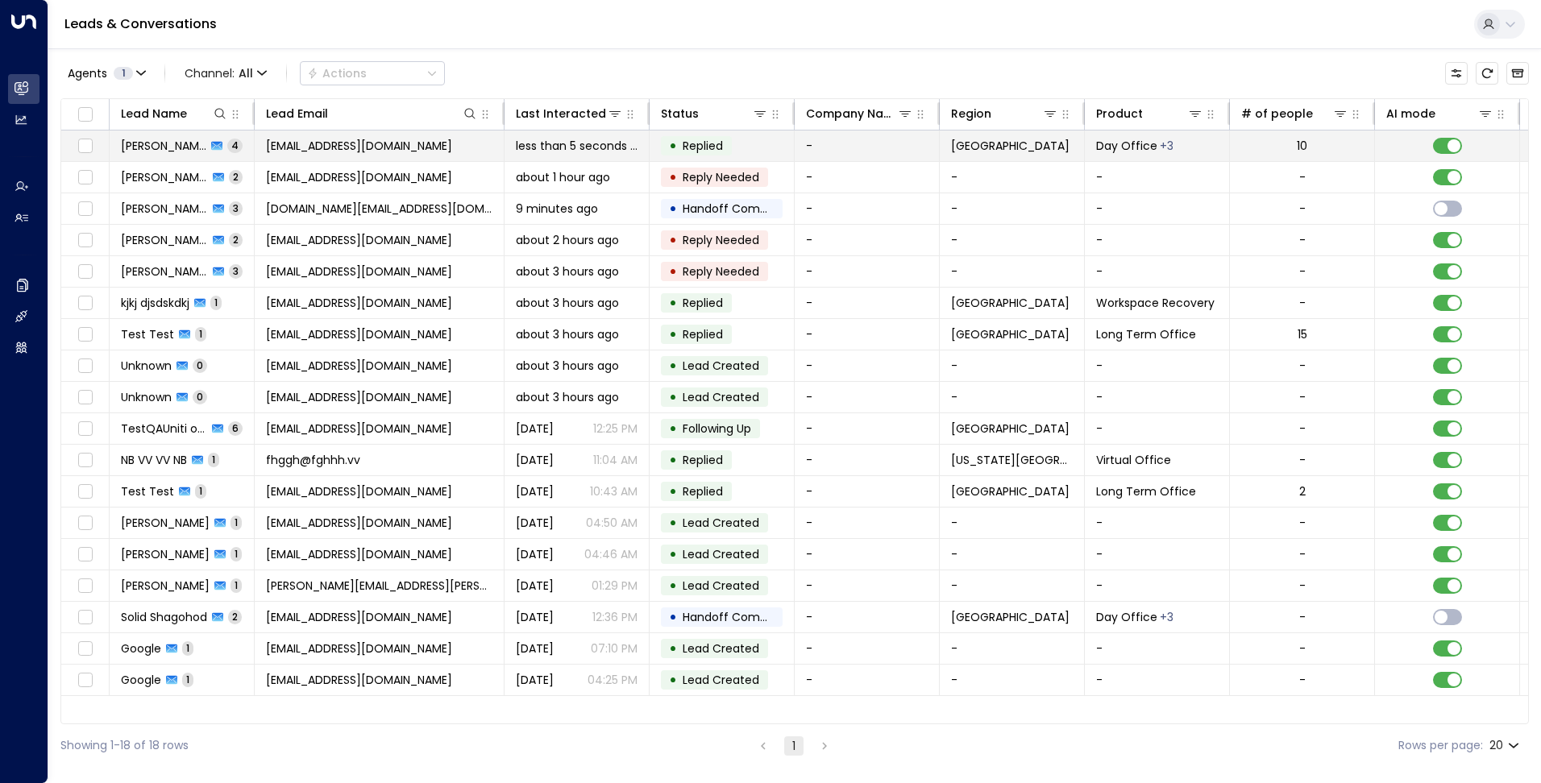
click at [509, 150] on td "less than 5 seconds ago" at bounding box center [577, 146] width 145 height 31
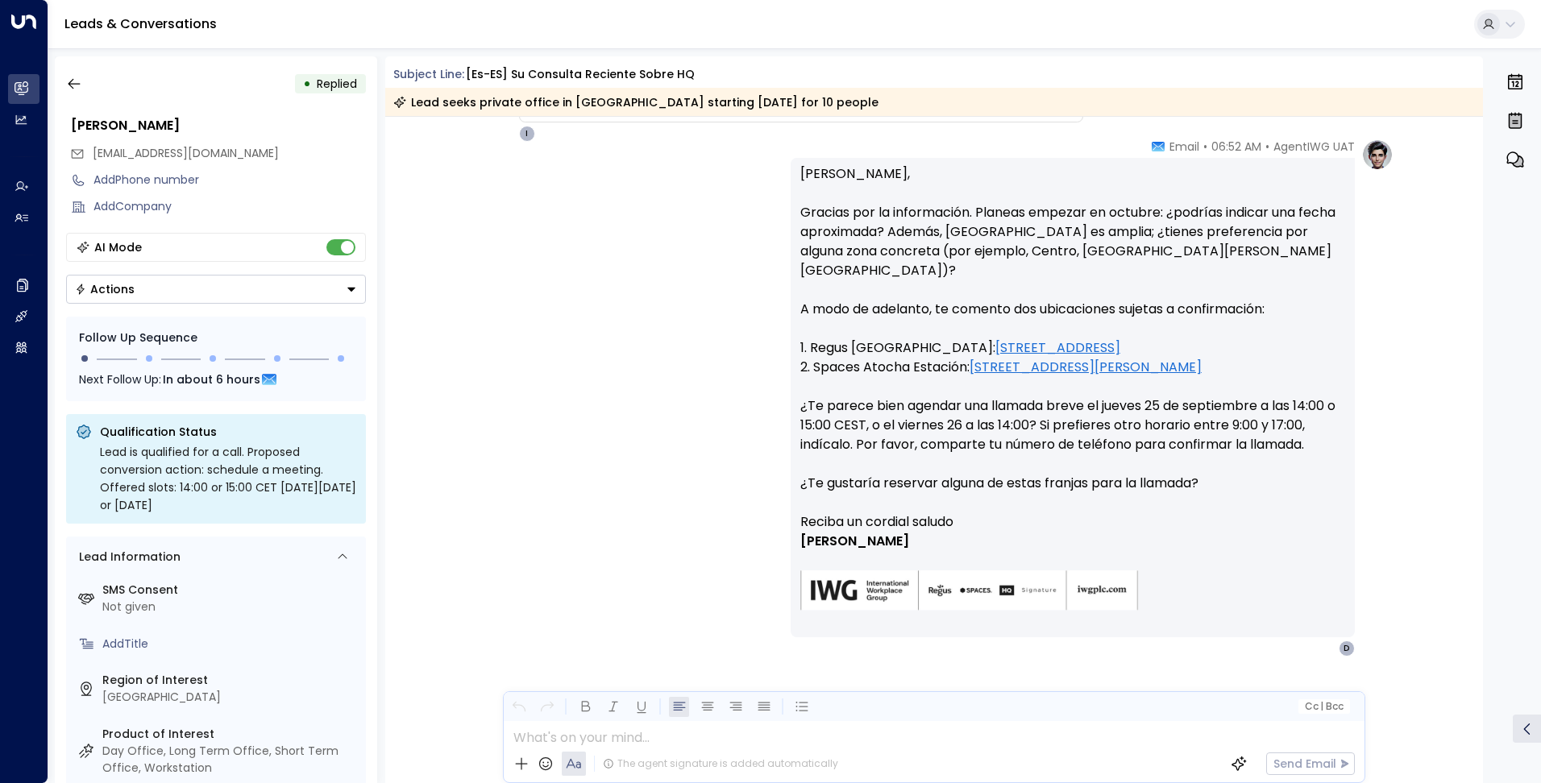
scroll to position [854, 0]
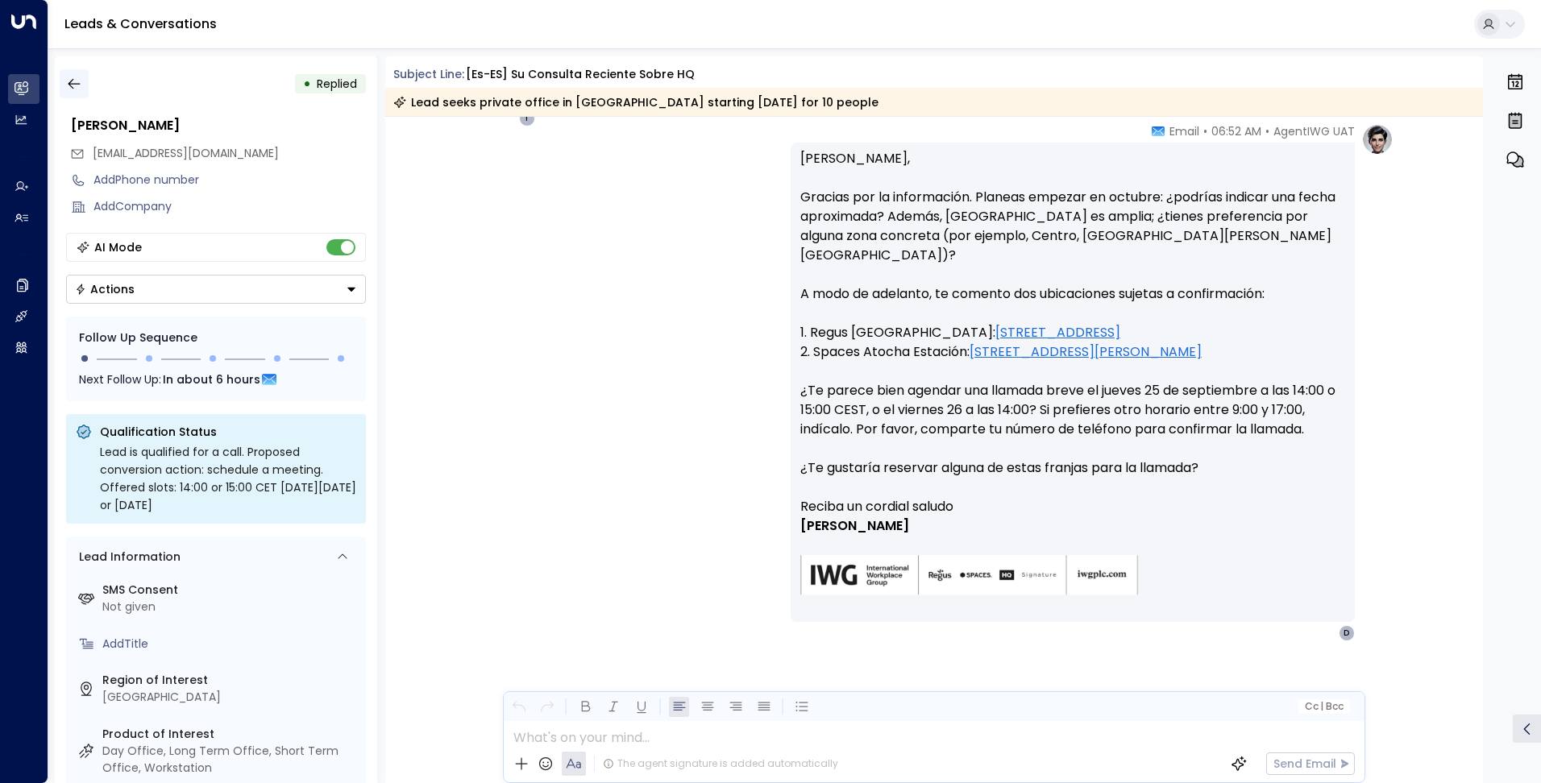
click at [74, 87] on icon "button" at bounding box center [74, 84] width 16 height 16
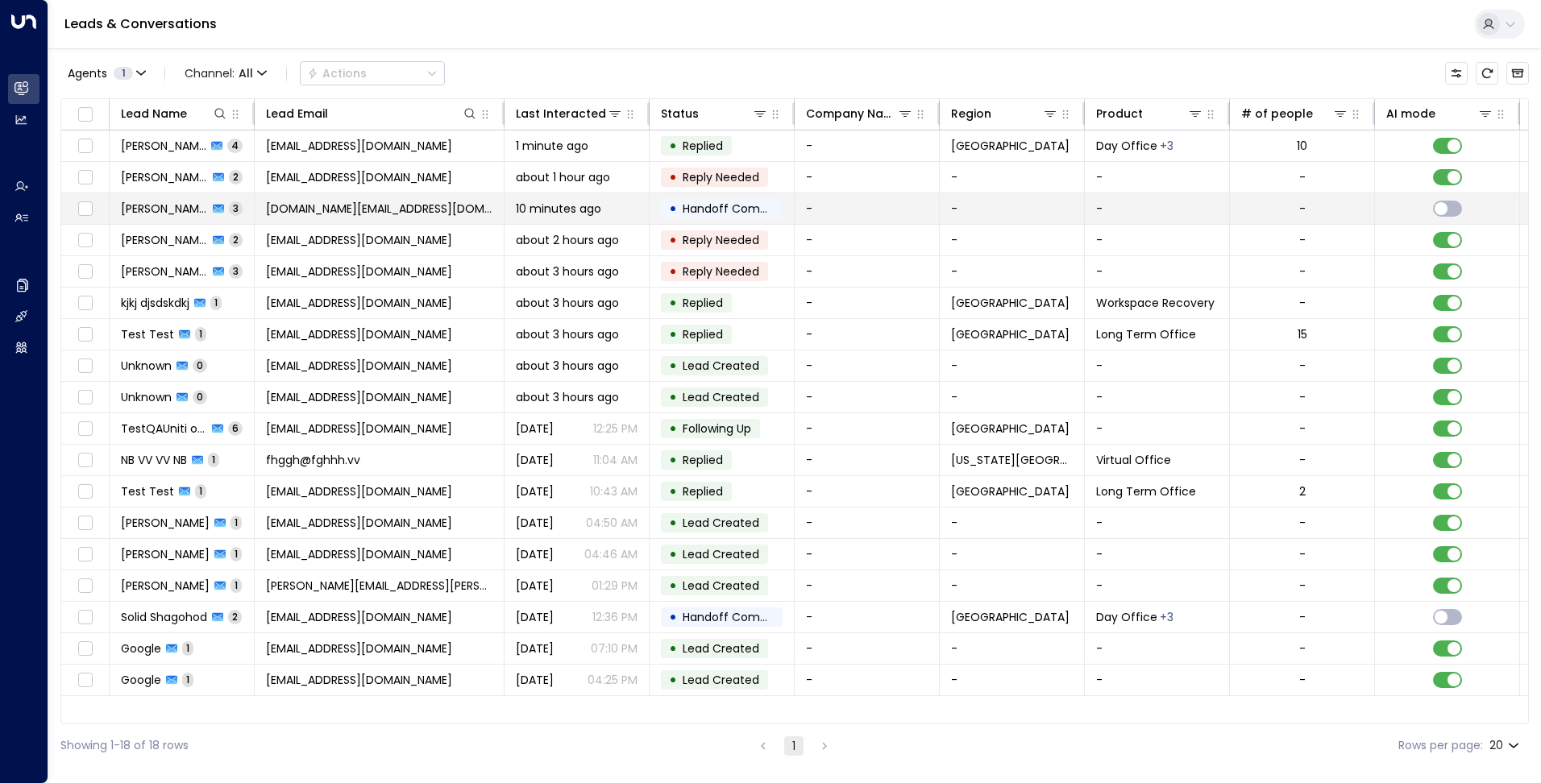
click at [477, 206] on span "[DOMAIN_NAME][EMAIL_ADDRESS][DOMAIN_NAME]" at bounding box center [379, 209] width 226 height 16
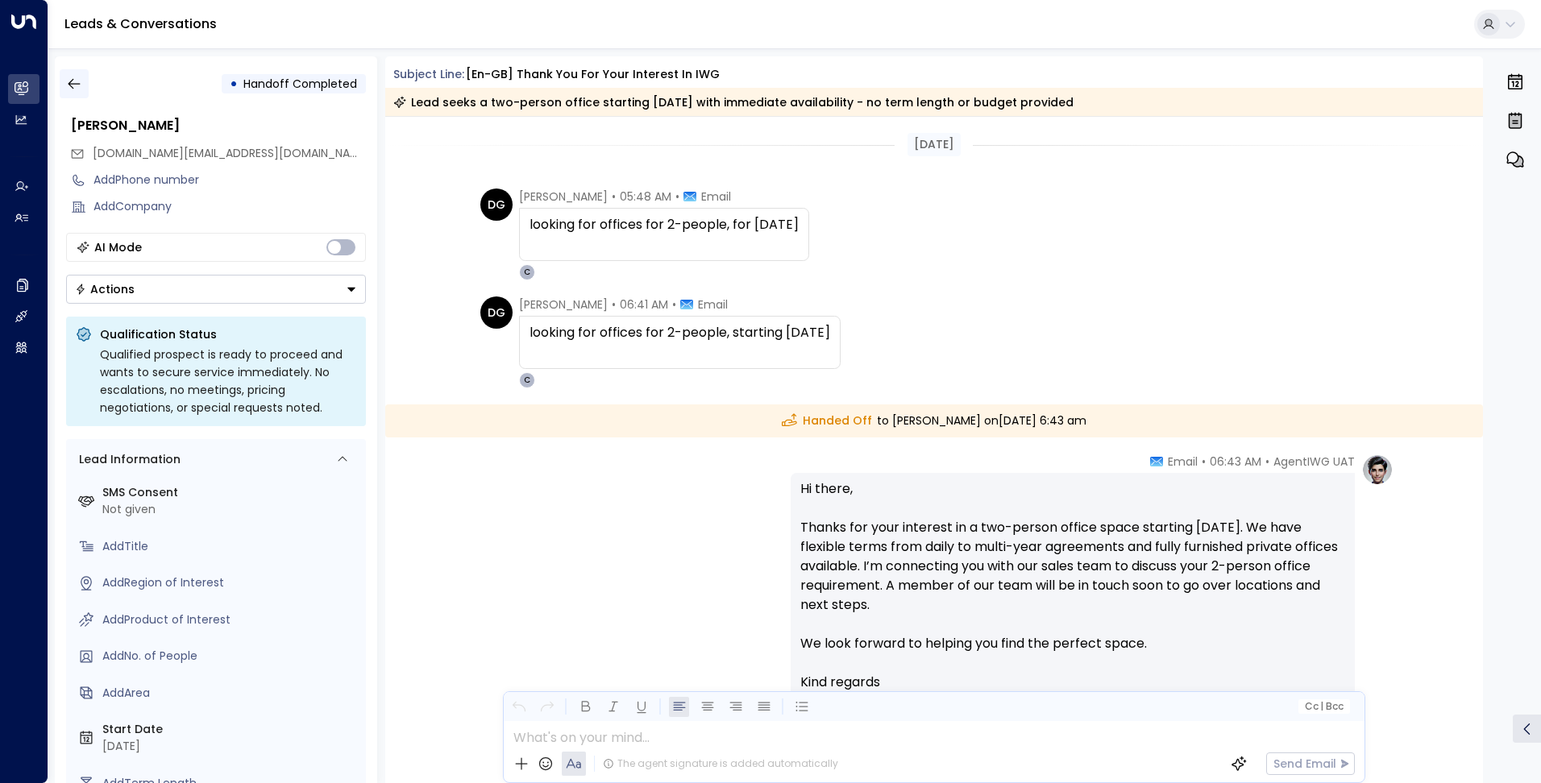
click at [73, 77] on icon "button" at bounding box center [74, 84] width 16 height 16
